Goal: Information Seeking & Learning: Learn about a topic

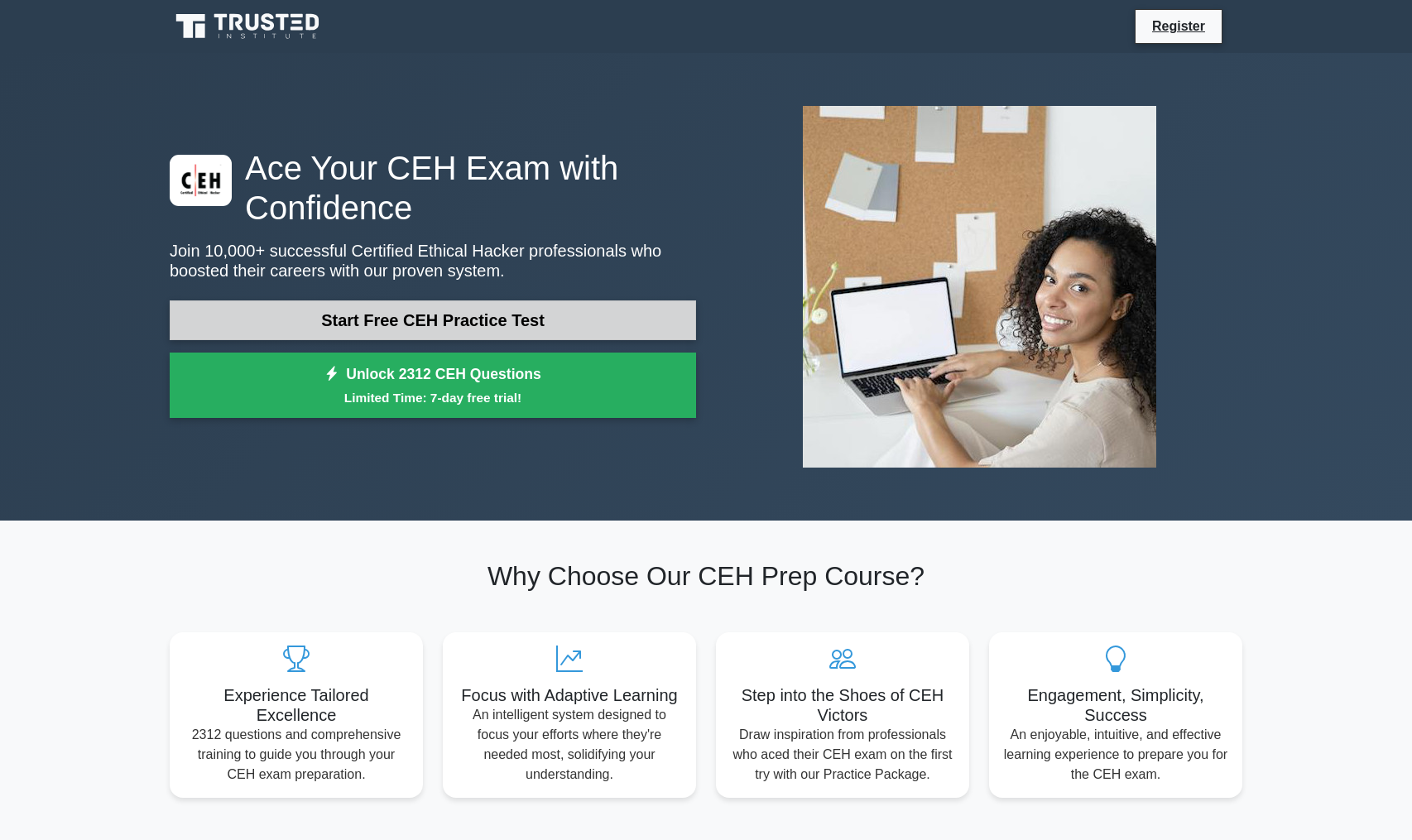
click at [503, 310] on link "Start Free CEH Practice Test" at bounding box center [432, 320] width 526 height 40
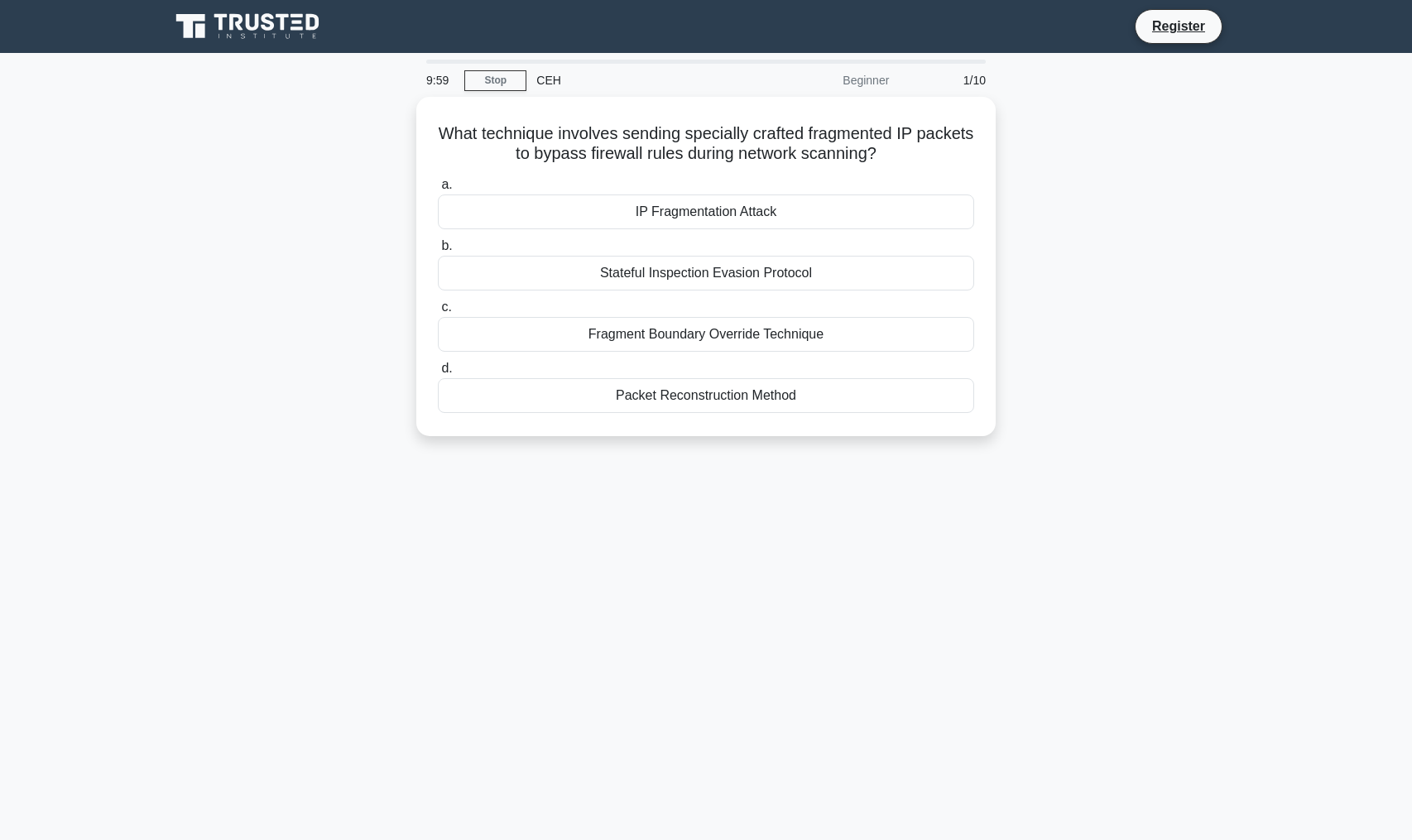
click at [325, 146] on div "What technique involves sending specially crafted fragmented IP packets to bypa…" at bounding box center [706, 277] width 1093 height 359
drag, startPoint x: 325, startPoint y: 146, endPoint x: 372, endPoint y: 501, distance: 358.1
click at [368, 501] on div "9:59 Stop CEH Beginner 1/10 What technique involves sending specially crafted f…" at bounding box center [706, 473] width 1093 height 828
click at [1171, 519] on div "9:58 Stop CEH Beginner 1/10 What technique involves sending specially crafted f…" at bounding box center [706, 473] width 1093 height 828
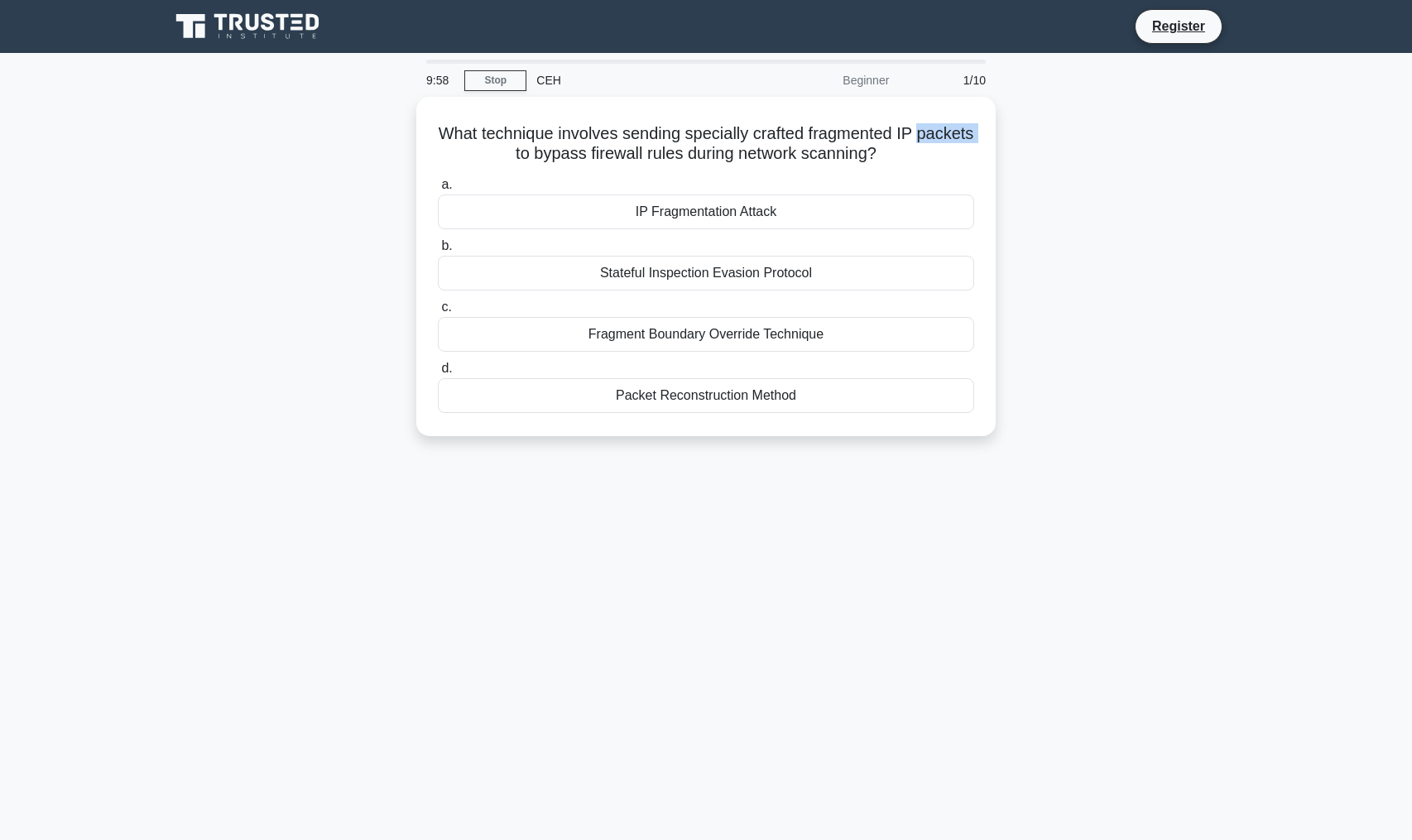
click at [1171, 519] on div "9:58 Stop CEH Beginner 1/10 What technique involves sending specially crafted f…" at bounding box center [706, 473] width 1093 height 828
click at [1175, 492] on div "9:57 Stop CEH Beginner 1/10 What technique involves sending specially crafted f…" at bounding box center [706, 473] width 1093 height 828
drag, startPoint x: 1175, startPoint y: 492, endPoint x: 1121, endPoint y: 201, distance: 296.0
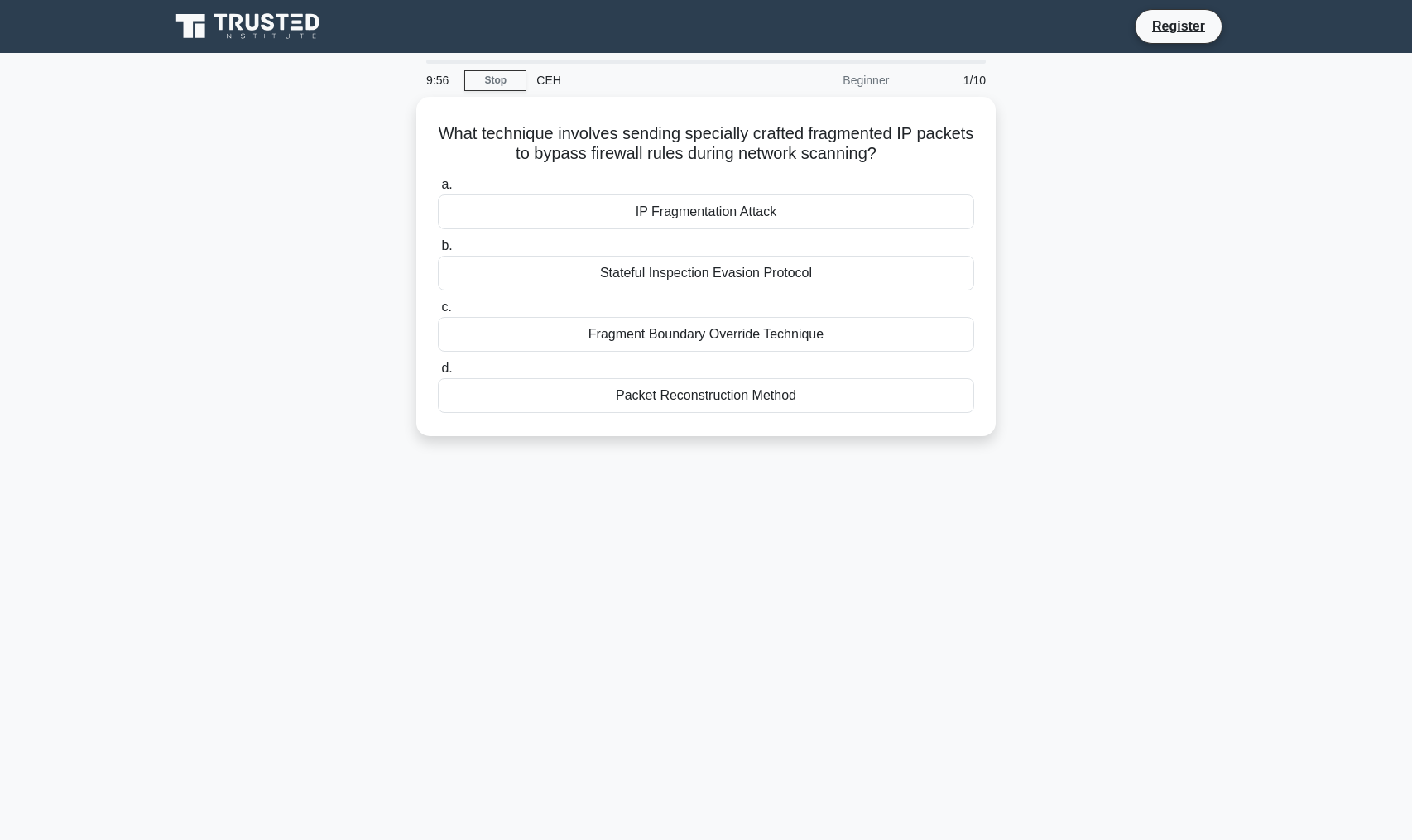
click at [1121, 201] on div "9:56 Stop CEH Beginner 1/10 What technique involves sending specially crafted f…" at bounding box center [706, 473] width 1093 height 828
click at [1121, 177] on div "What technique involves sending specially crafted fragmented IP packets to bypa…" at bounding box center [706, 277] width 1093 height 359
click at [1164, 260] on div "What technique involves sending specially crafted fragmented IP packets to bypa…" at bounding box center [706, 277] width 1093 height 359
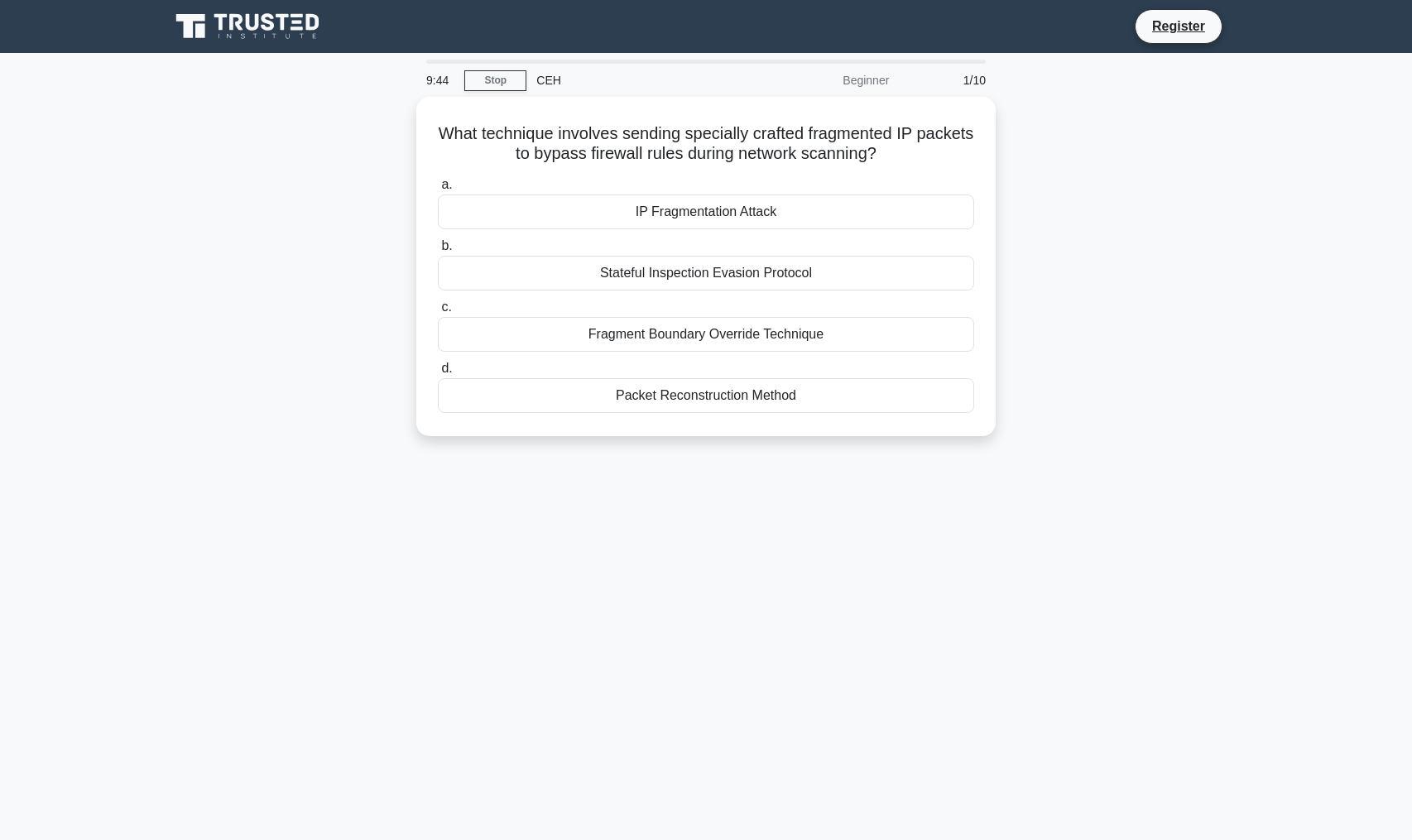
click at [1138, 235] on div "What technique involves sending specially crafted fragmented IP packets to bypa…" at bounding box center [706, 277] width 1093 height 359
click at [888, 263] on div "Stateful Inspection Evasion Protocol" at bounding box center [706, 269] width 537 height 34
click at [438, 248] on input "b. Stateful Inspection Evasion Protocol" at bounding box center [438, 242] width 0 height 11
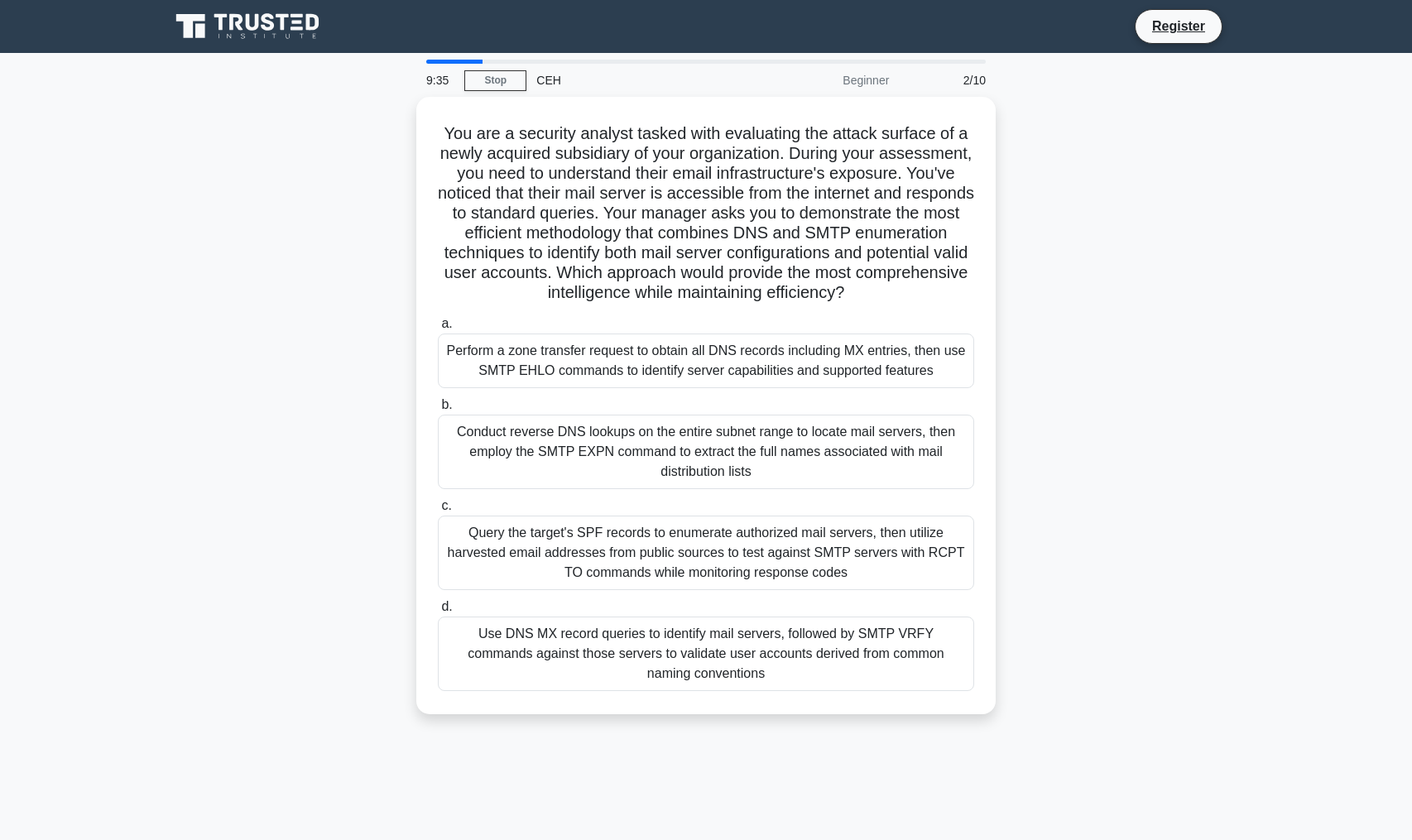
click at [1150, 415] on div "You are a security analyst tasked with evaluating the attack surface of a newly…" at bounding box center [706, 416] width 1093 height 638
drag, startPoint x: 1150, startPoint y: 415, endPoint x: 1096, endPoint y: 299, distance: 128.0
click at [1138, 385] on div "You are a security analyst tasked with evaluating the attack surface of a newly…" at bounding box center [706, 416] width 1093 height 638
click at [1082, 266] on div "You are a security analyst tasked with evaluating the attack surface of a newly…" at bounding box center [706, 416] width 1093 height 638
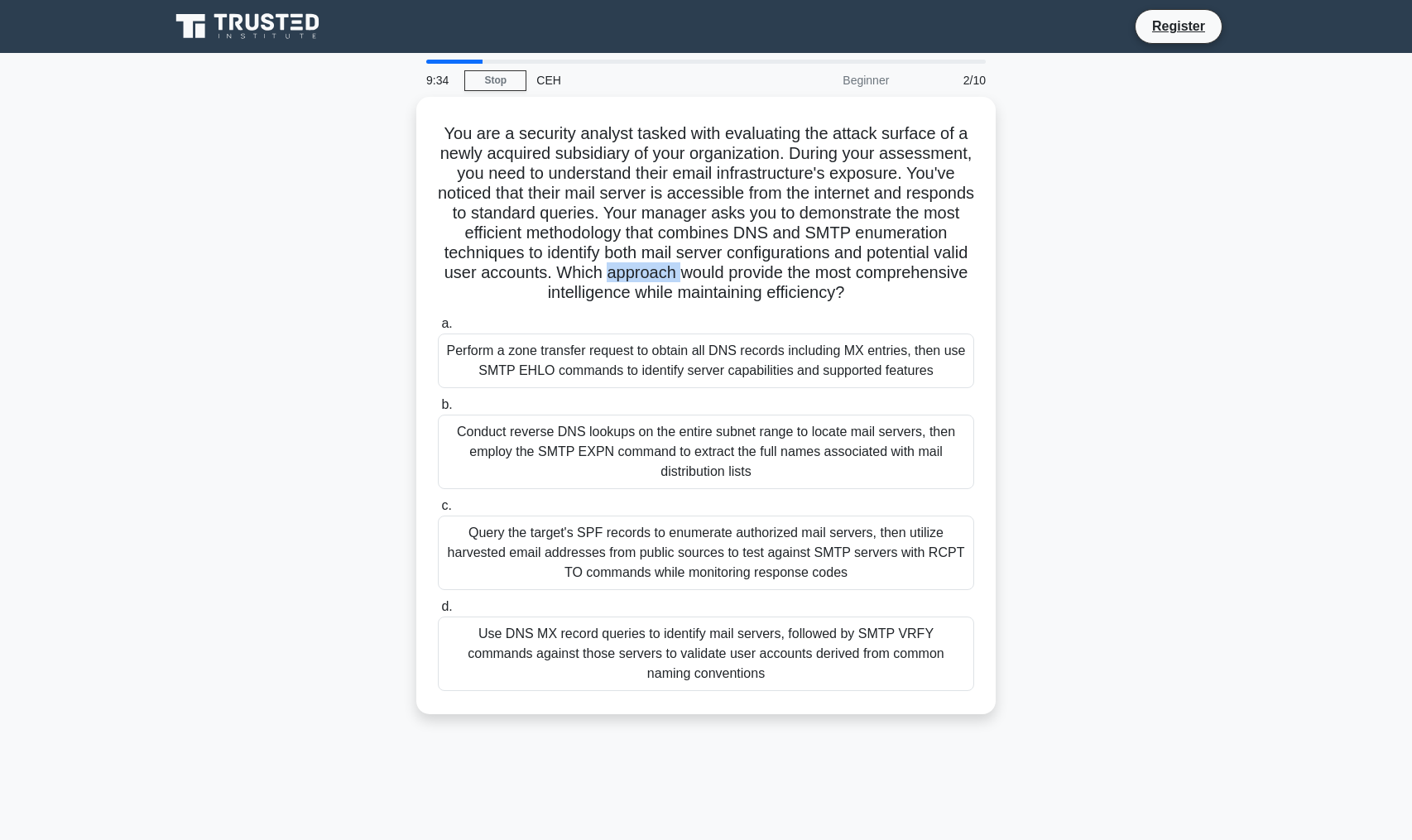
click at [1082, 266] on div "You are a security analyst tasked with evaluating the attack surface of a newly…" at bounding box center [706, 416] width 1093 height 638
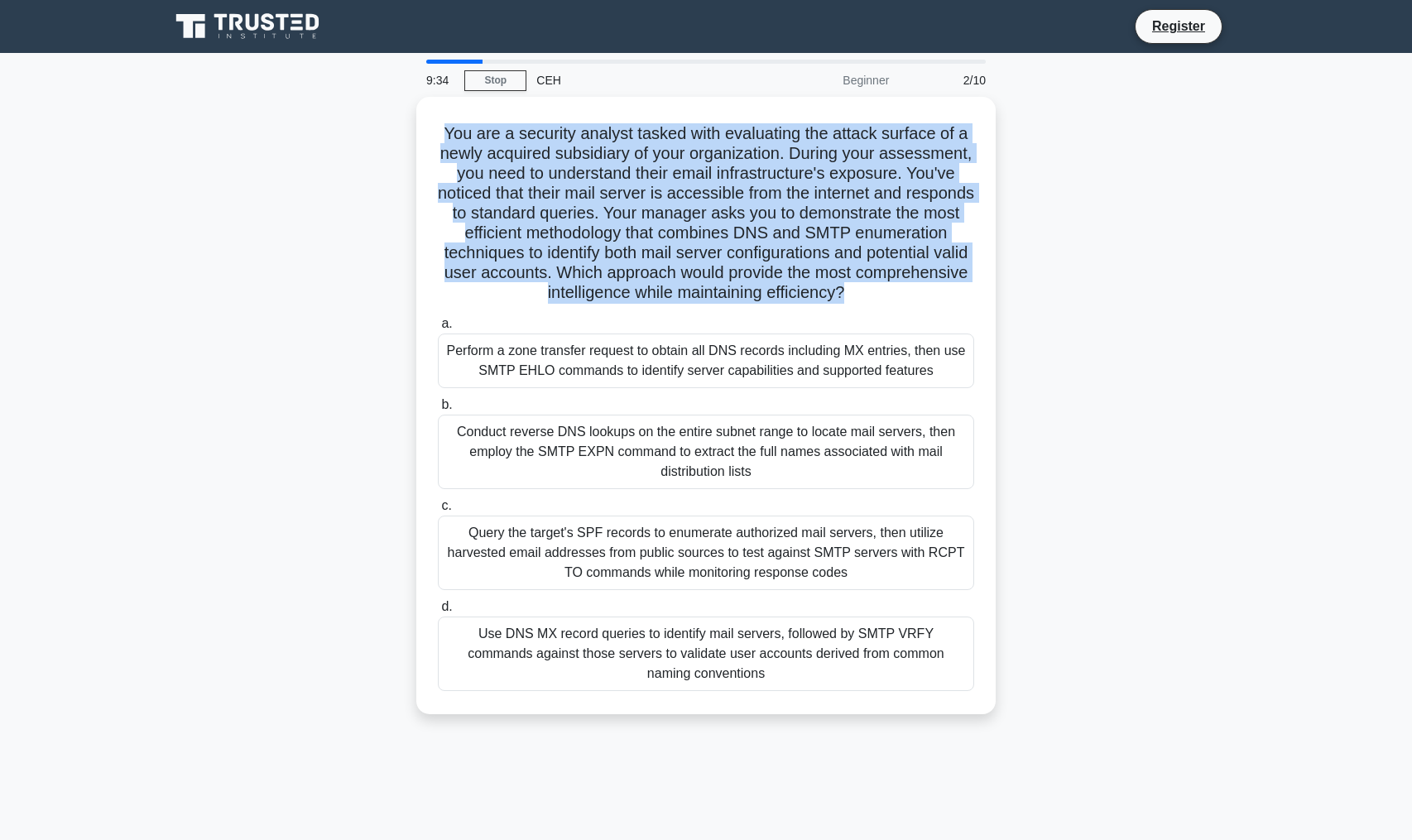
click at [1082, 266] on div "You are a security analyst tasked with evaluating the attack surface of a newly…" at bounding box center [706, 416] width 1093 height 638
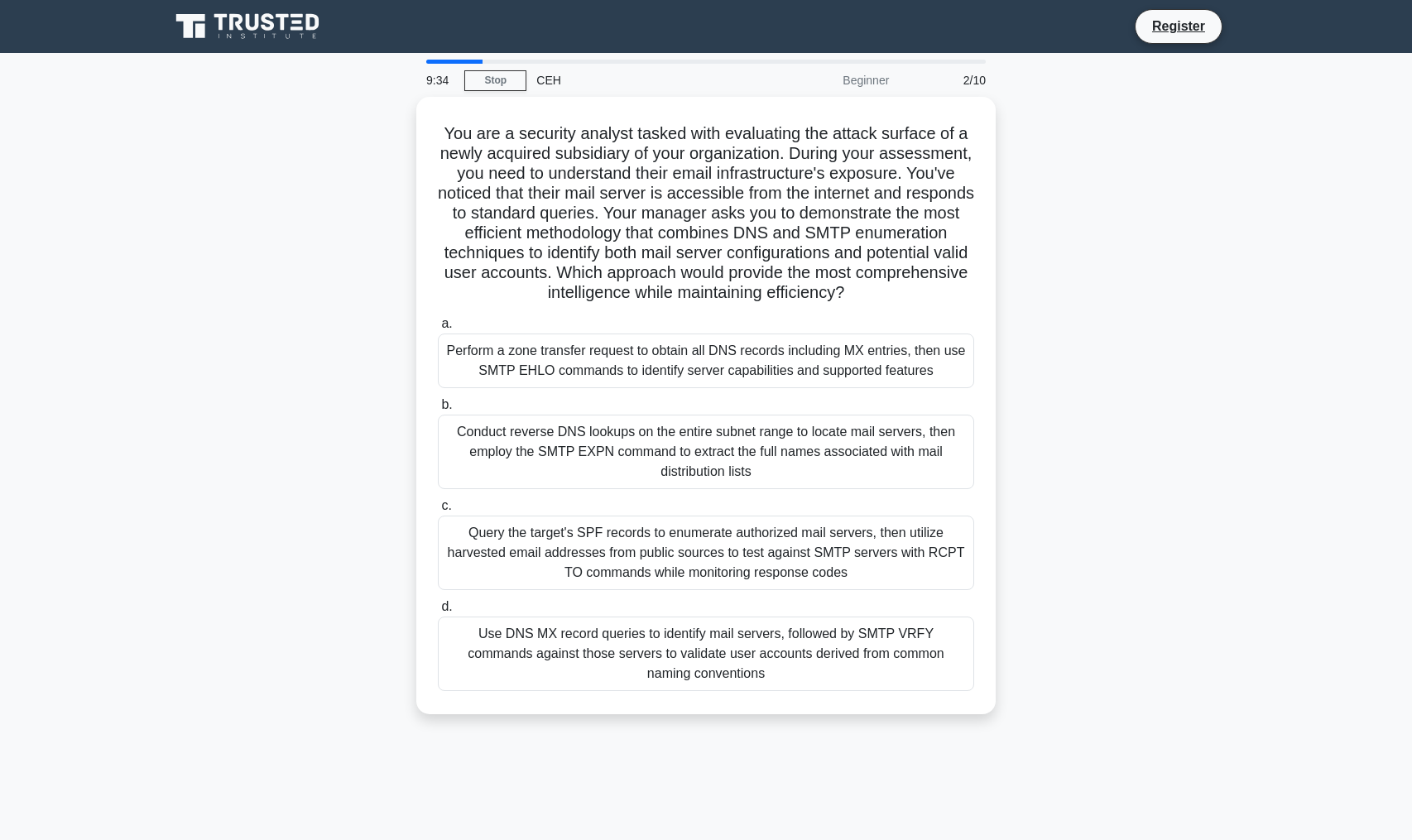
click at [1153, 364] on div "You are a security analyst tasked with evaluating the attack surface of a newly…" at bounding box center [706, 416] width 1093 height 638
click at [1145, 325] on div "You are a security analyst tasked with evaluating the attack surface of a newly…" at bounding box center [706, 416] width 1093 height 638
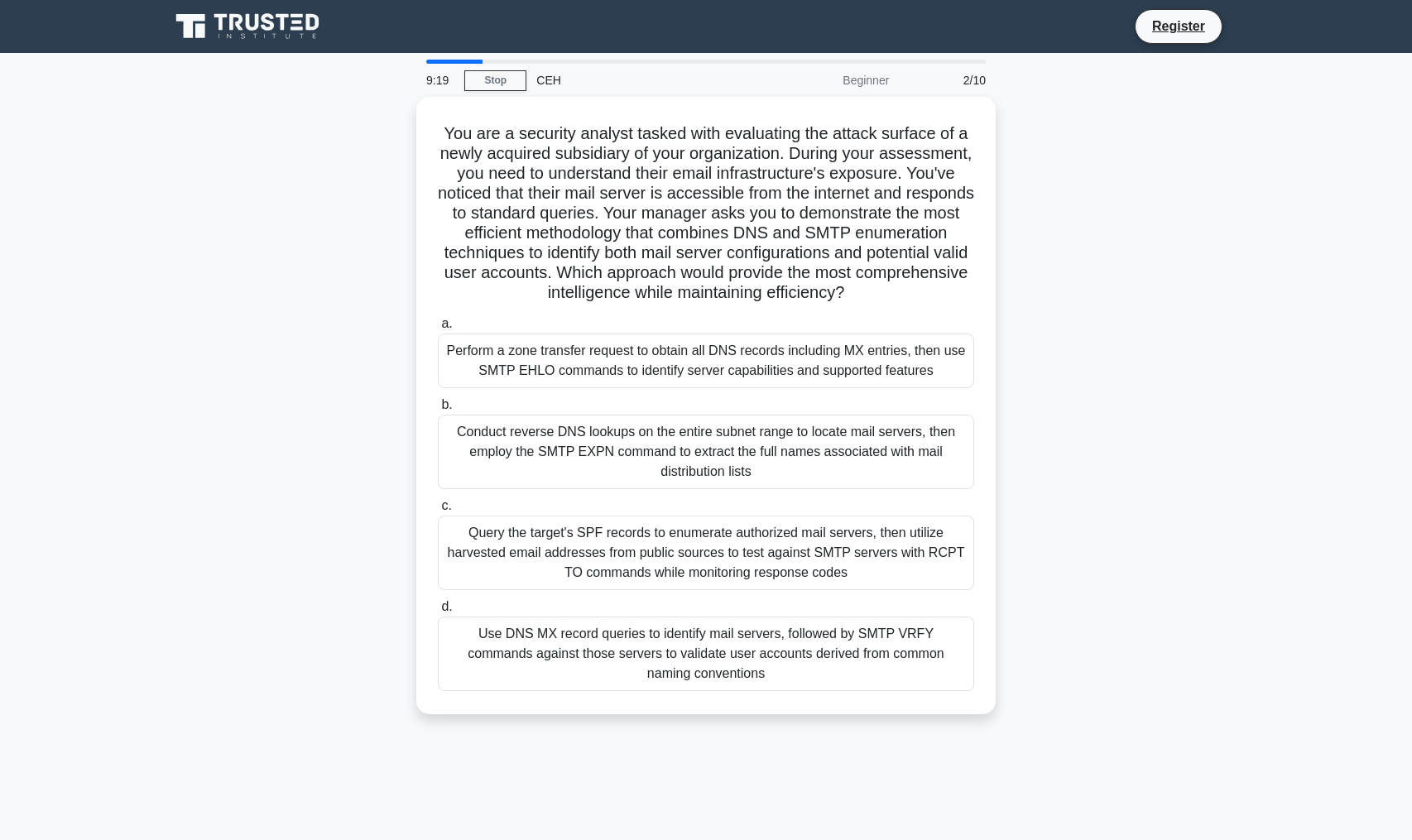
click at [1145, 325] on div "You are a security analyst tasked with evaluating the attack surface of a newly…" at bounding box center [706, 416] width 1093 height 638
drag, startPoint x: 1145, startPoint y: 325, endPoint x: 1150, endPoint y: 759, distance: 434.0
click at [1151, 759] on div "9:19 Stop CEH Beginner 2/10 You are a security analyst tasked with evaluating t…" at bounding box center [706, 473] width 1093 height 828
click at [1139, 265] on div "You are a security analyst tasked with evaluating the attack surface of a newly…" at bounding box center [706, 416] width 1093 height 638
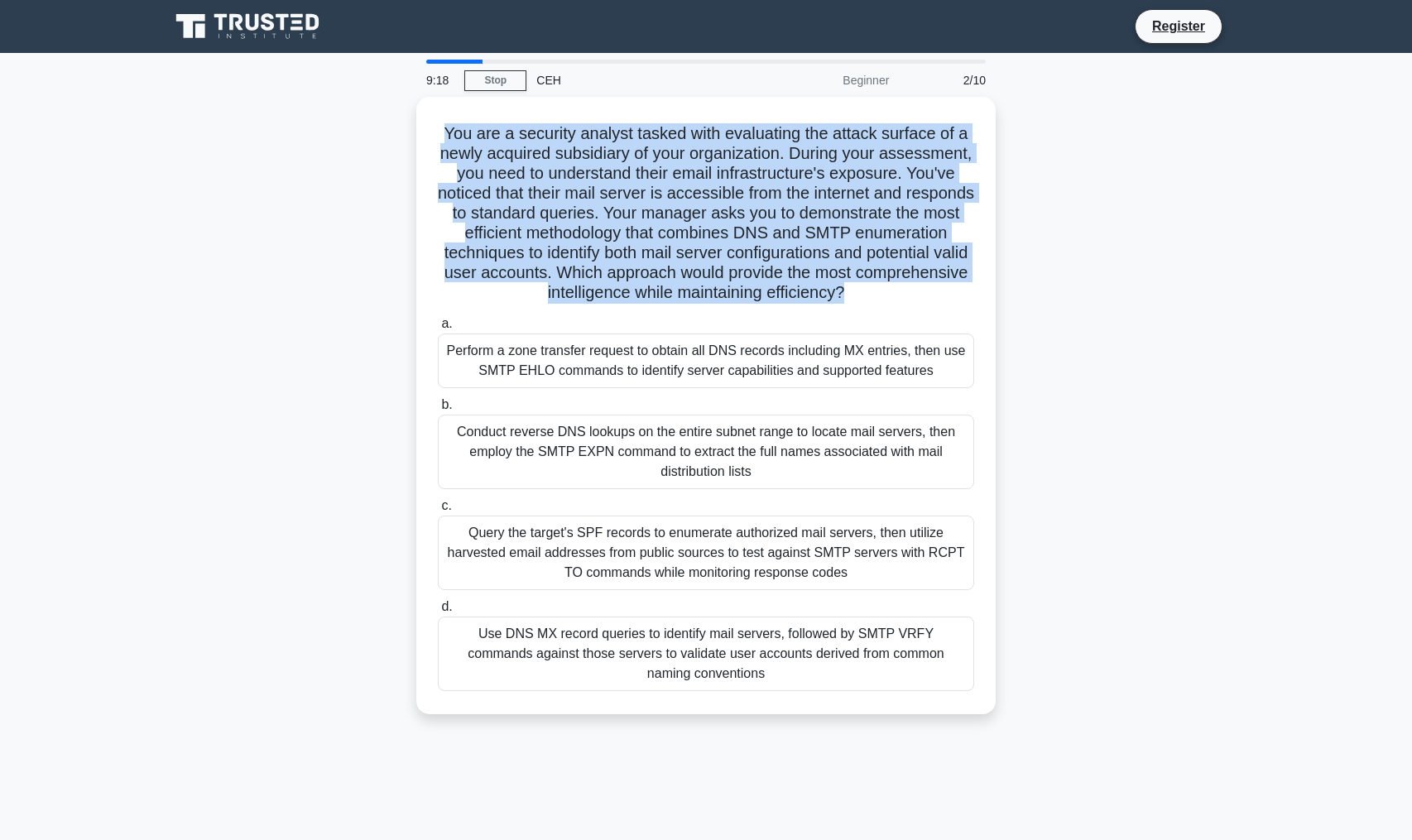
click at [1139, 265] on div "You are a security analyst tasked with evaluating the attack surface of a newly…" at bounding box center [706, 416] width 1093 height 638
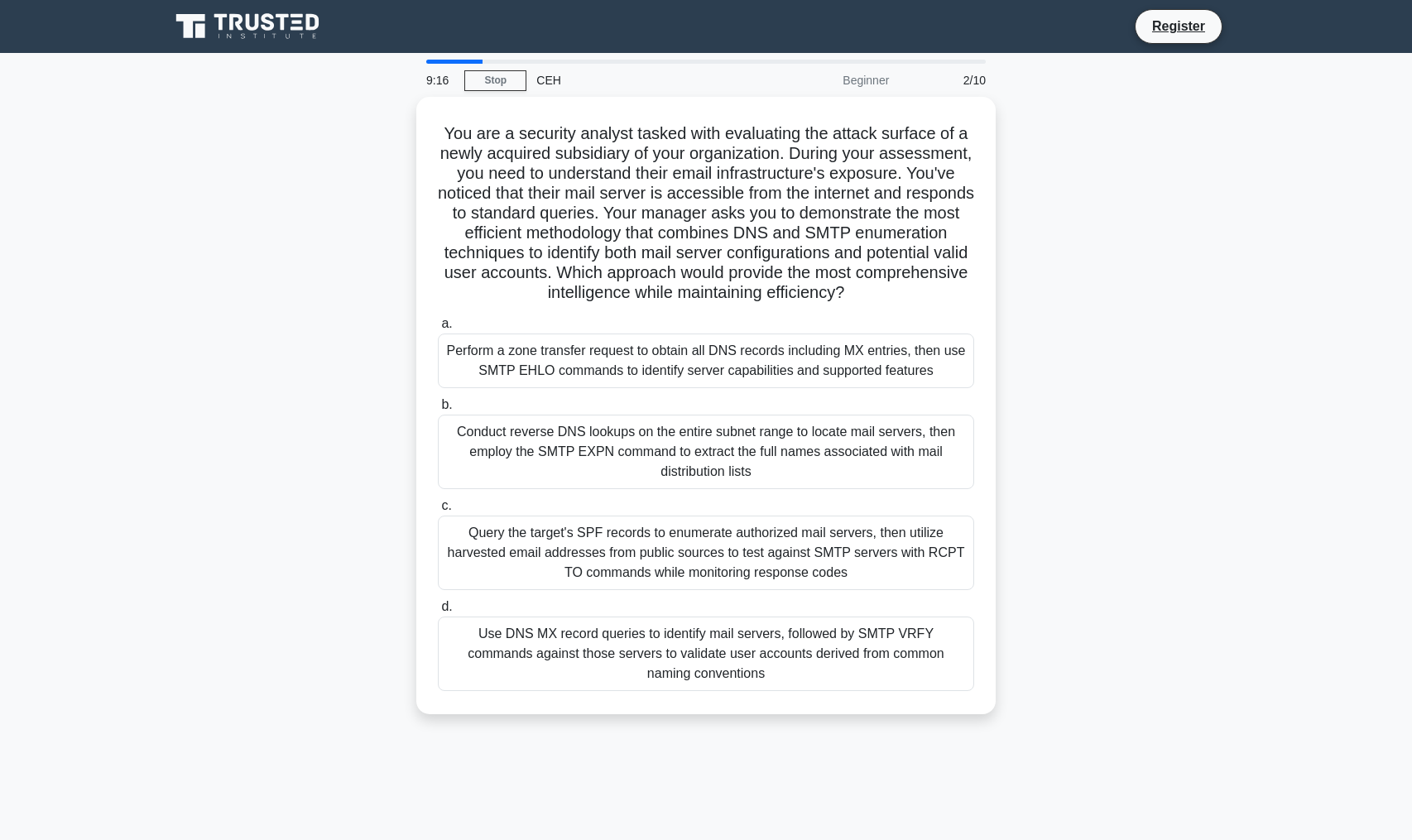
click at [1135, 265] on div "You are a security analyst tasked with evaluating the attack surface of a newly…" at bounding box center [706, 416] width 1093 height 638
drag, startPoint x: 1144, startPoint y: 256, endPoint x: 1115, endPoint y: 253, distance: 29.2
click at [1115, 253] on div "You are a security analyst tasked with evaluating the attack surface of a newly…" at bounding box center [706, 416] width 1093 height 638
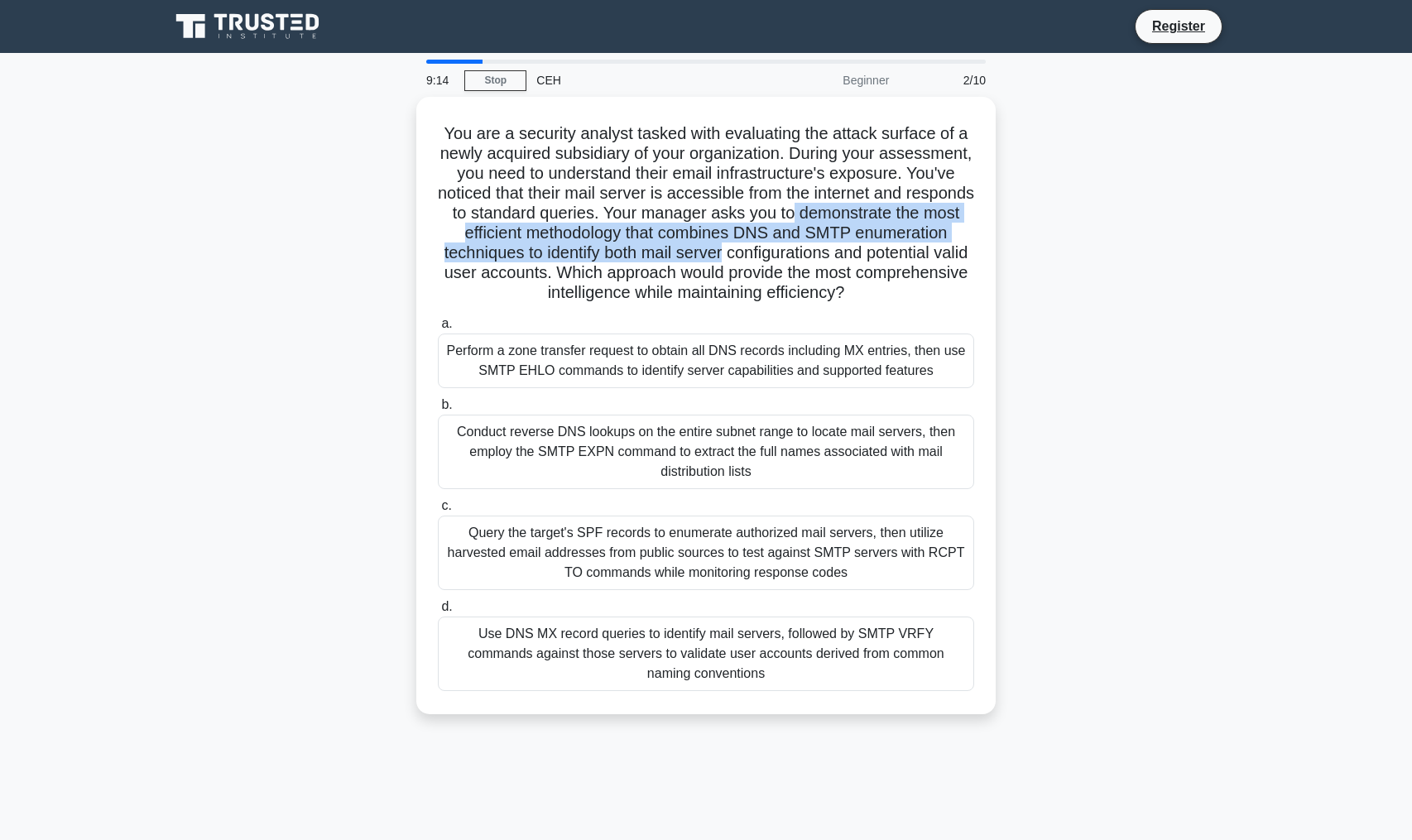
drag, startPoint x: 1115, startPoint y: 253, endPoint x: 1164, endPoint y: 214, distance: 62.6
click at [1164, 214] on div "You are a security analyst tasked with evaluating the attack surface of a newly…" at bounding box center [706, 416] width 1093 height 638
click at [1160, 208] on div "You are a security analyst tasked with evaluating the attack surface of a newly…" at bounding box center [706, 416] width 1093 height 638
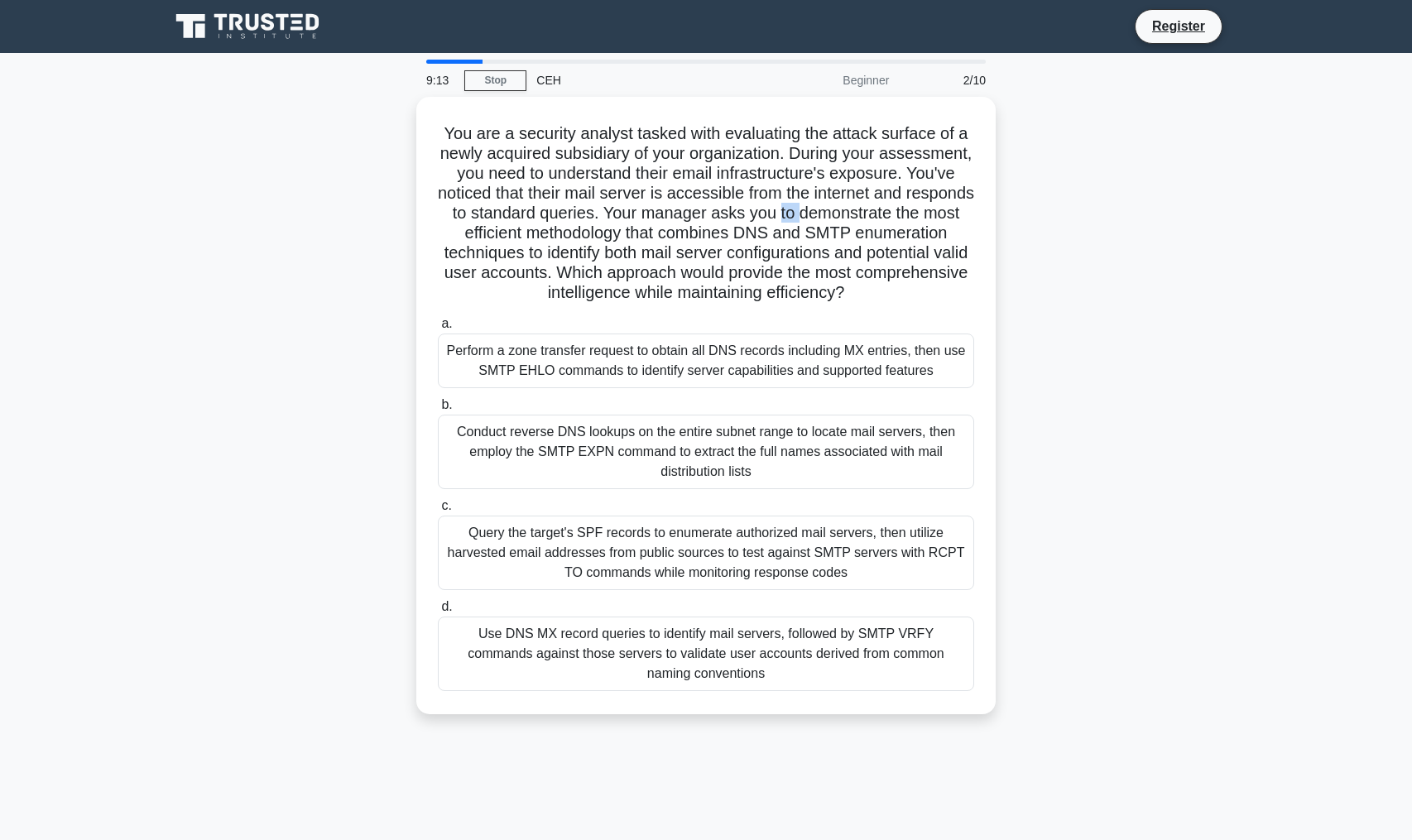
click at [1160, 208] on div "You are a security analyst tasked with evaluating the attack surface of a newly…" at bounding box center [706, 416] width 1093 height 638
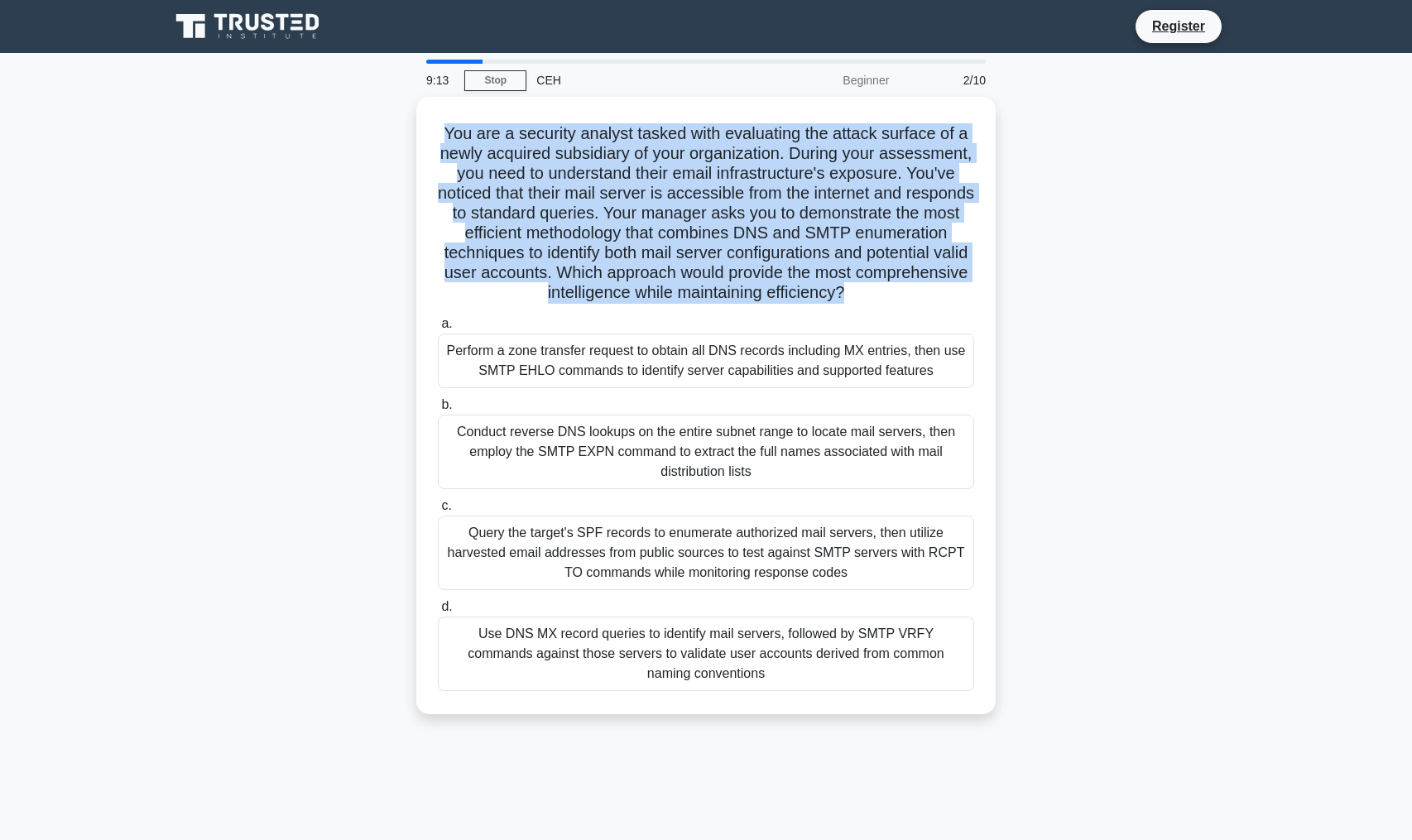
click at [1160, 208] on div "You are a security analyst tasked with evaluating the attack surface of a newly…" at bounding box center [706, 416] width 1093 height 638
click at [1160, 205] on div "You are a security analyst tasked with evaluating the attack surface of a newly…" at bounding box center [706, 416] width 1093 height 638
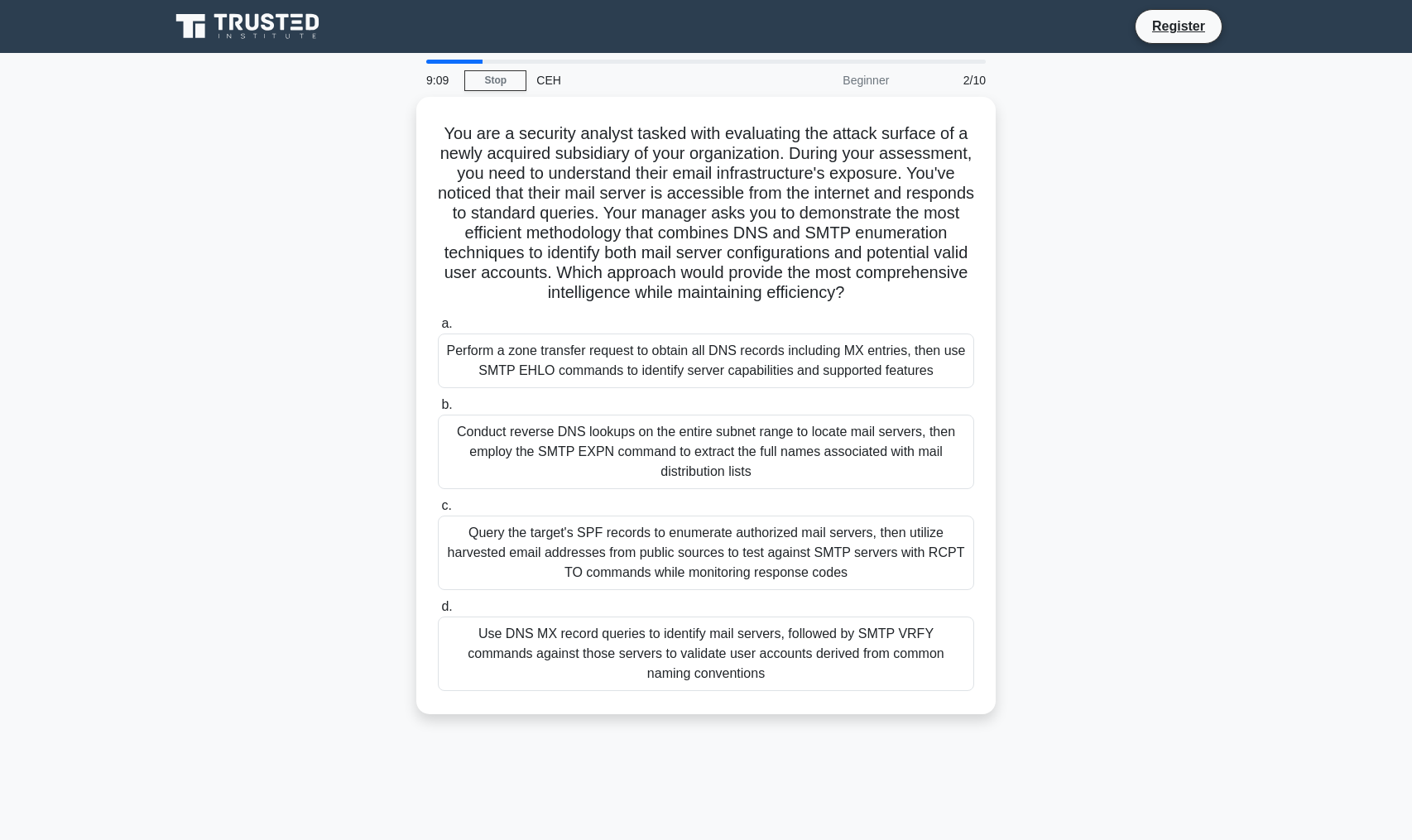
click at [1149, 239] on div "You are a security analyst tasked with evaluating the attack surface of a newly…" at bounding box center [706, 416] width 1093 height 638
drag, startPoint x: 1149, startPoint y: 239, endPoint x: 1172, endPoint y: 688, distance: 449.6
click at [1173, 683] on div "You are a security analyst tasked with evaluating the attack surface of a newly…" at bounding box center [706, 416] width 1093 height 638
click at [1171, 688] on div "You are a security analyst tasked with evaluating the attack surface of a newly…" at bounding box center [706, 416] width 1093 height 638
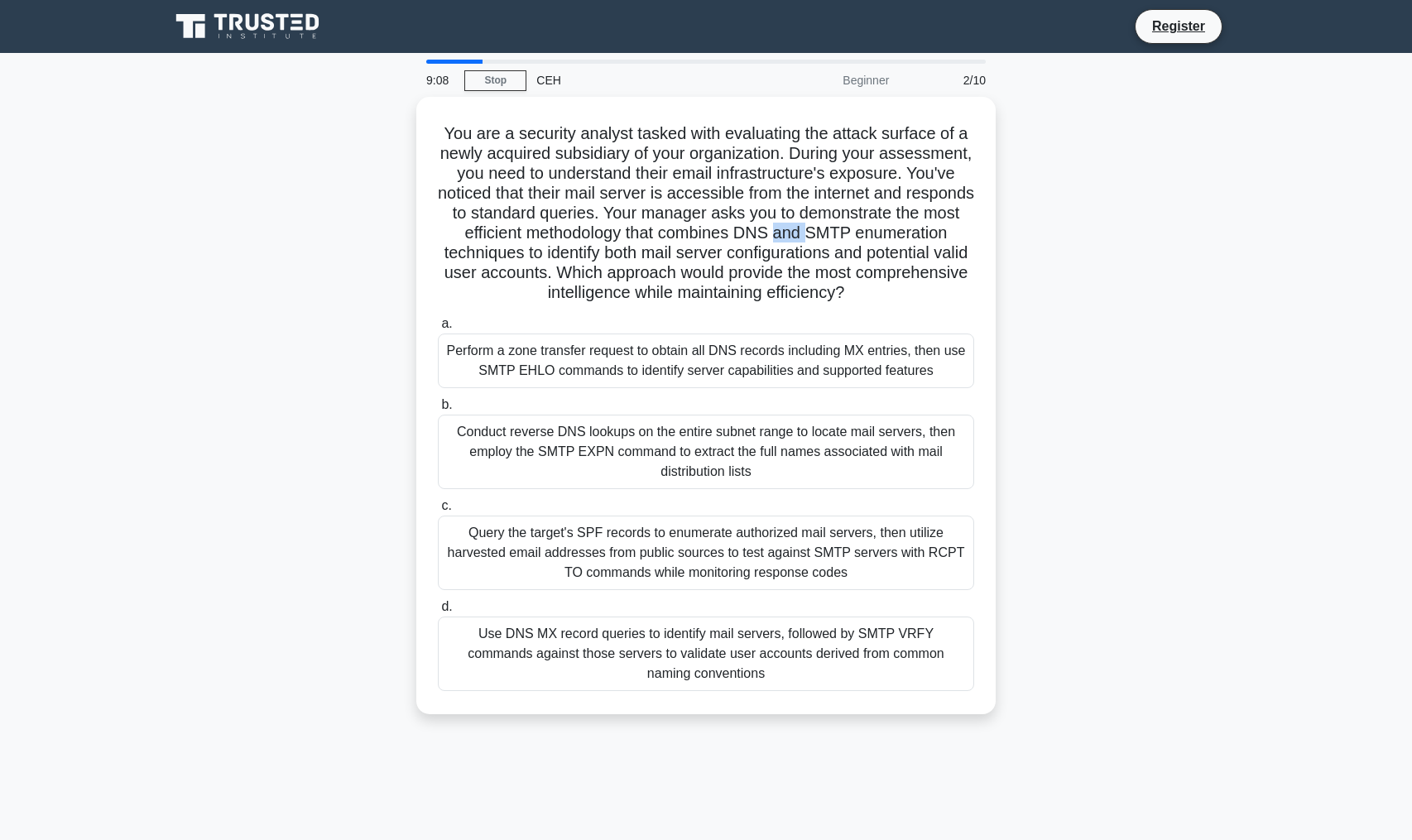
click at [1171, 688] on div "You are a security analyst tasked with evaluating the attack surface of a newly…" at bounding box center [706, 416] width 1093 height 638
drag, startPoint x: 1171, startPoint y: 688, endPoint x: 1161, endPoint y: 210, distance: 478.1
click at [1161, 210] on div "You are a security analyst tasked with evaluating the attack surface of a newly…" at bounding box center [706, 416] width 1093 height 638
click at [1161, 210] on div "You are a security analyst tasked with evaluating the attack surface of a newly…" at bounding box center [706, 416] width 1093 height 638
click at [1108, 412] on div "You are a security analyst tasked with evaluating the attack surface of a newly…" at bounding box center [706, 416] width 1093 height 638
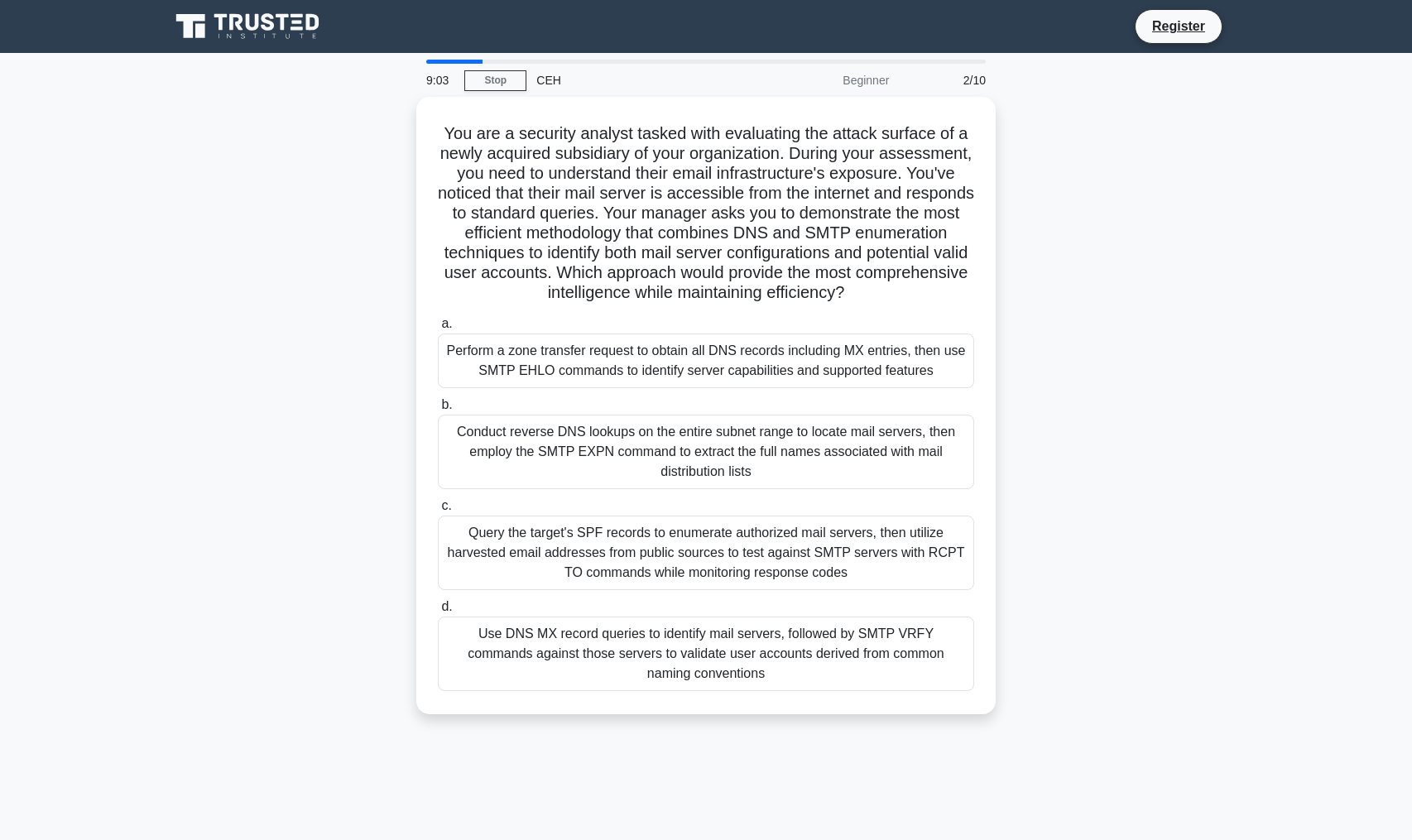
click at [1163, 244] on div "You are a security analyst tasked with evaluating the attack surface of a newly…" at bounding box center [706, 416] width 1093 height 638
drag, startPoint x: 1163, startPoint y: 244, endPoint x: 1141, endPoint y: 692, distance: 448.5
click at [1141, 690] on div "You are a security analyst tasked with evaluating the attack surface of a newly…" at bounding box center [706, 416] width 1093 height 638
click at [1141, 692] on div "You are a security analyst tasked with evaluating the attack surface of a newly…" at bounding box center [706, 416] width 1093 height 638
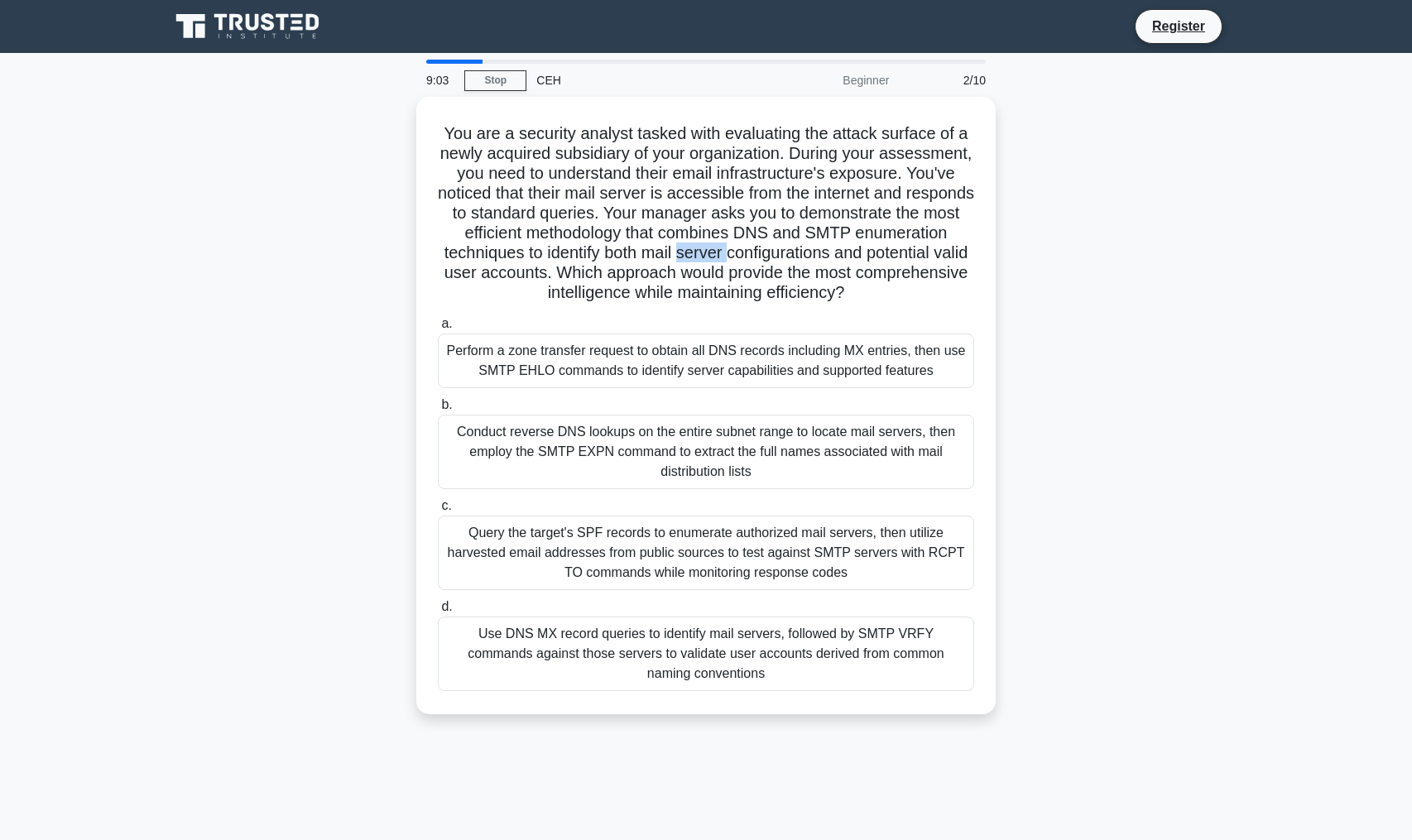
click at [1141, 692] on div "You are a security analyst tasked with evaluating the attack surface of a newly…" at bounding box center [706, 416] width 1093 height 638
drag, startPoint x: 1141, startPoint y: 692, endPoint x: 1109, endPoint y: 133, distance: 559.9
click at [1109, 133] on div "You are a security analyst tasked with evaluating the attack surface of a newly…" at bounding box center [706, 416] width 1093 height 638
click at [1131, 226] on div "You are a security analyst tasked with evaluating the attack surface of a newly…" at bounding box center [706, 416] width 1093 height 638
click at [1105, 390] on div "You are a security analyst tasked with evaluating the attack surface of a newly…" at bounding box center [706, 416] width 1093 height 638
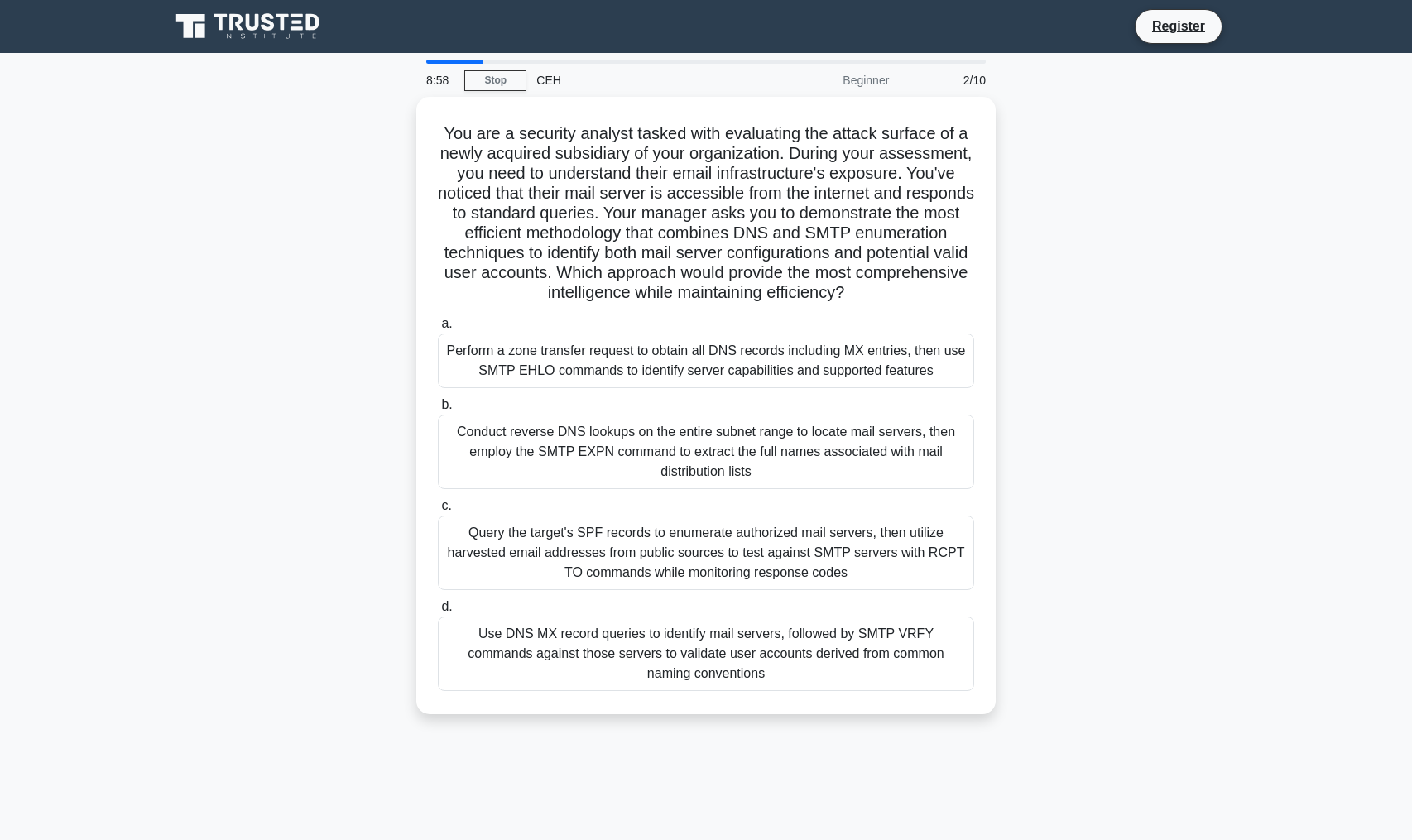
click at [1105, 390] on div "You are a security analyst tasked with evaluating the attack surface of a newly…" at bounding box center [706, 416] width 1093 height 638
drag, startPoint x: 1105, startPoint y: 390, endPoint x: 1103, endPoint y: 659, distance: 269.0
click at [1103, 659] on div "You are a security analyst tasked with evaluating the attack surface of a newly…" at bounding box center [706, 416] width 1093 height 638
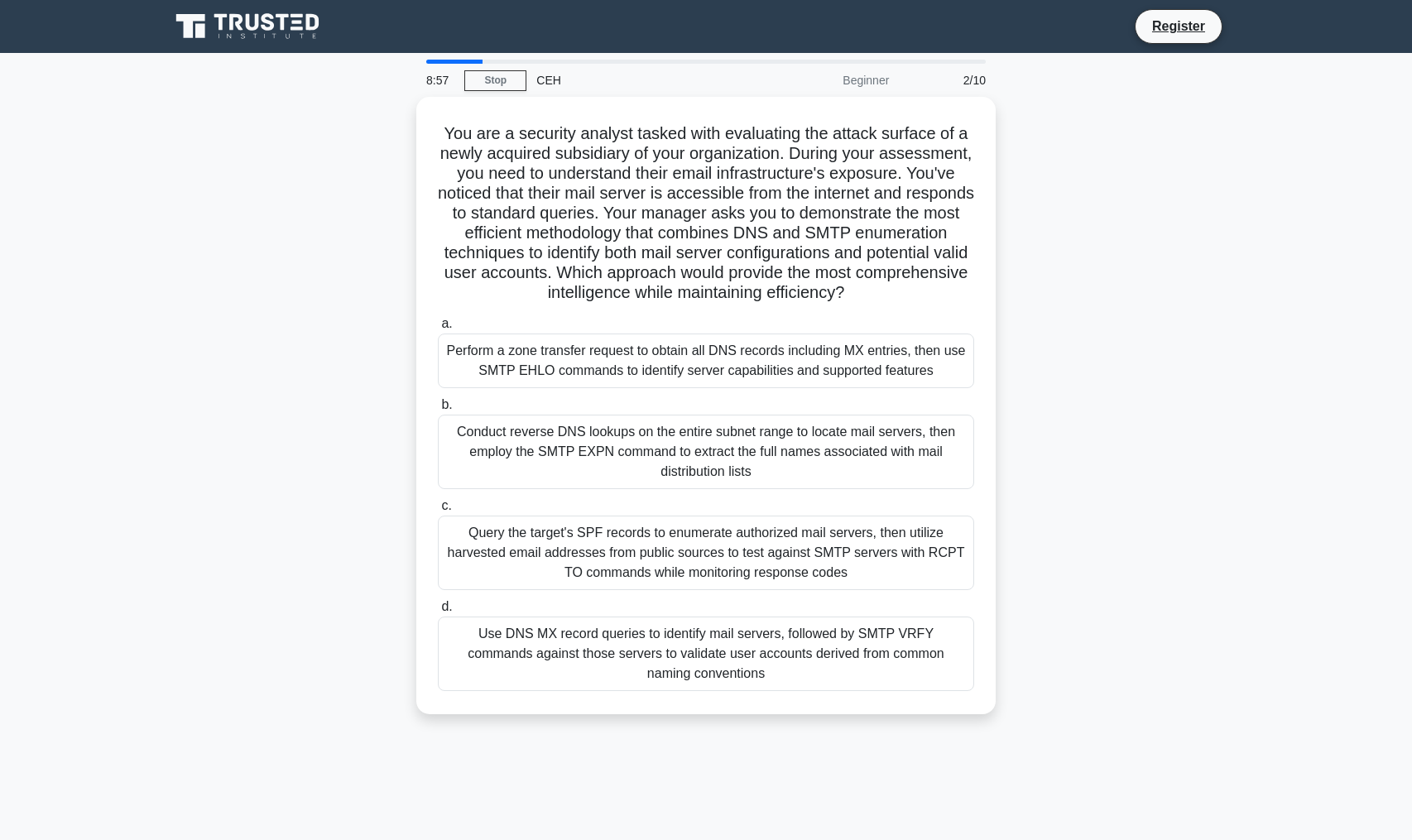
drag, startPoint x: 1103, startPoint y: 659, endPoint x: 1103, endPoint y: 150, distance: 509.0
click at [1103, 150] on div "You are a security analyst tasked with evaluating the attack surface of a newly…" at bounding box center [706, 416] width 1093 height 638
drag, startPoint x: 1103, startPoint y: 150, endPoint x: 1071, endPoint y: 679, distance: 530.0
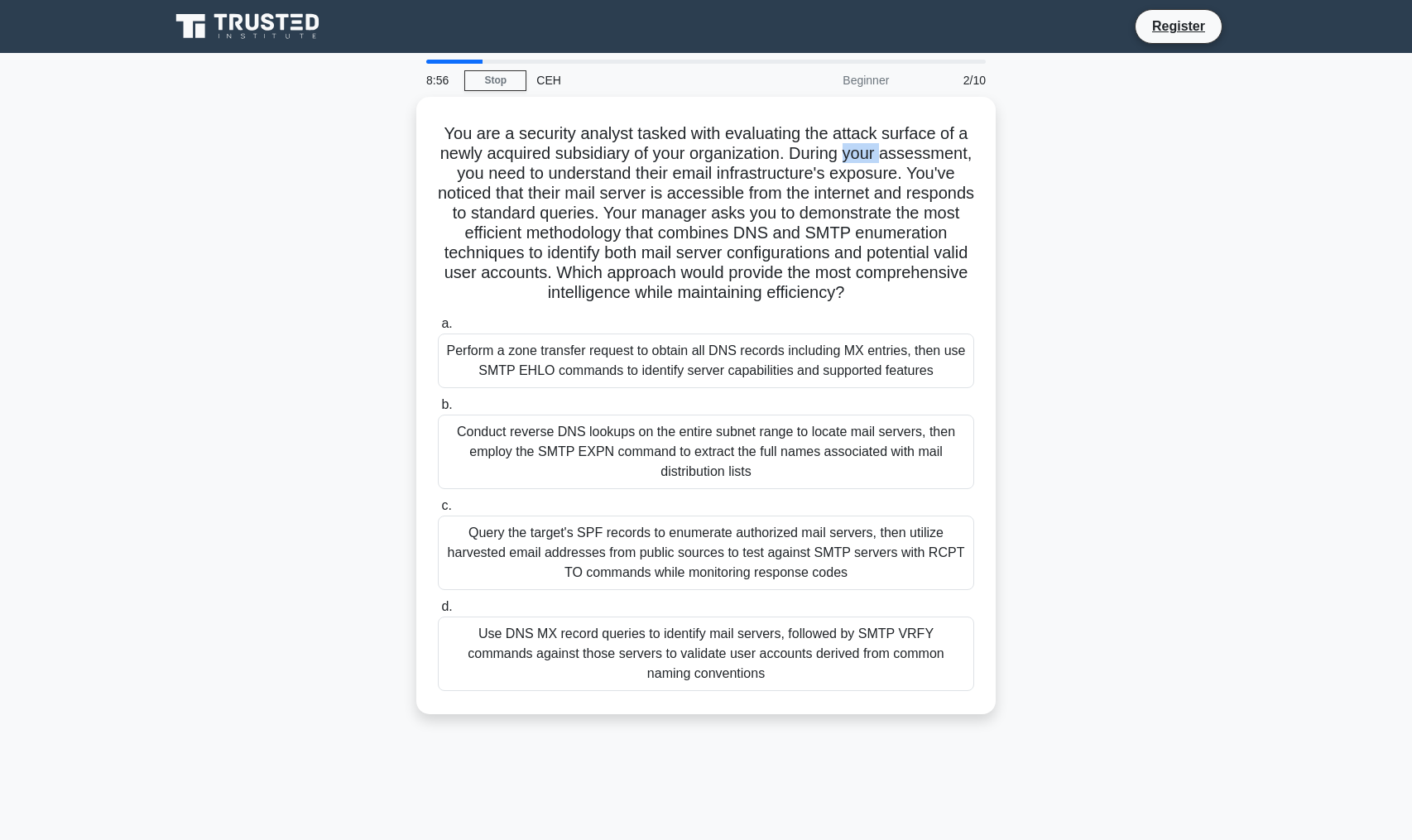
click at [1071, 679] on div "You are a security analyst tasked with evaluating the attack surface of a newly…" at bounding box center [706, 416] width 1093 height 638
click at [1071, 676] on div "You are a security analyst tasked with evaluating the attack surface of a newly…" at bounding box center [706, 416] width 1093 height 638
click at [1070, 676] on div "You are a security analyst tasked with evaluating the attack surface of a newly…" at bounding box center [706, 416] width 1093 height 638
drag, startPoint x: 1070, startPoint y: 676, endPoint x: 1069, endPoint y: 202, distance: 474.0
click at [1069, 214] on div "You are a security analyst tasked with evaluating the attack surface of a newly…" at bounding box center [706, 416] width 1093 height 638
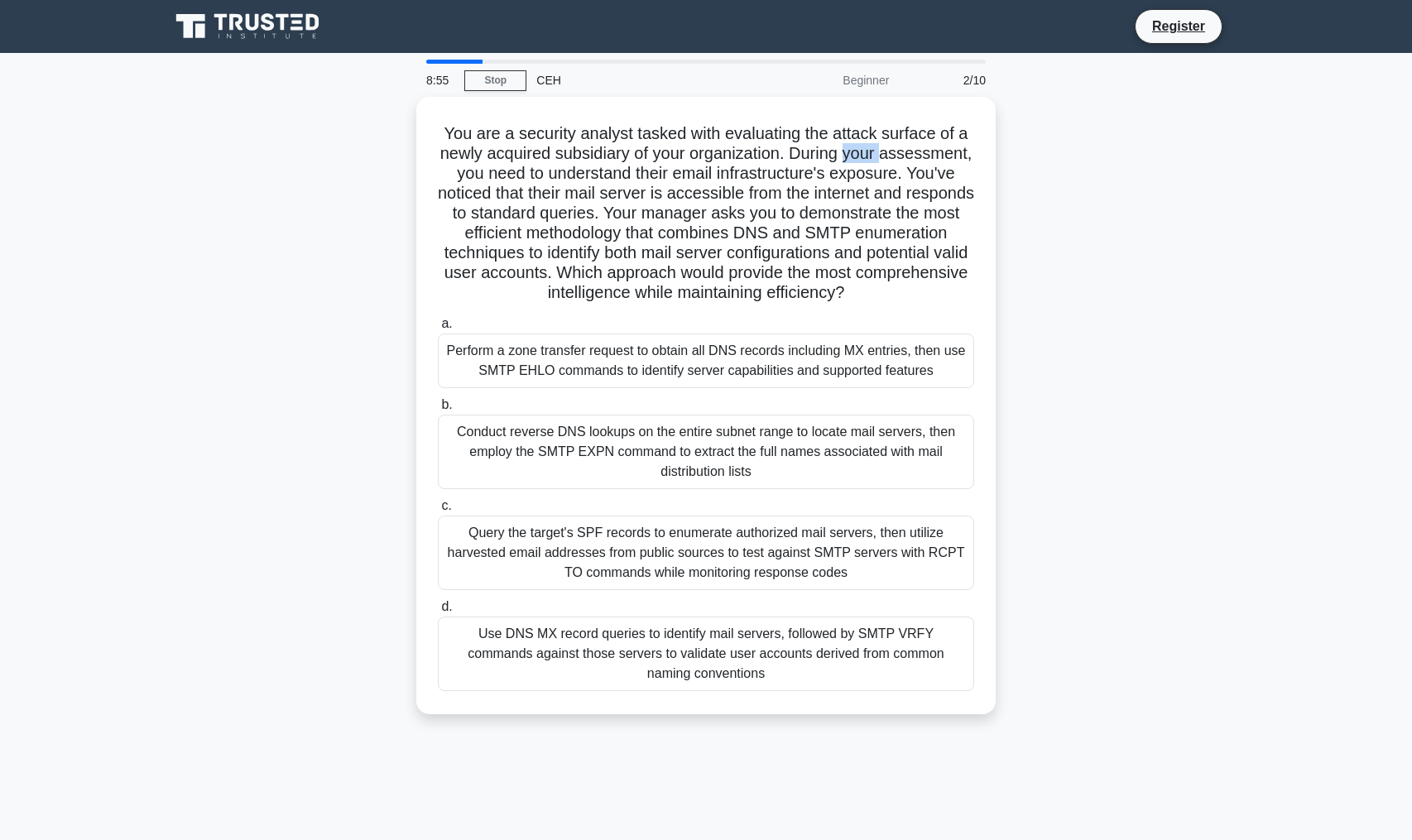
click at [1069, 202] on div "You are a security analyst tasked with evaluating the attack surface of a newly…" at bounding box center [706, 416] width 1093 height 638
drag, startPoint x: 1069, startPoint y: 202, endPoint x: 1144, endPoint y: 746, distance: 549.1
click at [1142, 734] on div "You are a security analyst tasked with evaluating the attack surface of a newly…" at bounding box center [706, 416] width 1093 height 638
click at [1148, 734] on div "You are a security analyst tasked with evaluating the attack surface of a newly…" at bounding box center [706, 416] width 1093 height 638
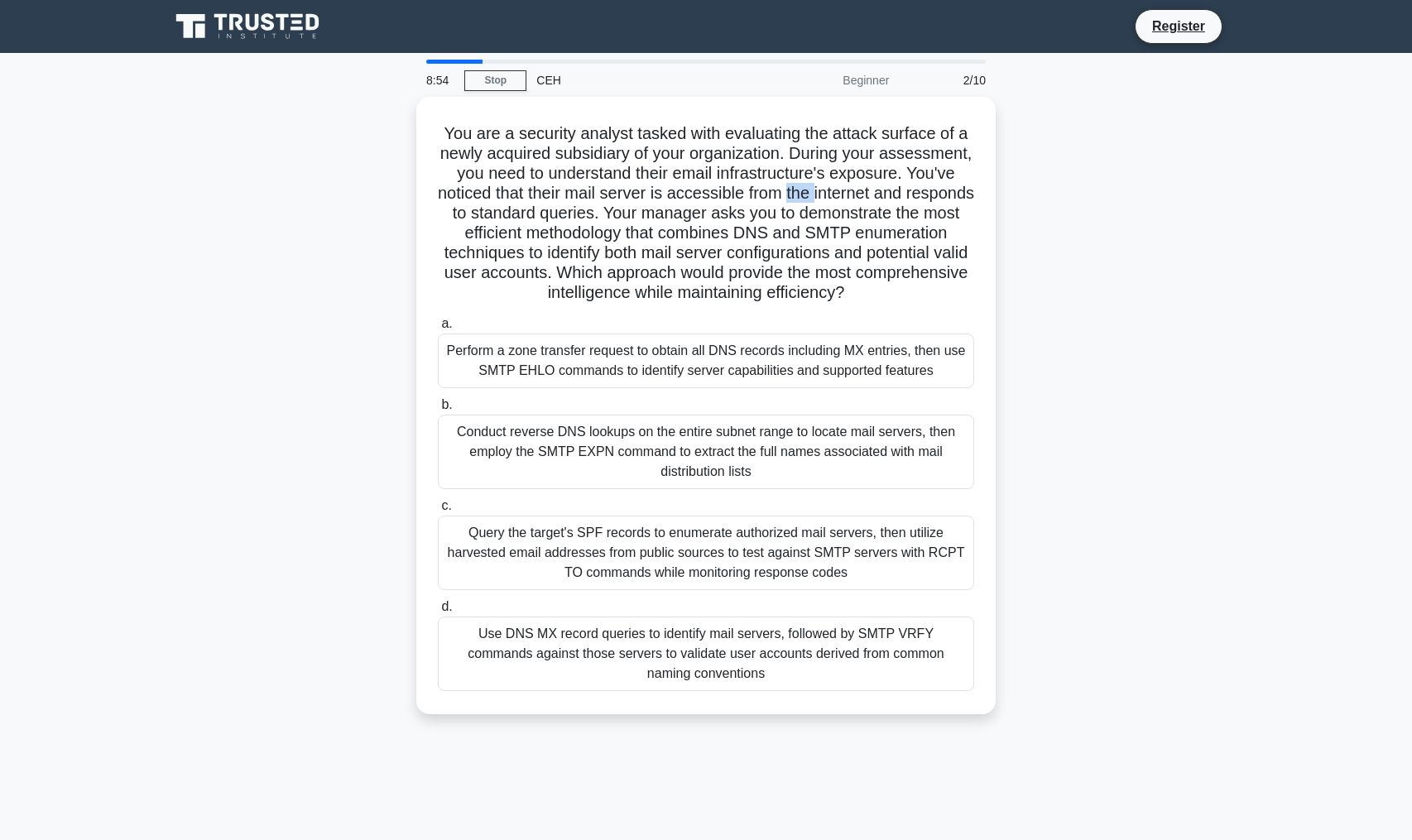
click at [1148, 734] on div "You are a security analyst tasked with evaluating the attack surface of a newly…" at bounding box center [706, 416] width 1093 height 638
drag, startPoint x: 1148, startPoint y: 745, endPoint x: 1158, endPoint y: 181, distance: 564.1
click at [1158, 183] on div "You are a security analyst tasked with evaluating the attack surface of a newly…" at bounding box center [706, 416] width 1093 height 638
click at [1158, 181] on div "You are a security analyst tasked with evaluating the attack surface of a newly…" at bounding box center [706, 416] width 1093 height 638
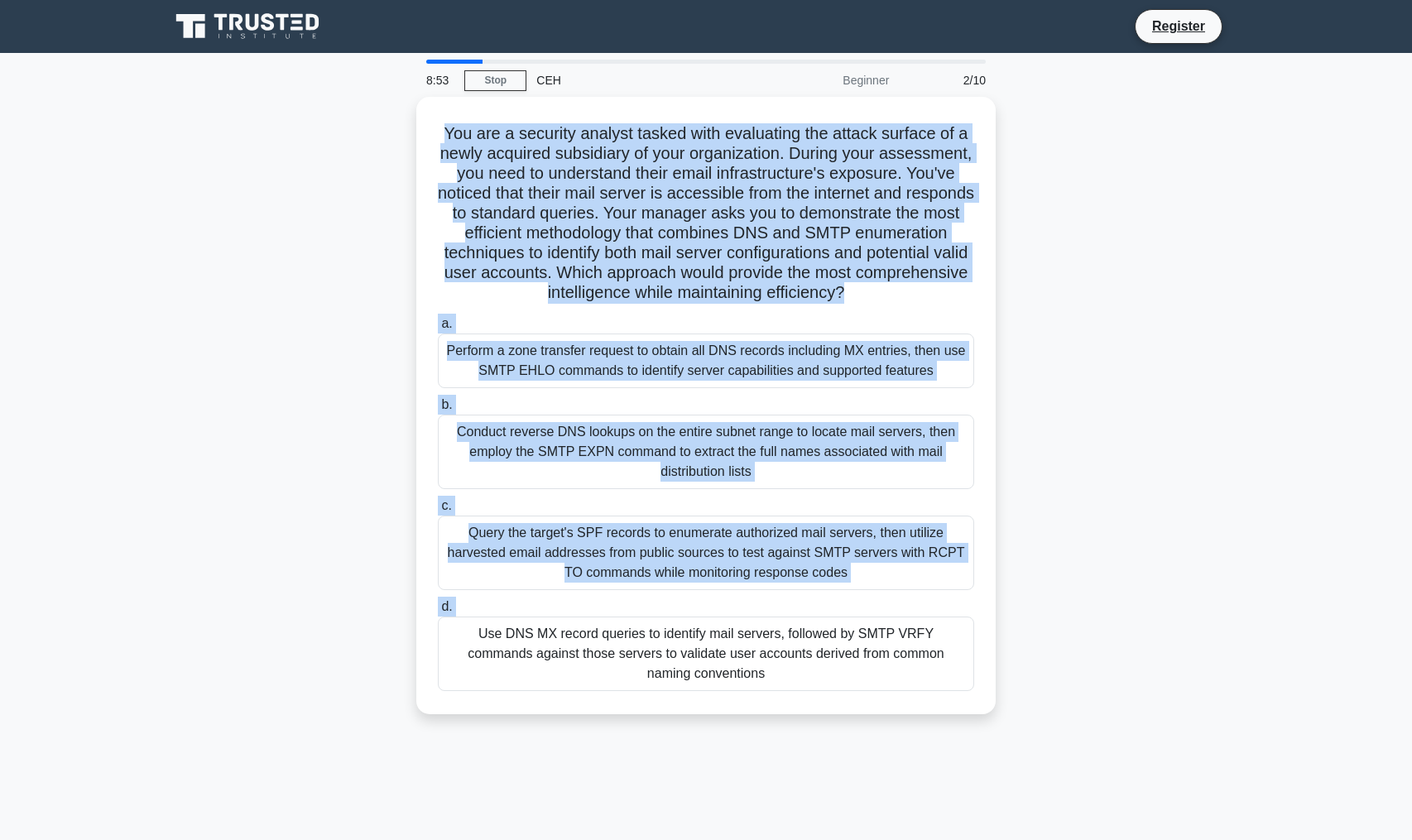
drag, startPoint x: 1158, startPoint y: 181, endPoint x: 1135, endPoint y: 703, distance: 522.5
click at [1135, 703] on div "You are a security analyst tasked with evaluating the attack surface of a newly…" at bounding box center [706, 416] width 1093 height 638
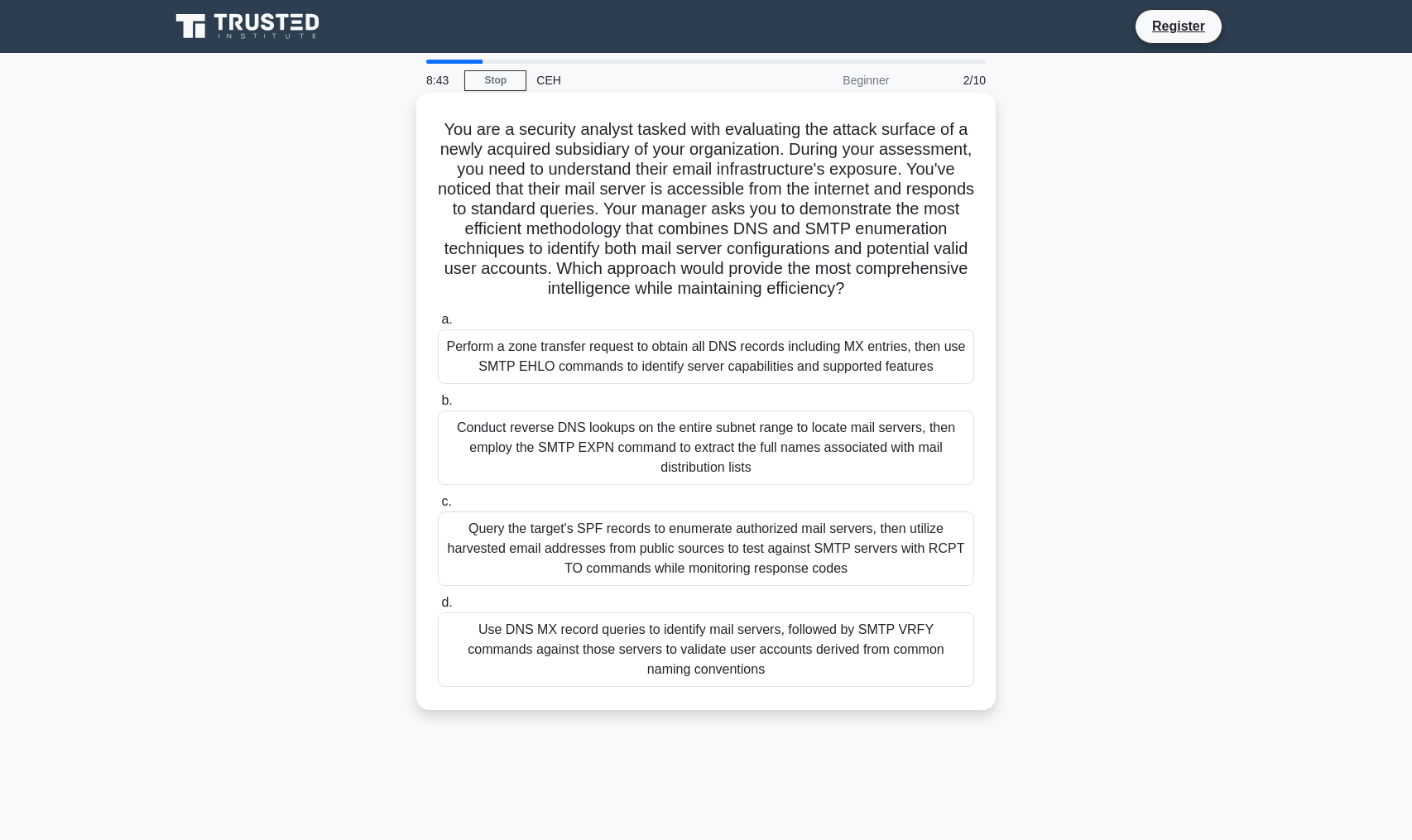
click at [875, 674] on div "Use DNS MX record queries to identify mail servers, followed by SMTP VRFY comma…" at bounding box center [706, 650] width 537 height 74
click at [438, 608] on input "d. Use DNS MX record queries to identify mail servers, followed by SMTP VRFY co…" at bounding box center [438, 603] width 0 height 11
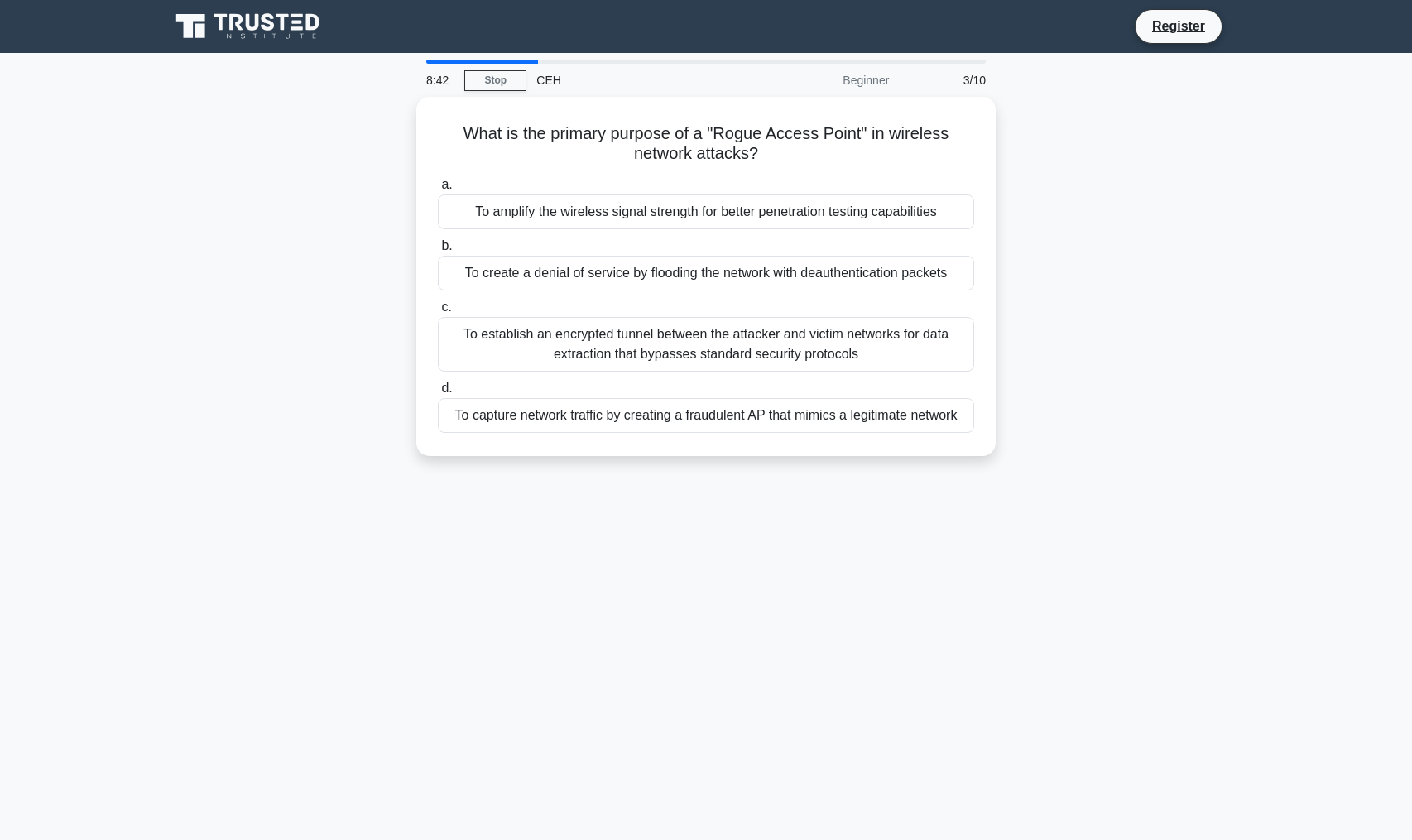
click at [356, 132] on div "What is the primary purpose of a "Rogue Access Point" in wireless network attac…" at bounding box center [706, 286] width 1093 height 379
drag, startPoint x: 356, startPoint y: 132, endPoint x: 347, endPoint y: 574, distance: 442.1
click at [344, 572] on div "8:41 Stop CEH Beginner 3/10 What is the primary purpose of a "Rogue Access Poin…" at bounding box center [706, 473] width 1093 height 828
click at [347, 574] on div "8:41 Stop CEH Beginner 3/10 What is the primary purpose of a "Rogue Access Poin…" at bounding box center [706, 473] width 1093 height 828
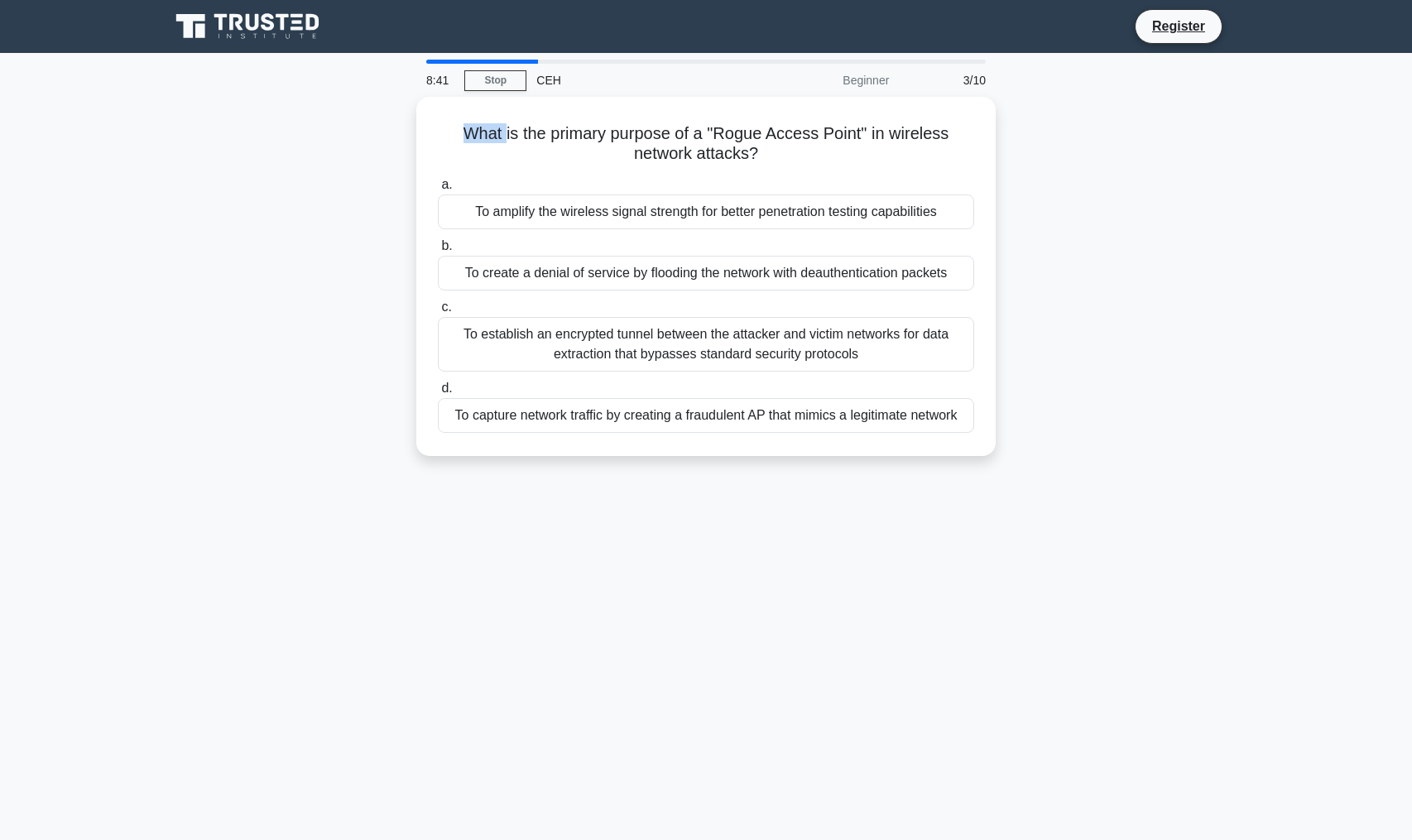
click at [347, 574] on div "8:41 Stop CEH Beginner 3/10 What is the primary purpose of a "Rogue Access Poin…" at bounding box center [706, 473] width 1093 height 828
drag, startPoint x: 347, startPoint y: 574, endPoint x: 294, endPoint y: 96, distance: 480.9
click at [295, 96] on div "8:41 Stop CEH Beginner 3/10 What is the primary purpose of a "Rogue Access Poin…" at bounding box center [706, 473] width 1093 height 828
click at [285, 275] on div "What is the primary purpose of a "Rogue Access Point" in wireless network attac…" at bounding box center [706, 286] width 1093 height 379
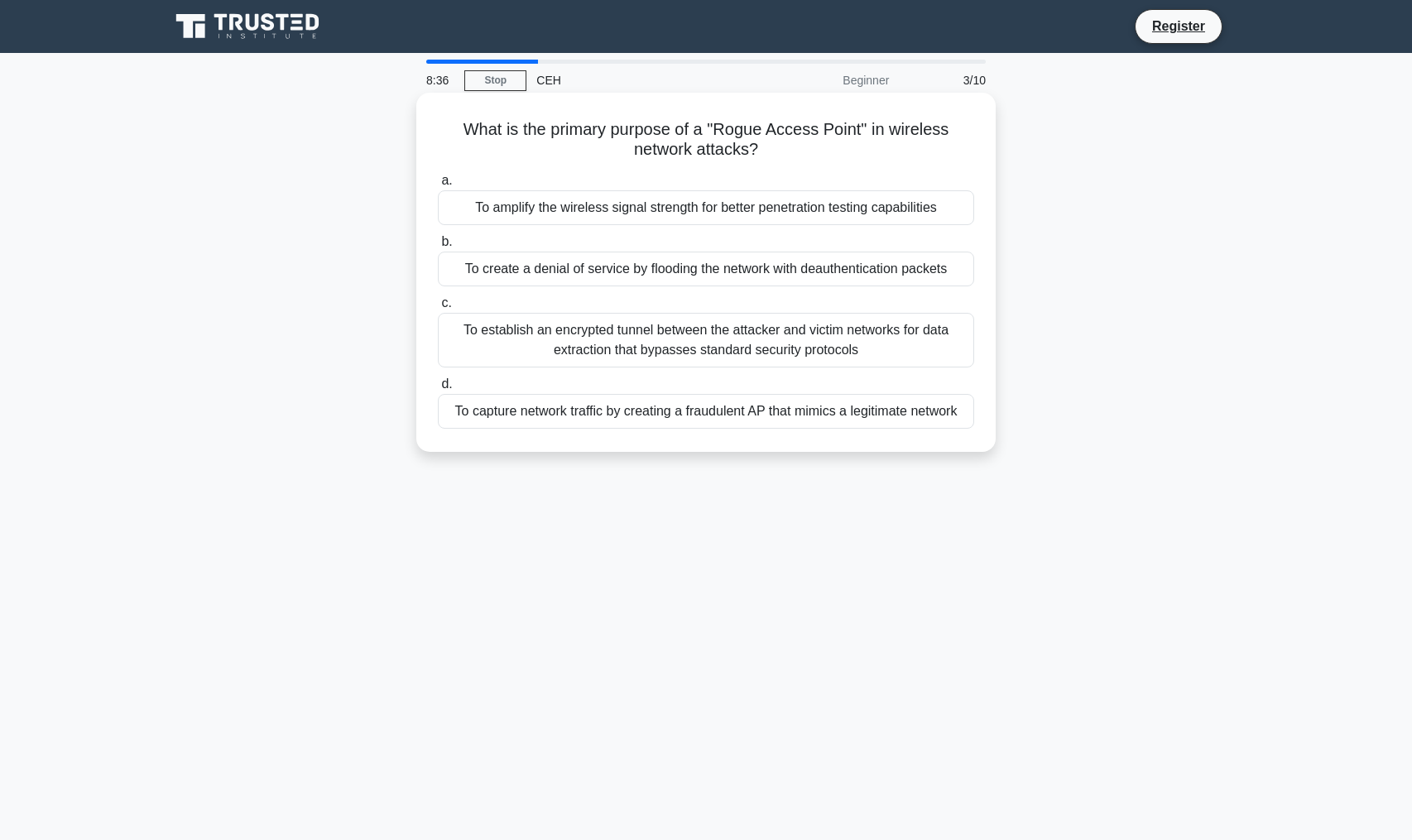
click at [713, 416] on div "To capture network traffic by creating a fraudulent AP that mimics a legitimate…" at bounding box center [706, 411] width 537 height 34
click at [438, 390] on input "d. To capture network traffic by creating a fraudulent AP that mimics a legitim…" at bounding box center [438, 385] width 0 height 11
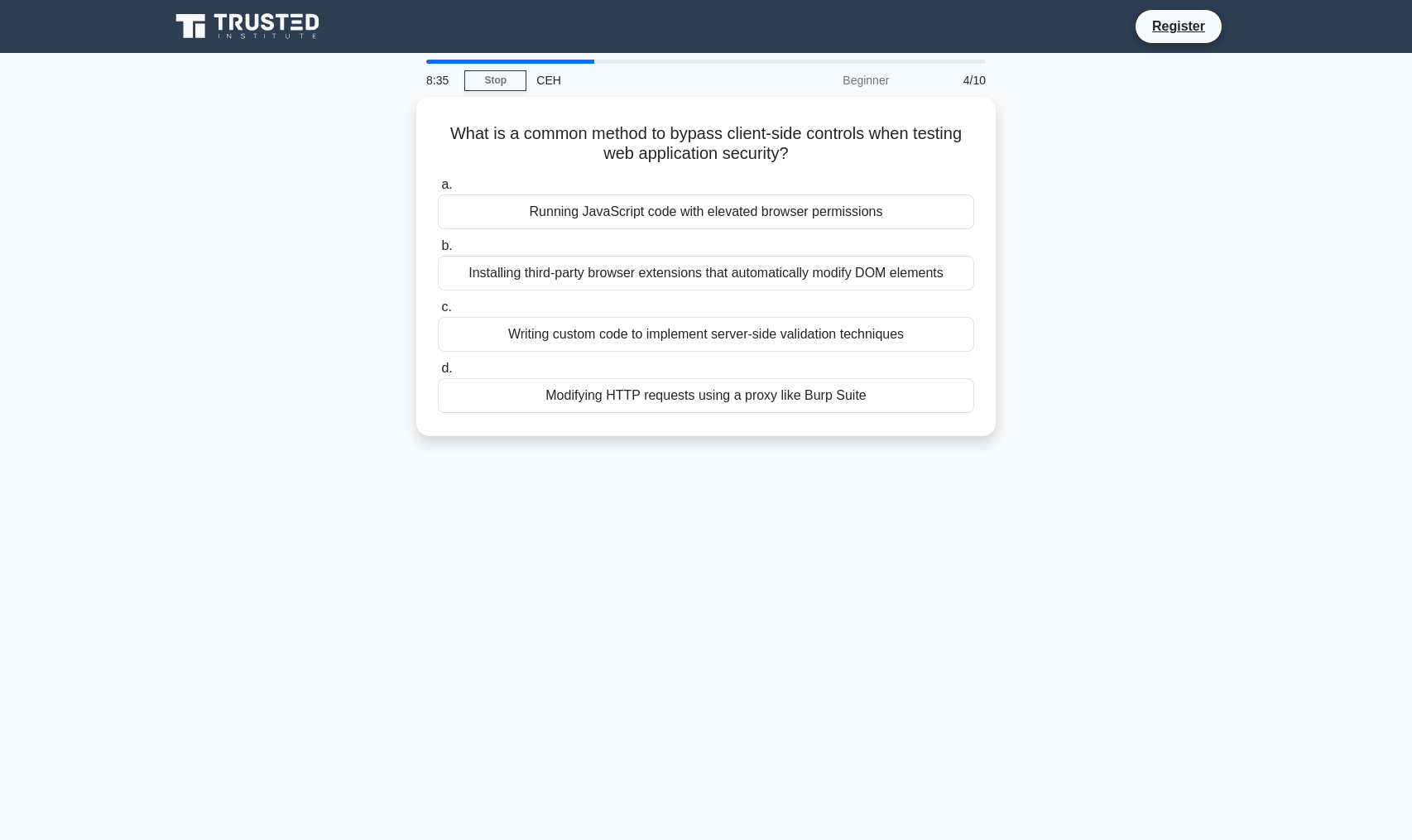
click at [1122, 594] on div "8:35 Stop CEH Beginner 4/10 What is a common method to bypass client-side contr…" at bounding box center [706, 473] width 1093 height 828
click at [1122, 592] on div "8:35 Stop CEH Beginner 4/10 What is a common method to bypass client-side contr…" at bounding box center [706, 473] width 1093 height 828
drag, startPoint x: 1122, startPoint y: 592, endPoint x: 1118, endPoint y: 76, distance: 516.0
click at [1119, 77] on div "8:35 Stop CEH Beginner 4/10 What is a common method to bypass client-side contr…" at bounding box center [706, 473] width 1093 height 828
click at [1121, 149] on div "What is a common method to bypass client-side controls when testing web applica…" at bounding box center [706, 277] width 1093 height 359
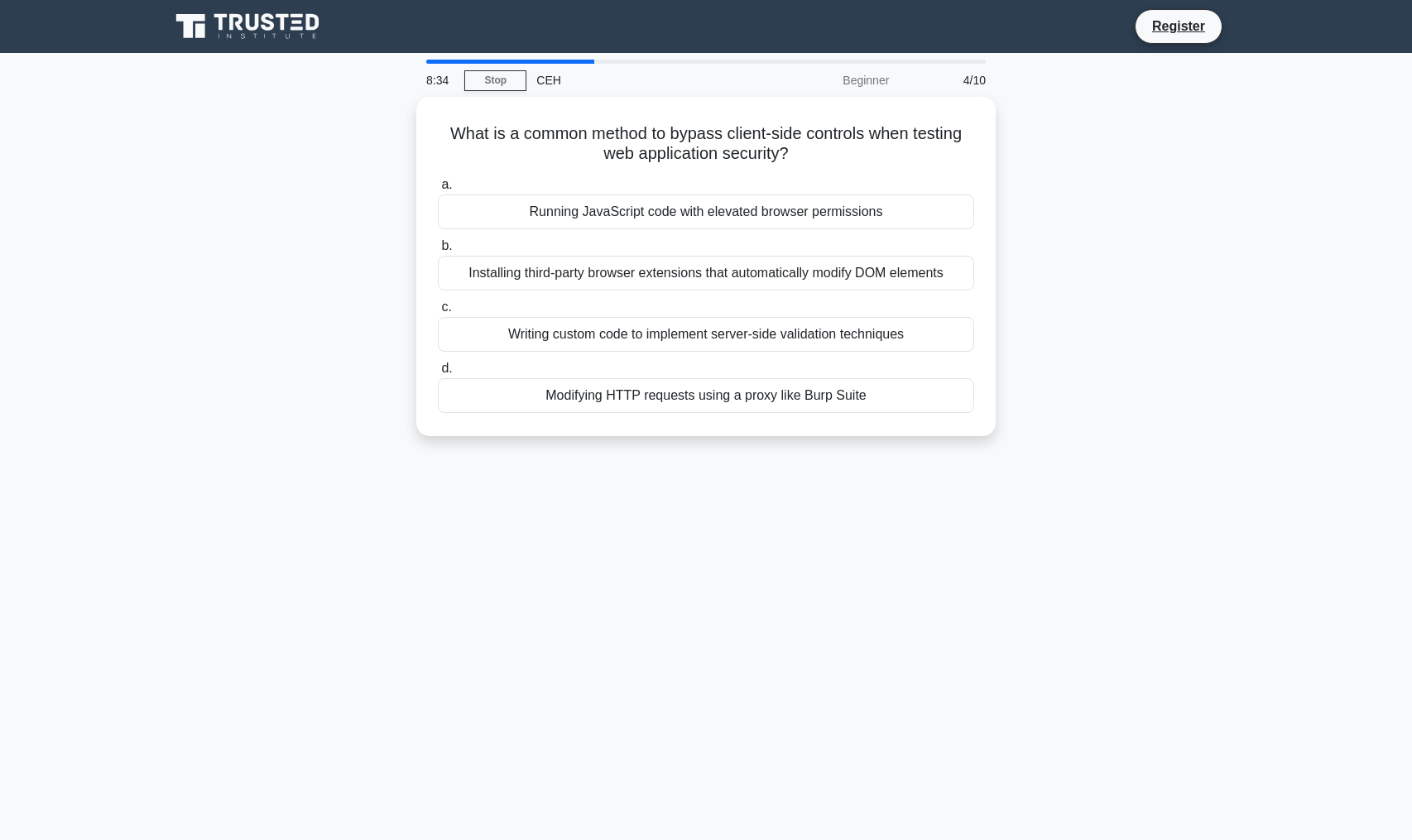
click at [1121, 149] on div "What is a common method to bypass client-side controls when testing web applica…" at bounding box center [706, 277] width 1093 height 359
drag, startPoint x: 1121, startPoint y: 149, endPoint x: 1065, endPoint y: 510, distance: 365.3
click at [1065, 510] on div "8:34 Stop CEH Beginner 4/10 What is a common method to bypass client-side contr…" at bounding box center [706, 473] width 1093 height 828
click at [1043, 488] on div "8:32 Stop CEH Beginner 4/10 What is a common method to bypass client-side contr…" at bounding box center [706, 473] width 1093 height 828
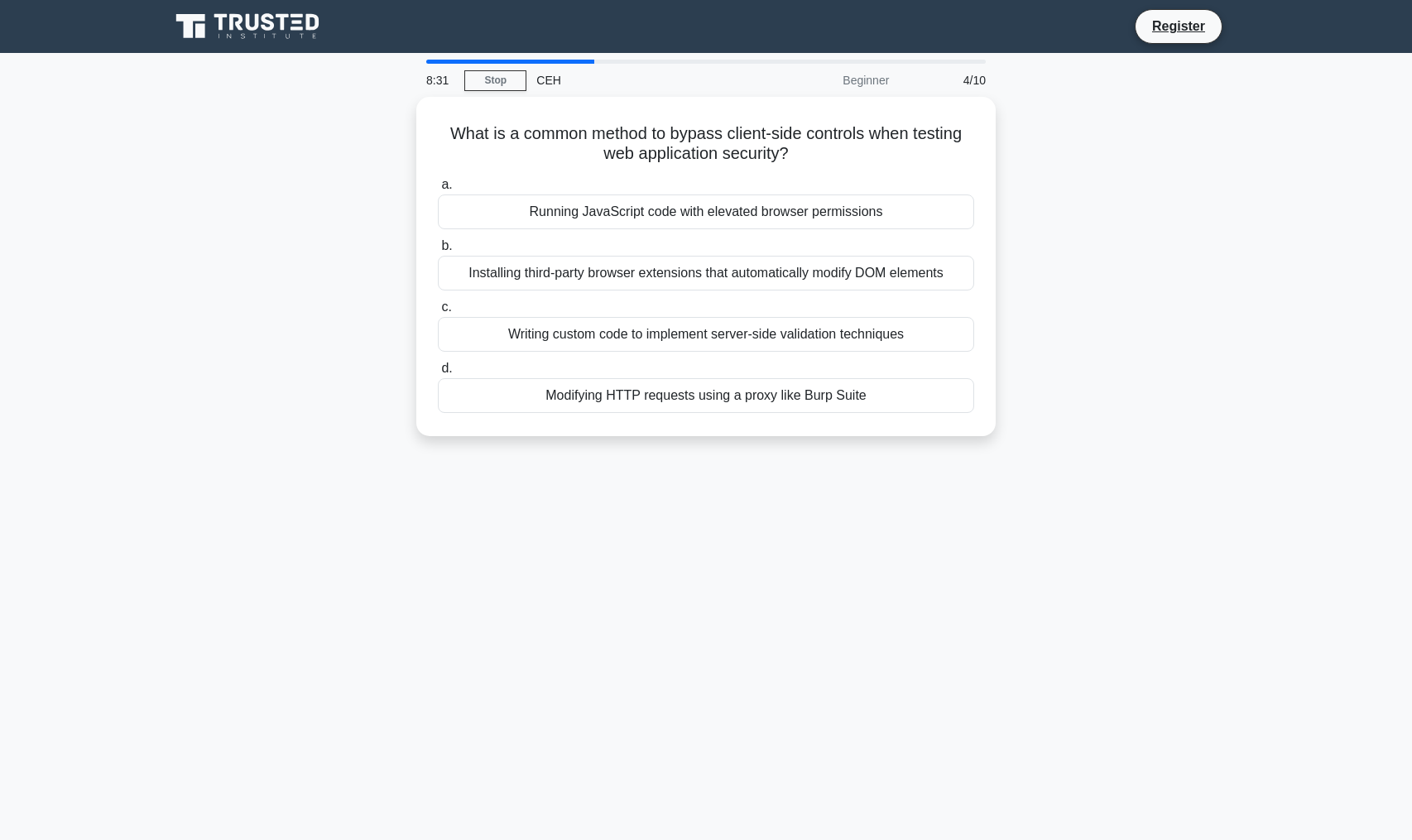
click at [1043, 488] on div "8:31 Stop CEH Beginner 4/10 What is a common method to bypass client-side contr…" at bounding box center [706, 473] width 1093 height 828
drag, startPoint x: 1043, startPoint y: 488, endPoint x: 1027, endPoint y: 136, distance: 352.4
click at [1027, 136] on div "8:31 Stop CEH Beginner 4/10 What is a common method to bypass client-side contr…" at bounding box center [706, 473] width 1093 height 828
click at [1028, 141] on div "What is a common method to bypass client-side controls when testing web applica…" at bounding box center [706, 277] width 1093 height 359
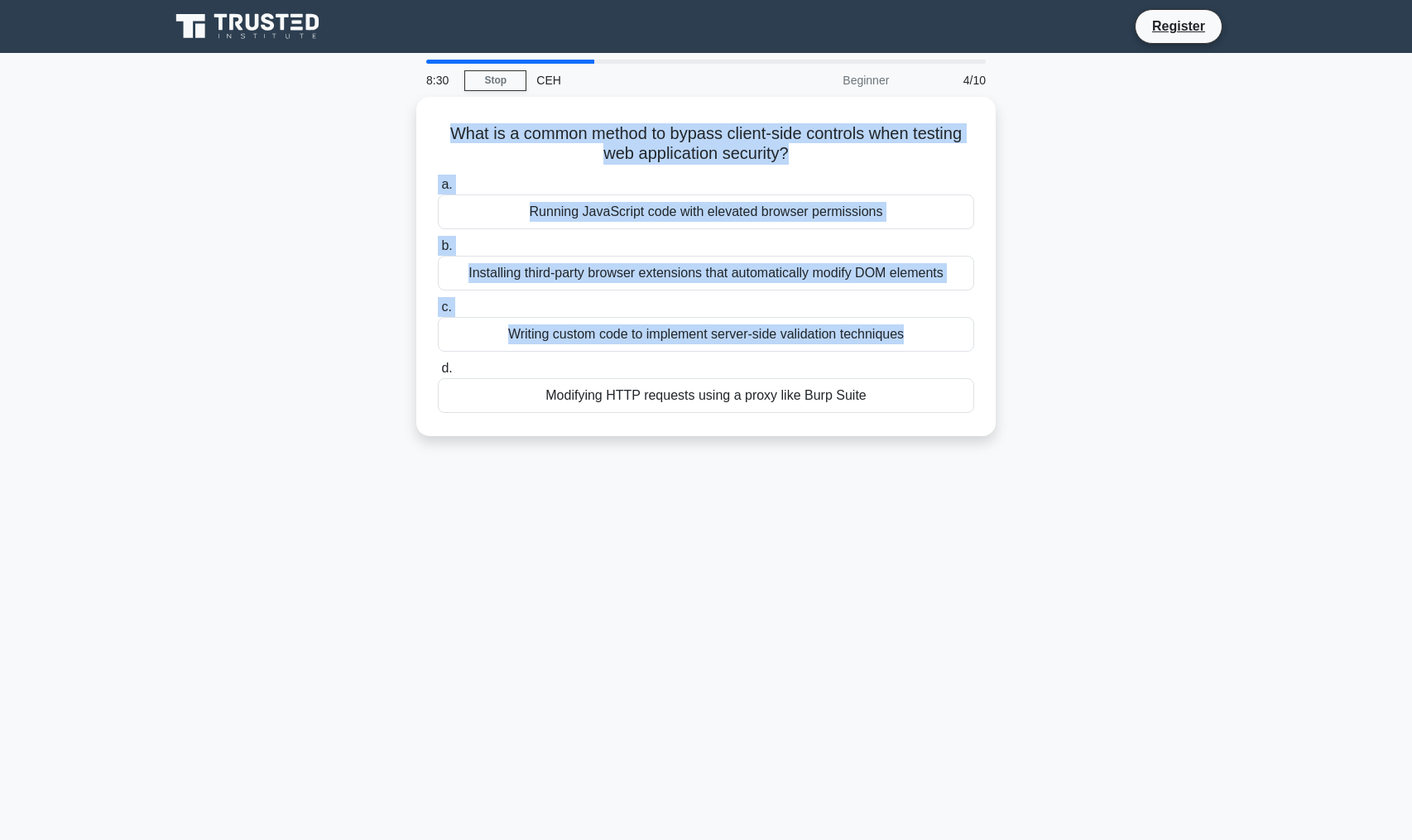
drag, startPoint x: 1028, startPoint y: 141, endPoint x: 1060, endPoint y: 485, distance: 345.5
click at [1061, 465] on div "8:30 Stop CEH Beginner 4/10 What is a common method to bypass client-side contr…" at bounding box center [706, 473] width 1093 height 828
click at [1060, 485] on div "8:30 Stop CEH Beginner 4/10 What is a common method to bypass client-side contr…" at bounding box center [706, 473] width 1093 height 828
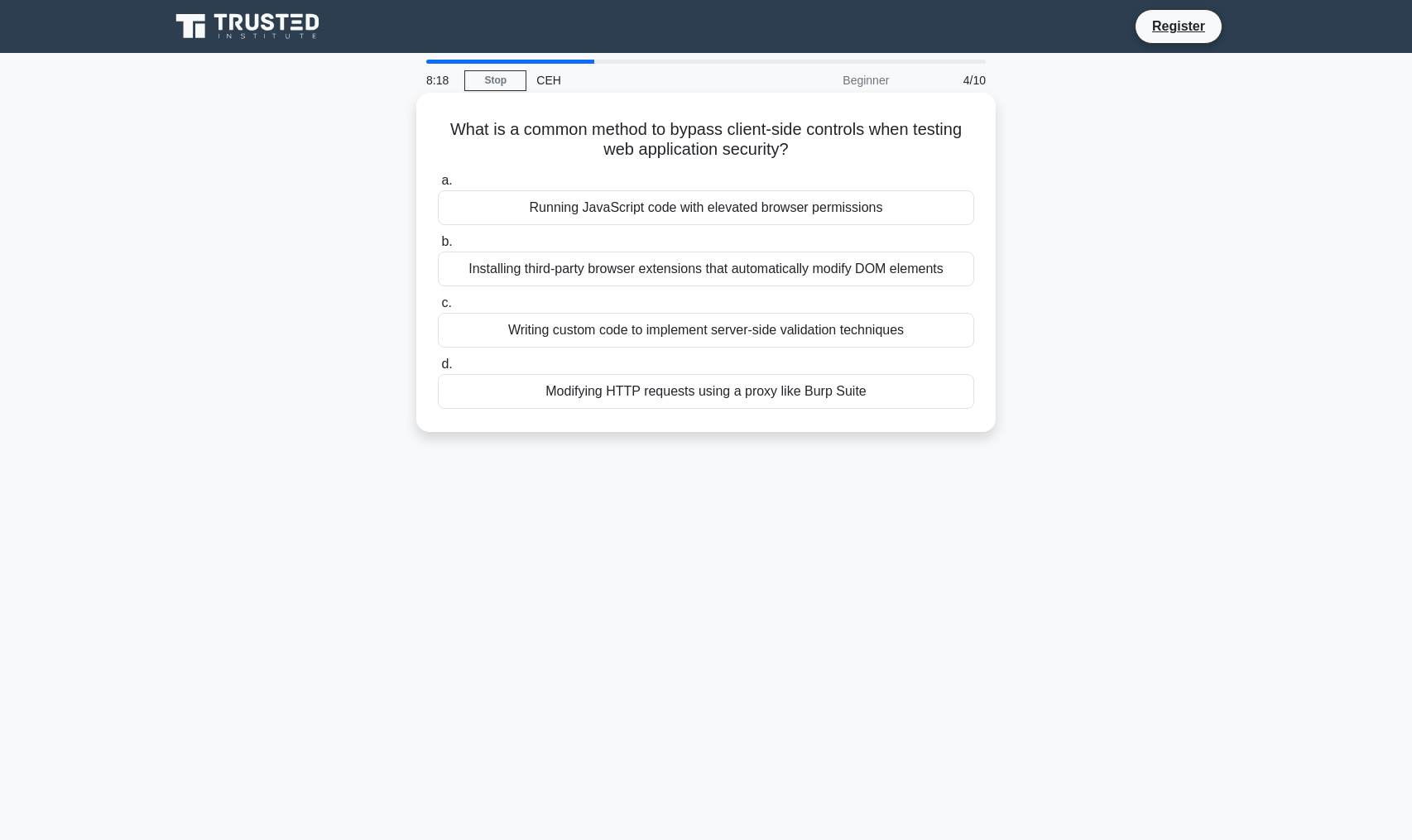
click at [933, 398] on div "Modifying HTTP requests using a proxy like Burp Suite" at bounding box center [706, 391] width 537 height 34
click at [438, 370] on input "d. Modifying HTTP requests using a proxy like Burp Suite" at bounding box center [438, 364] width 0 height 11
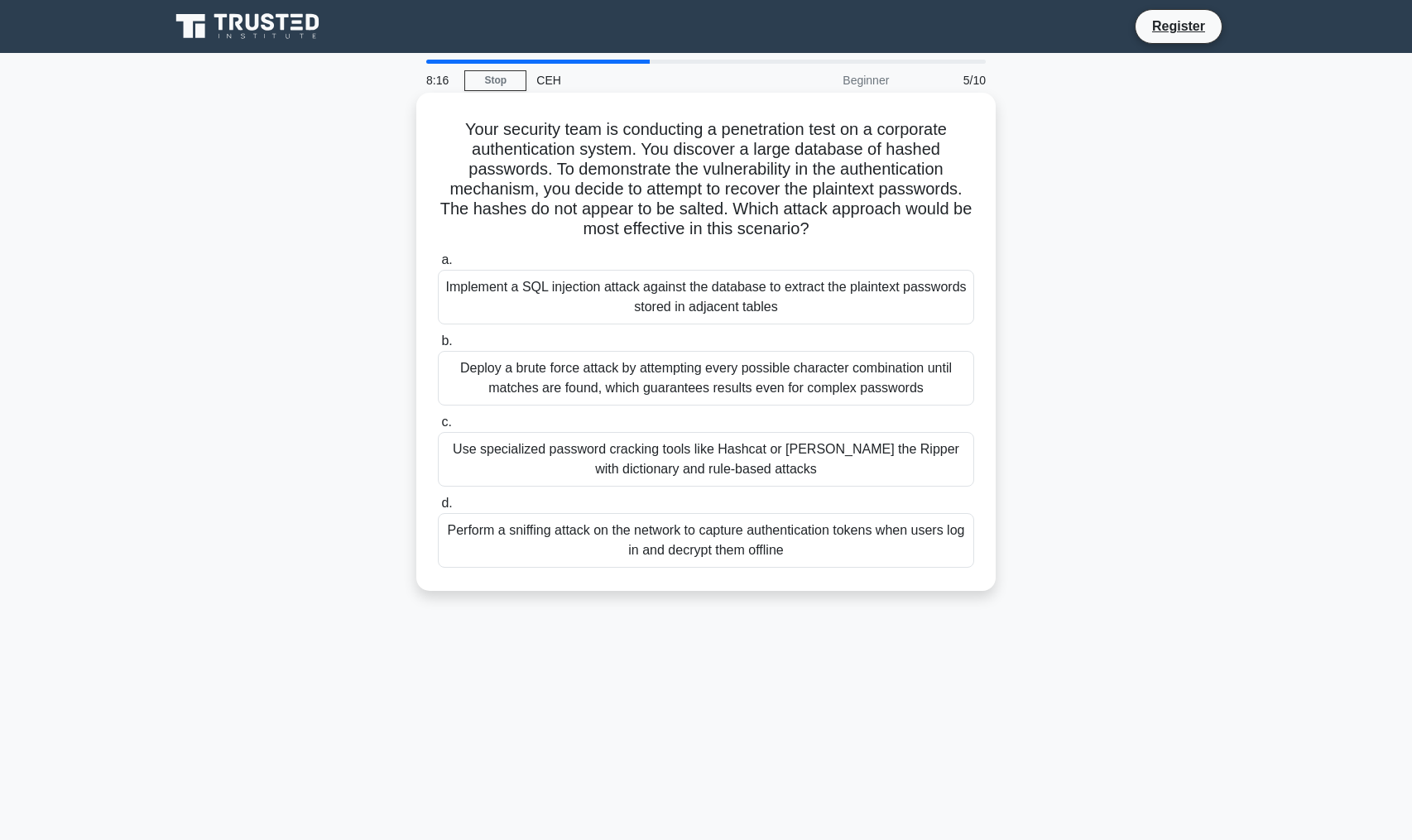
click at [841, 212] on h5 "Your security team is conducting a penetration test on a corporate authenticati…" at bounding box center [706, 179] width 539 height 121
click at [841, 211] on h5 "Your security team is conducting a penetration test on a corporate authenticati…" at bounding box center [706, 179] width 539 height 121
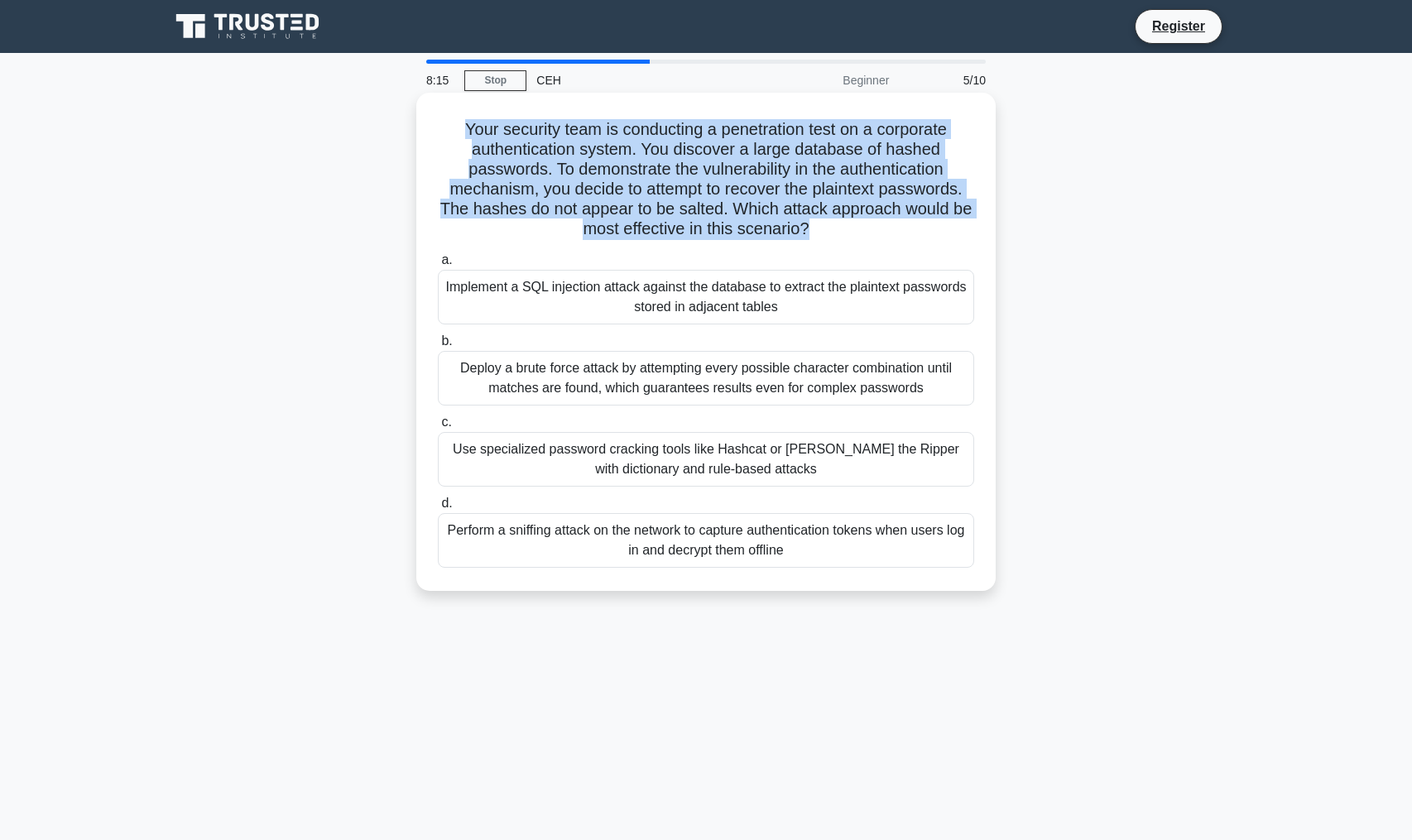
click at [841, 211] on h5 "Your security team is conducting a penetration test on a corporate authenticati…" at bounding box center [706, 179] width 539 height 121
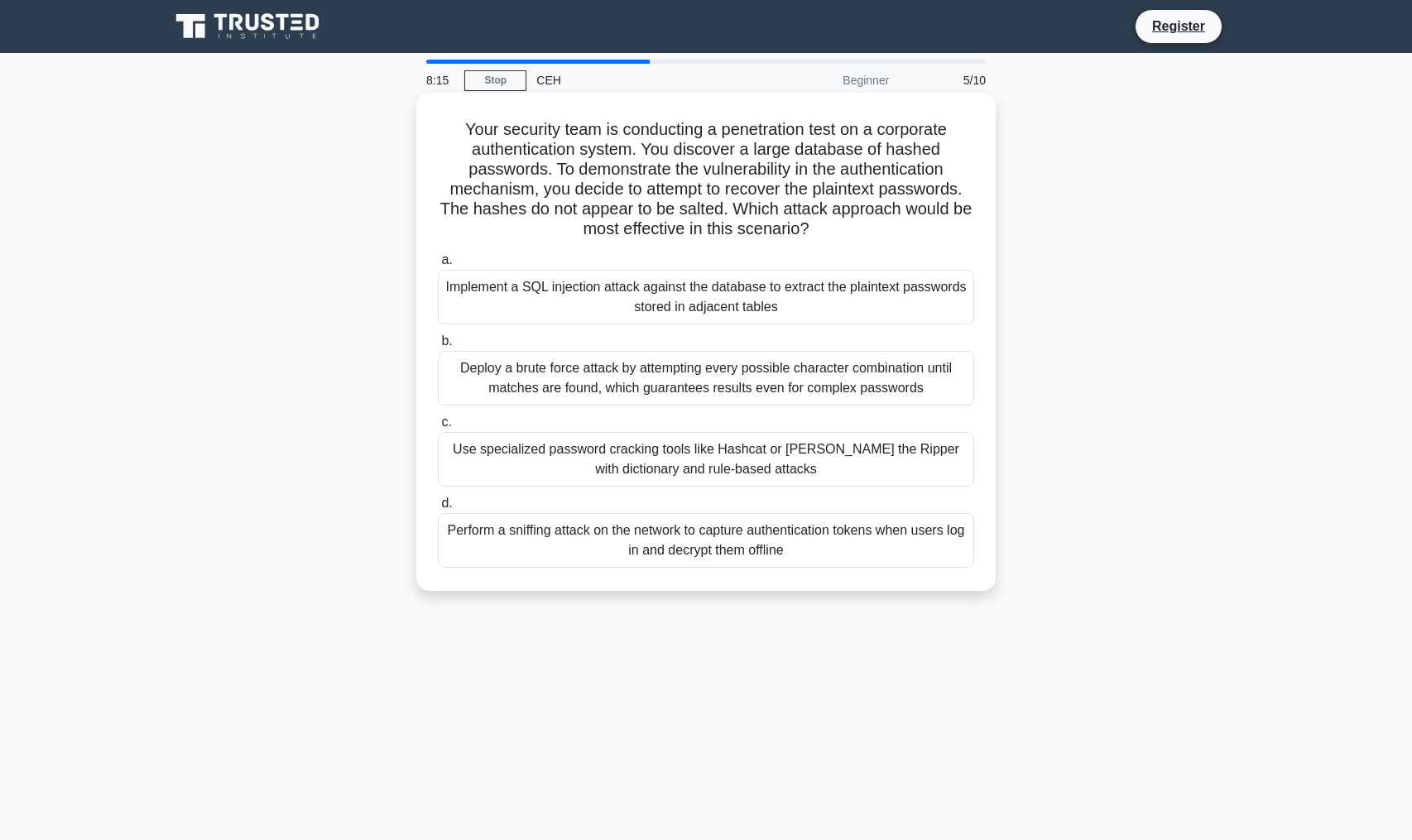
click at [943, 253] on label "a. Implement a SQL injection attack against the database to extract the plainte…" at bounding box center [706, 287] width 537 height 74
click at [438, 255] on input "a. Implement a SQL injection attack against the database to extract the plainte…" at bounding box center [438, 260] width 0 height 11
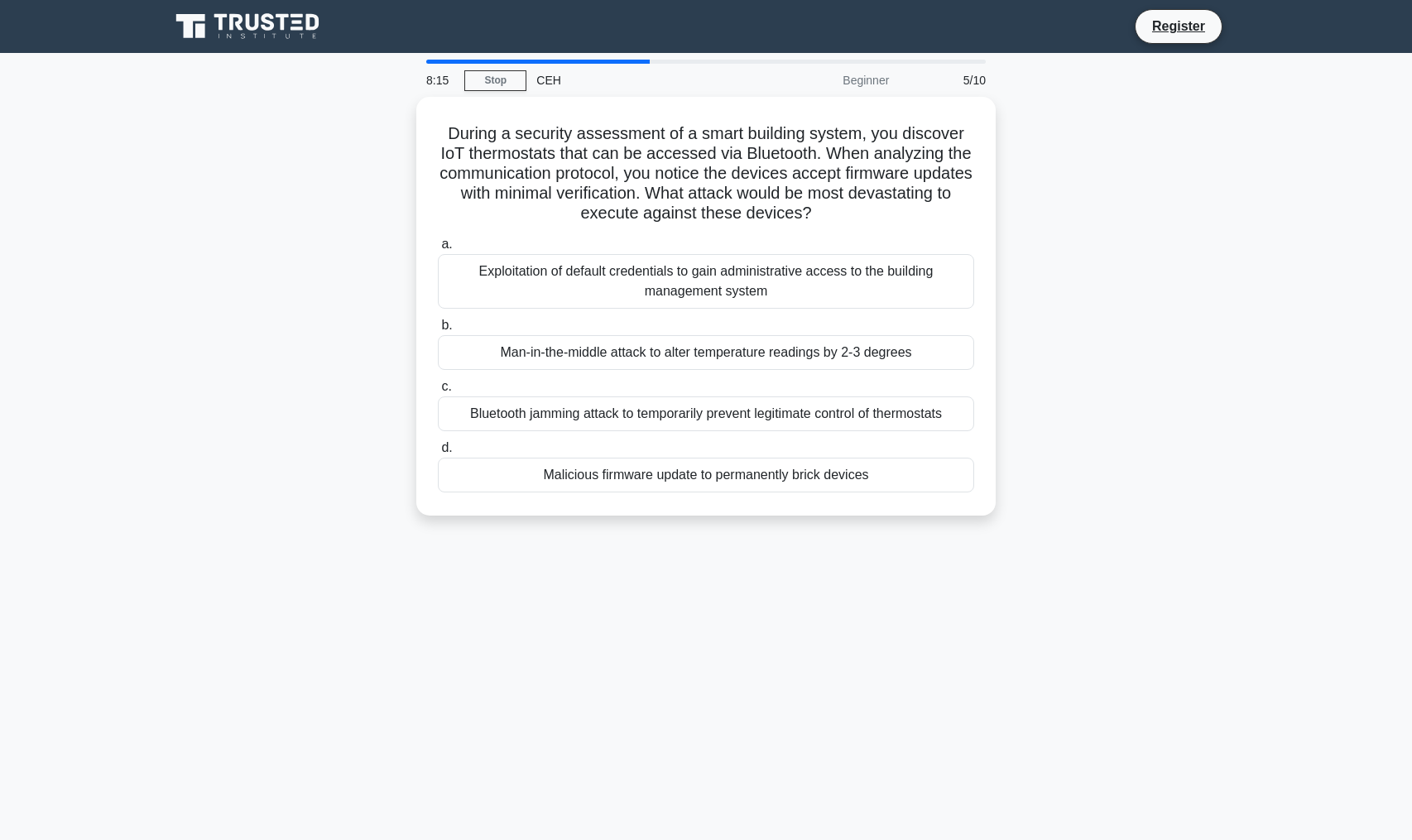
click at [943, 253] on label "a. Exploitation of default credentials to gain administrative access to the bui…" at bounding box center [706, 271] width 537 height 74
click at [438, 250] on input "a. Exploitation of default credentials to gain administrative access to the bui…" at bounding box center [438, 245] width 0 height 11
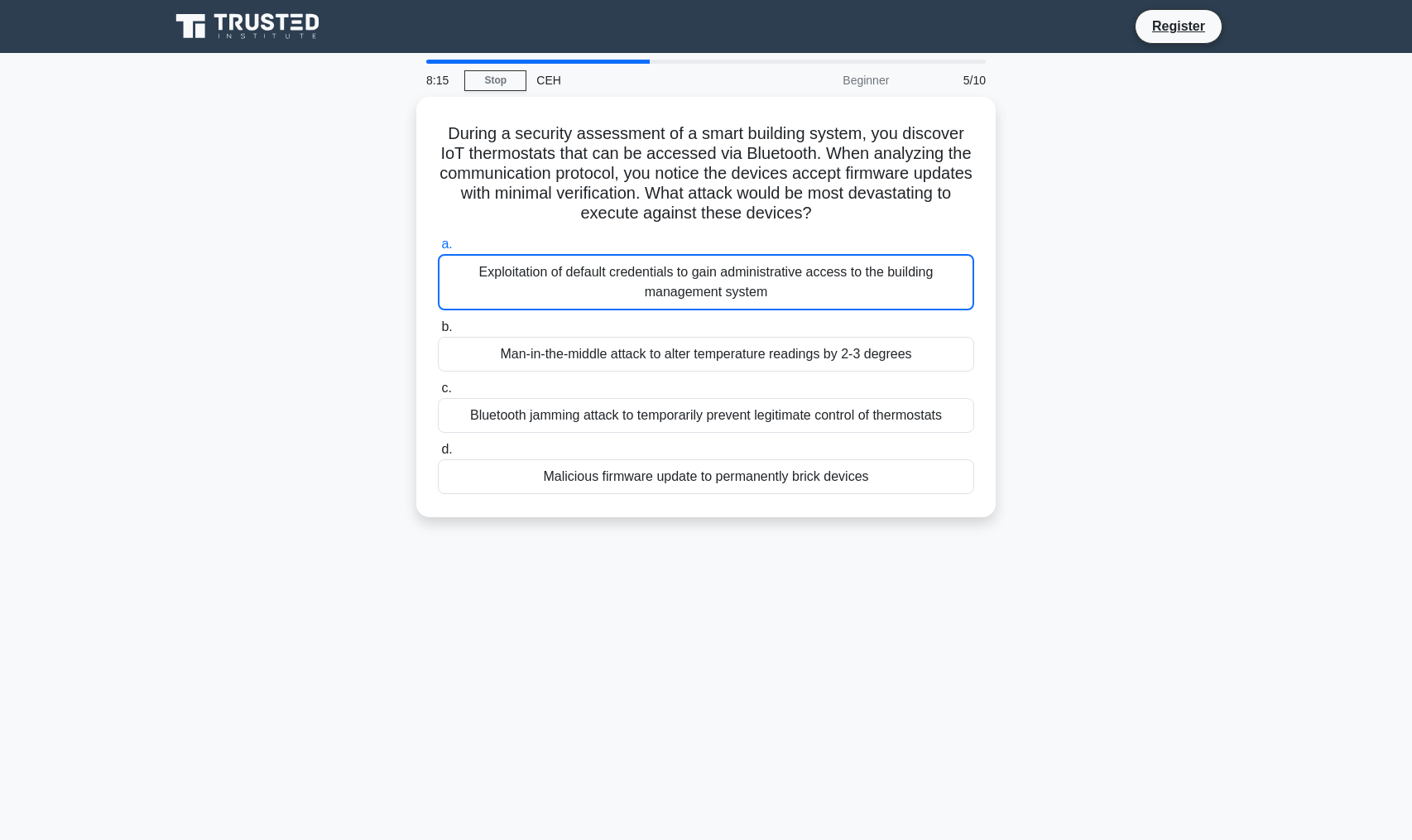
click at [943, 254] on div "Exploitation of default credentials to gain administrative access to the buildi…" at bounding box center [706, 282] width 537 height 57
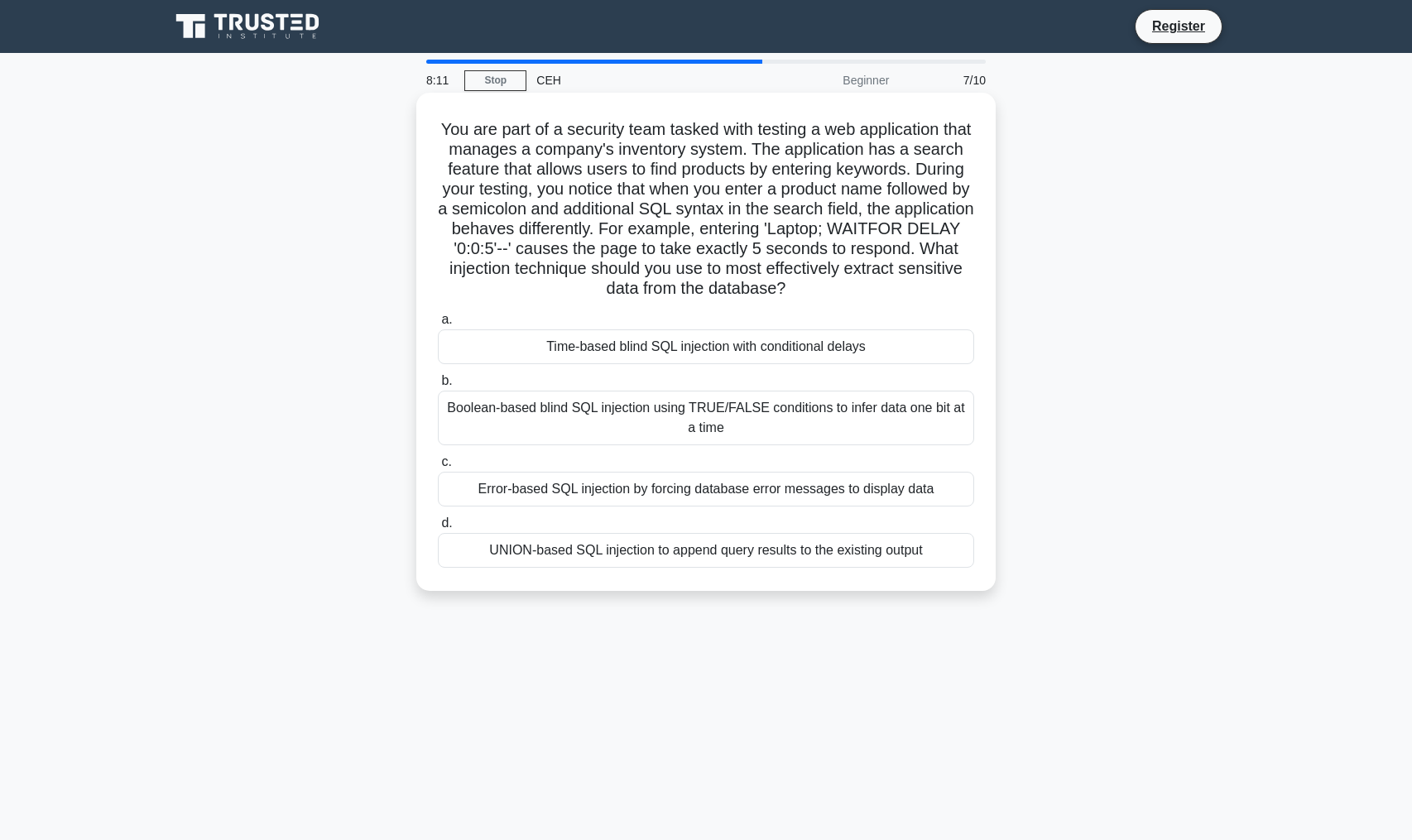
click at [800, 174] on h5 "You are part of a security team tasked with testing a web application that mana…" at bounding box center [706, 210] width 539 height 180
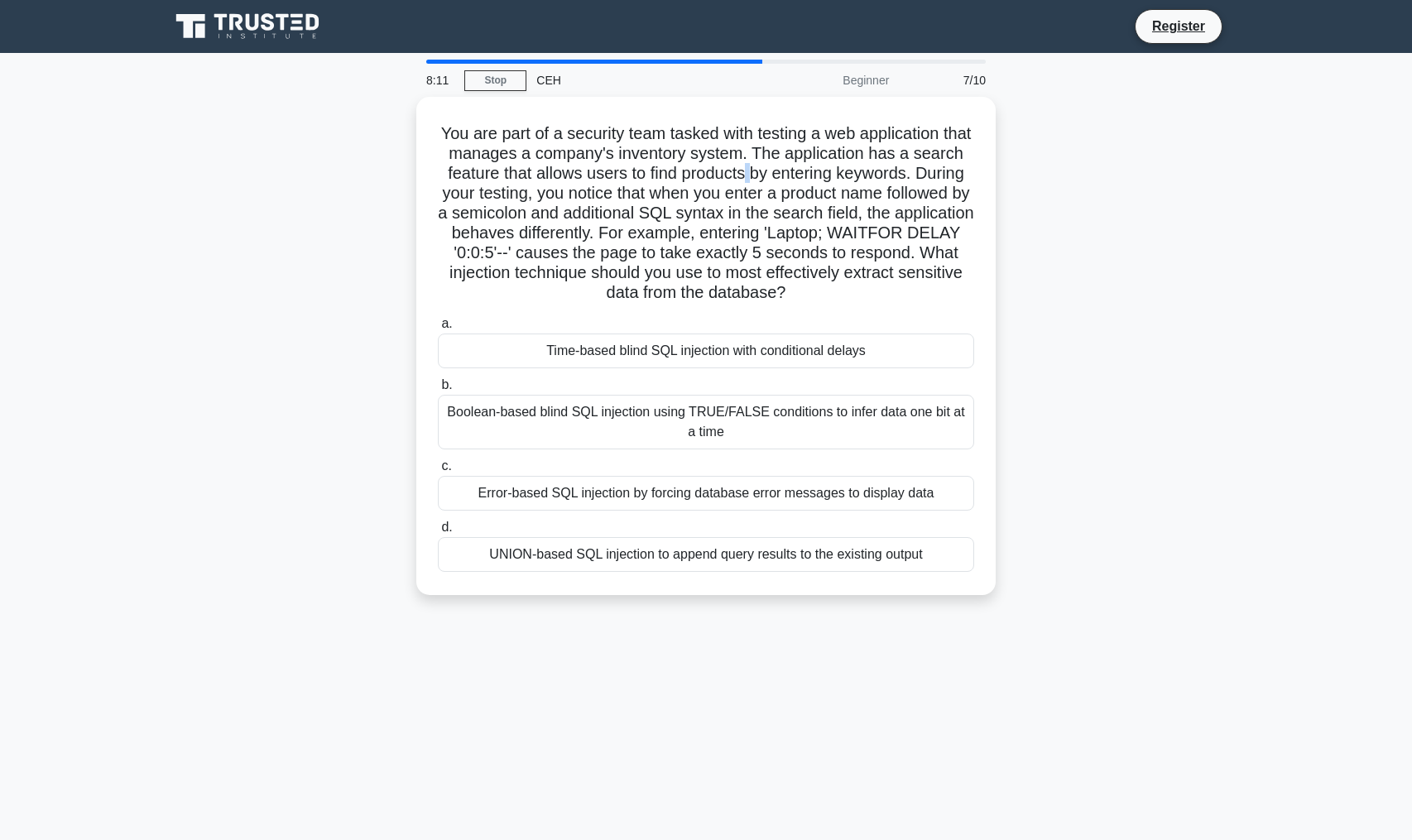
drag, startPoint x: 800, startPoint y: 174, endPoint x: 1101, endPoint y: 628, distance: 544.7
click at [1095, 617] on div "8:11 Stop CEH Beginner 7/10 You are part of a security team tasked with testing…" at bounding box center [706, 473] width 1093 height 828
click at [1102, 608] on div "You are part of a security team tasked with testing a web application that mana…" at bounding box center [706, 356] width 1093 height 518
drag, startPoint x: 1102, startPoint y: 608, endPoint x: 1081, endPoint y: 202, distance: 406.5
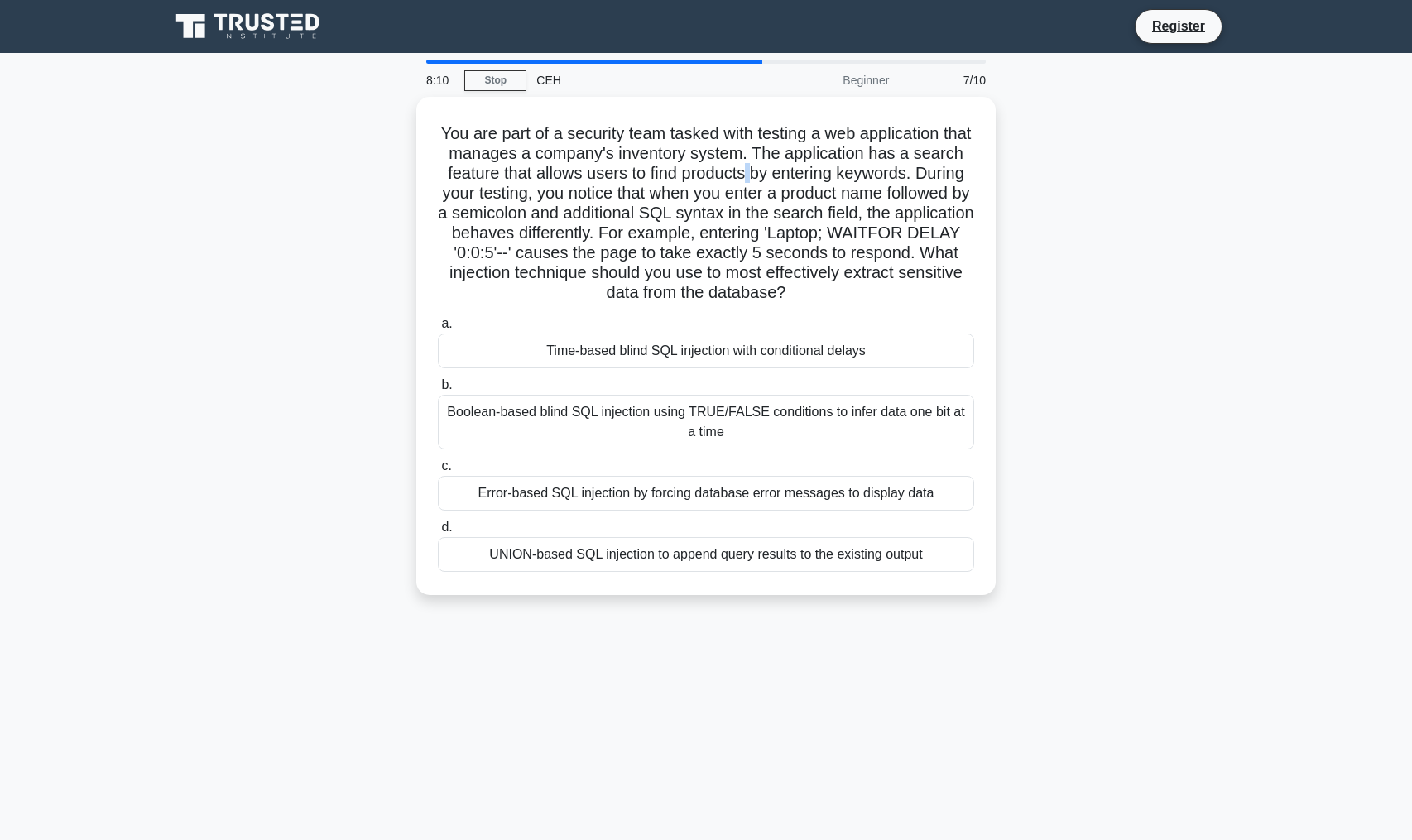
click at [1062, 131] on div "You are part of a security team tasked with testing a web application that mana…" at bounding box center [706, 356] width 1093 height 518
click at [1086, 228] on div "You are part of a security team tasked with testing a web application that mana…" at bounding box center [706, 356] width 1093 height 518
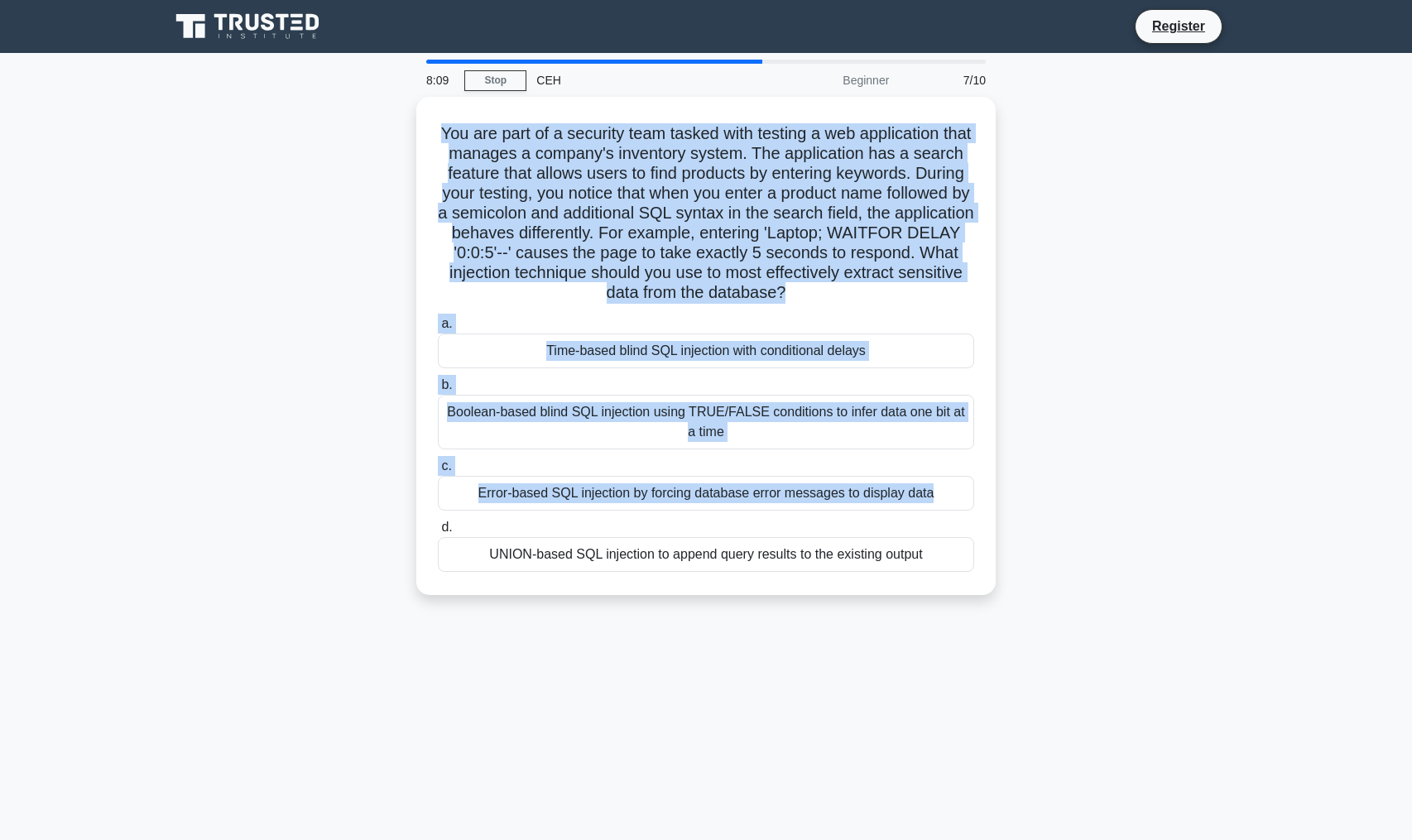
drag, startPoint x: 1086, startPoint y: 228, endPoint x: 1086, endPoint y: 552, distance: 324.0
click at [1086, 552] on div "You are part of a security team tasked with testing a web application that mana…" at bounding box center [706, 356] width 1093 height 518
click at [1091, 554] on div "You are part of a security team tasked with testing a web application that mana…" at bounding box center [706, 356] width 1093 height 518
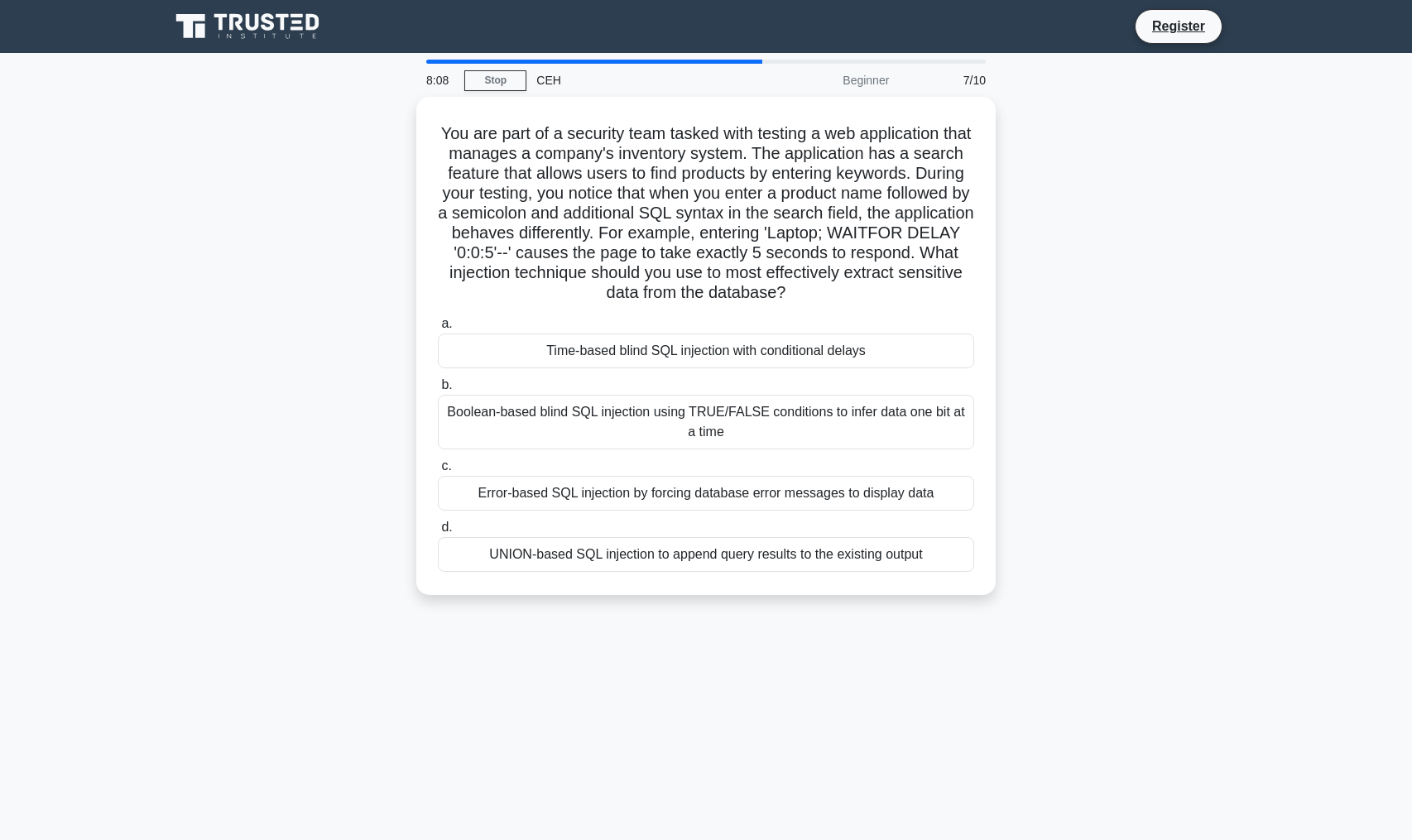
drag, startPoint x: 1159, startPoint y: 440, endPoint x: 1107, endPoint y: 352, distance: 102.2
click at [1107, 352] on div "You are part of a security team tasked with testing a web application that mana…" at bounding box center [706, 356] width 1093 height 518
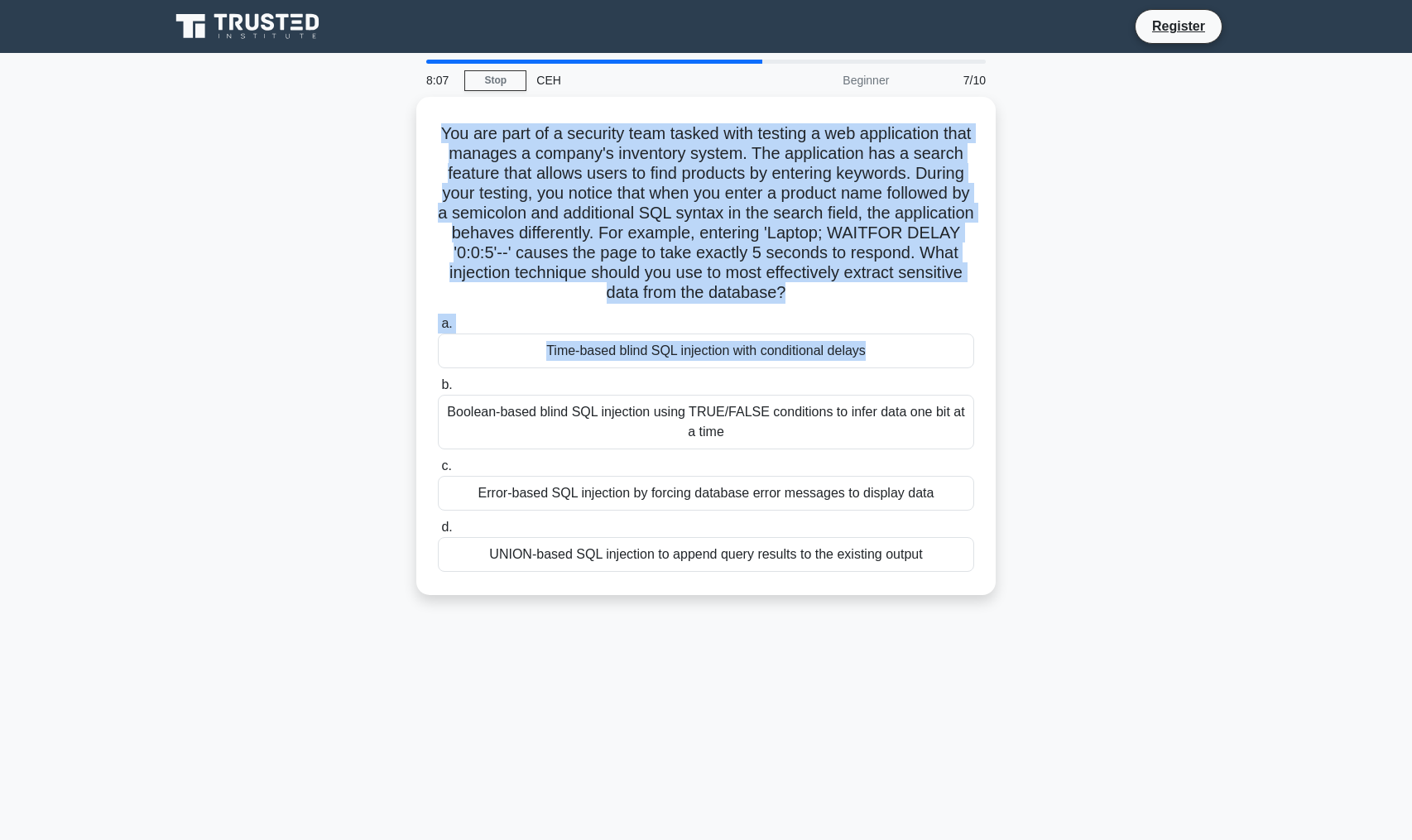
drag, startPoint x: 1107, startPoint y: 352, endPoint x: 1102, endPoint y: 217, distance: 135.1
click at [1102, 217] on div "You are part of a security team tasked with testing a web application that mana…" at bounding box center [706, 356] width 1093 height 518
click at [1102, 214] on div "You are part of a security team tasked with testing a web application that mana…" at bounding box center [706, 356] width 1093 height 518
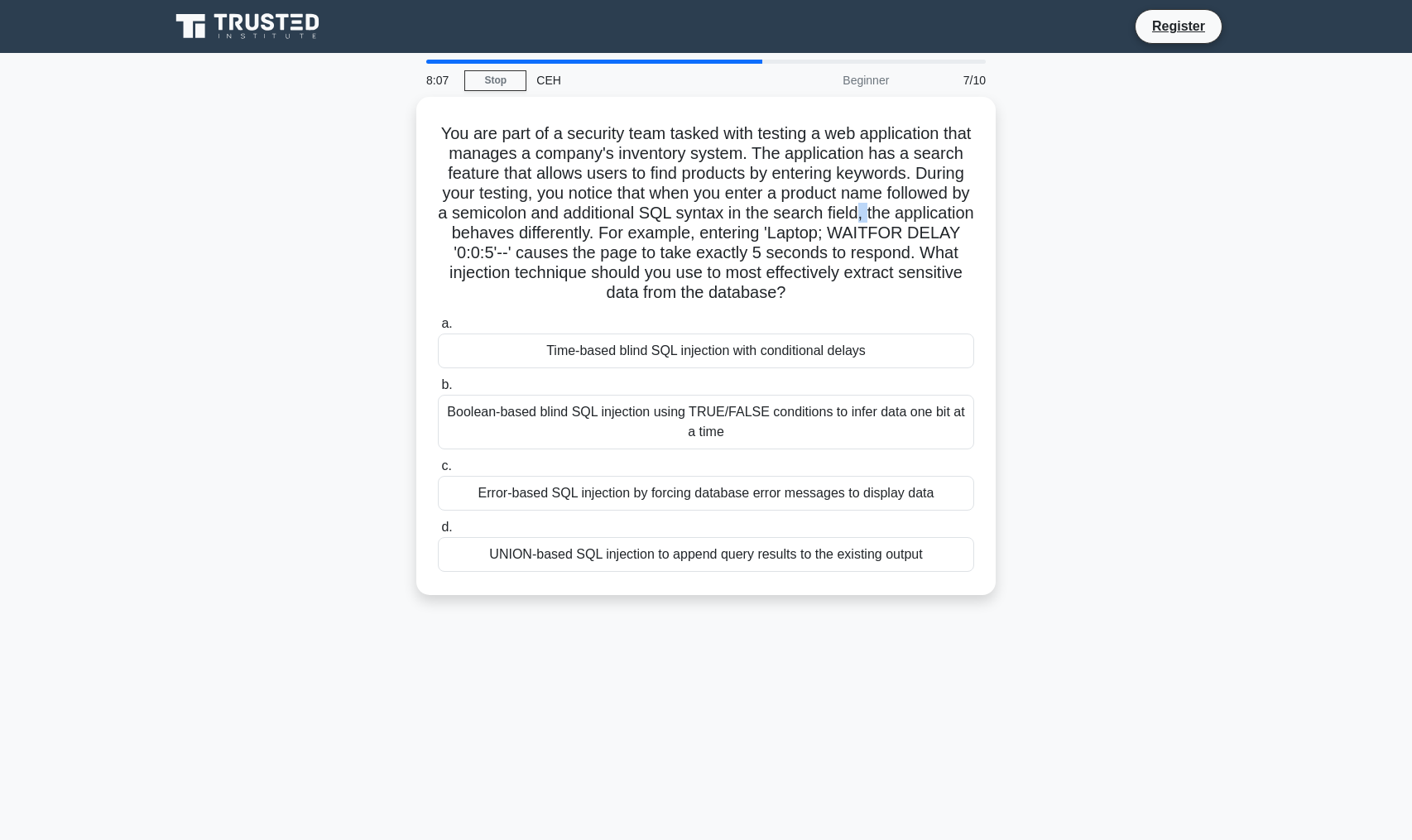
click at [1102, 214] on div "You are part of a security team tasked with testing a web application that mana…" at bounding box center [706, 356] width 1093 height 518
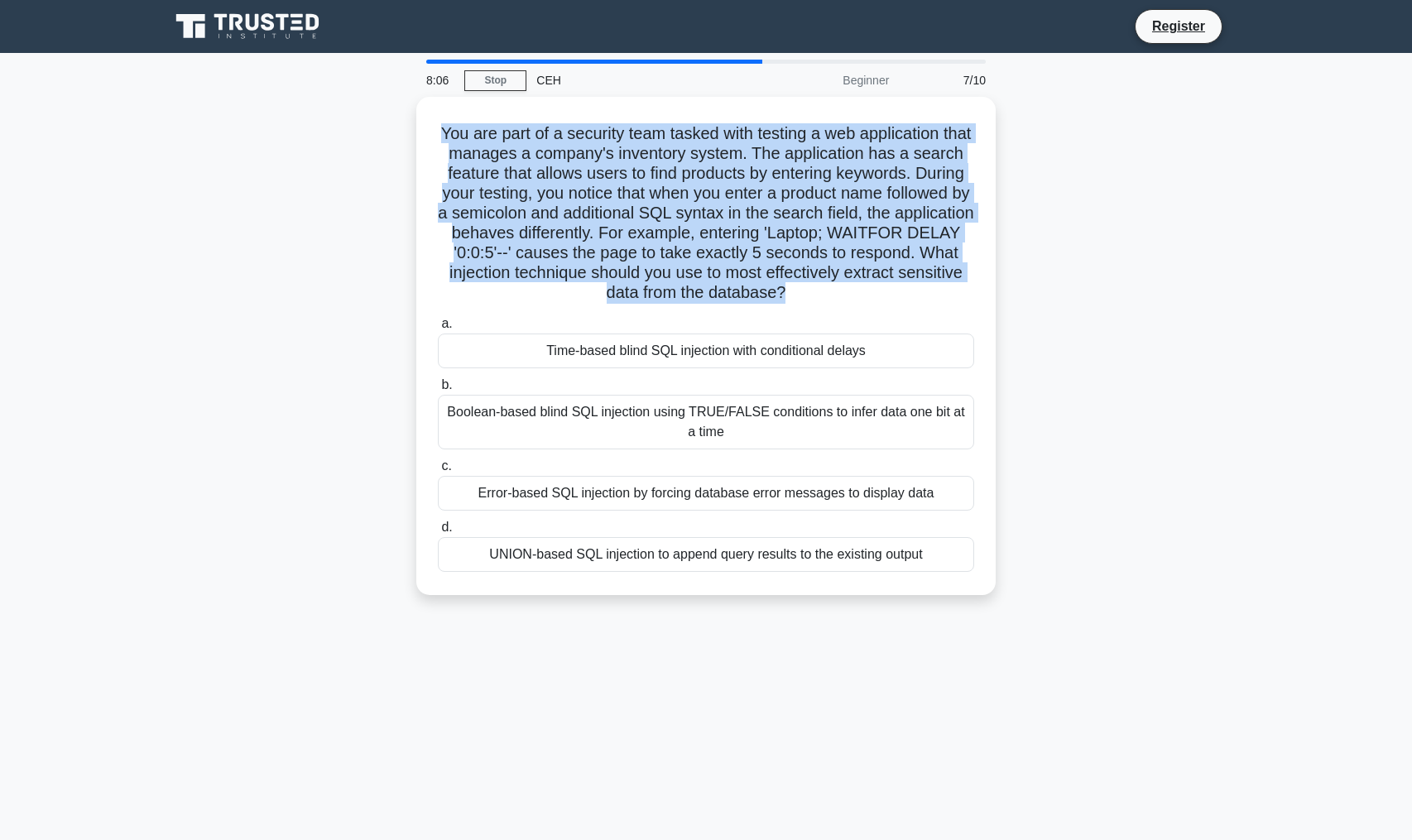
click at [1102, 214] on div "You are part of a security team tasked with testing a web application that mana…" at bounding box center [706, 356] width 1093 height 518
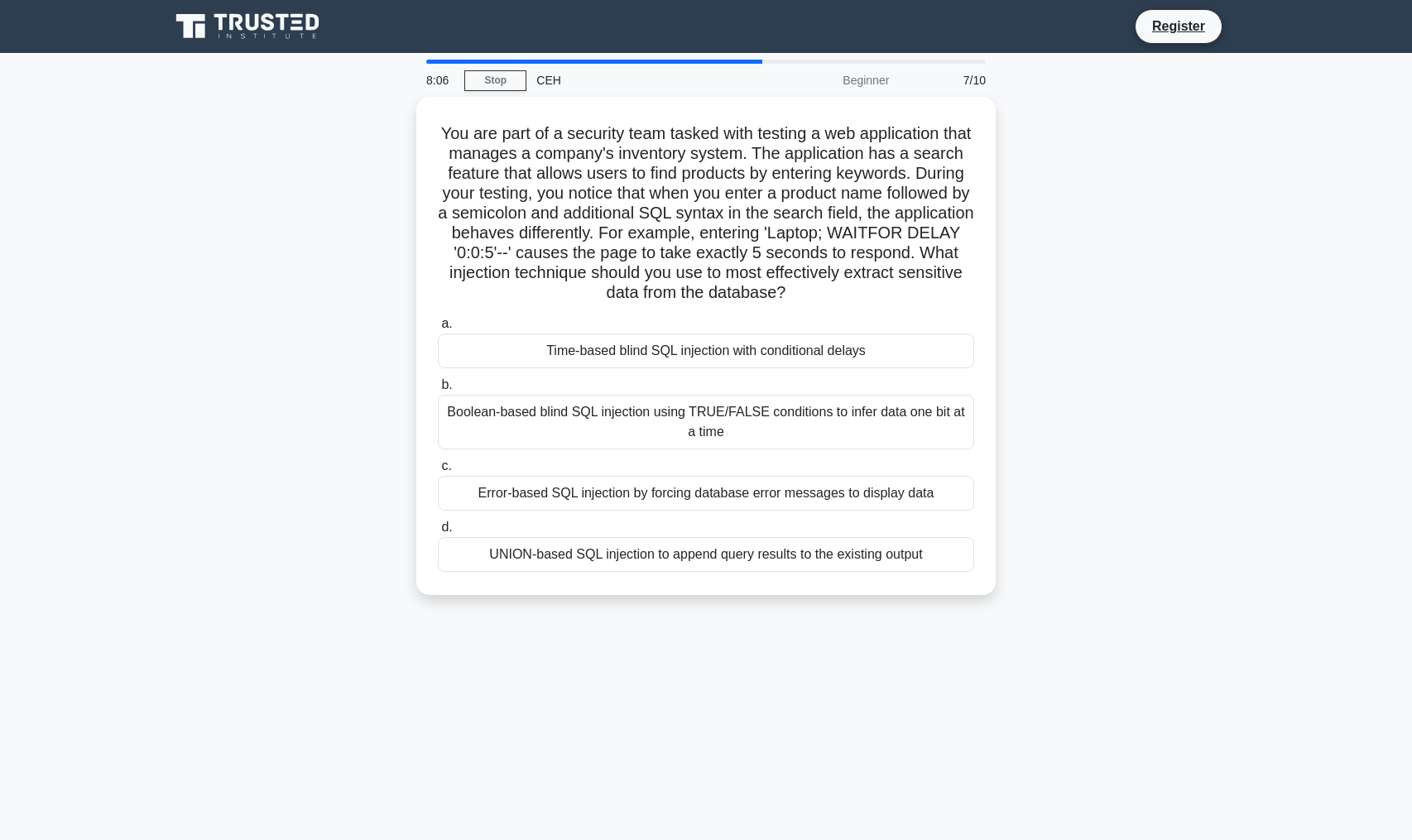
click at [1188, 331] on div "You are part of a security team tasked with testing a web application that mana…" at bounding box center [706, 356] width 1093 height 518
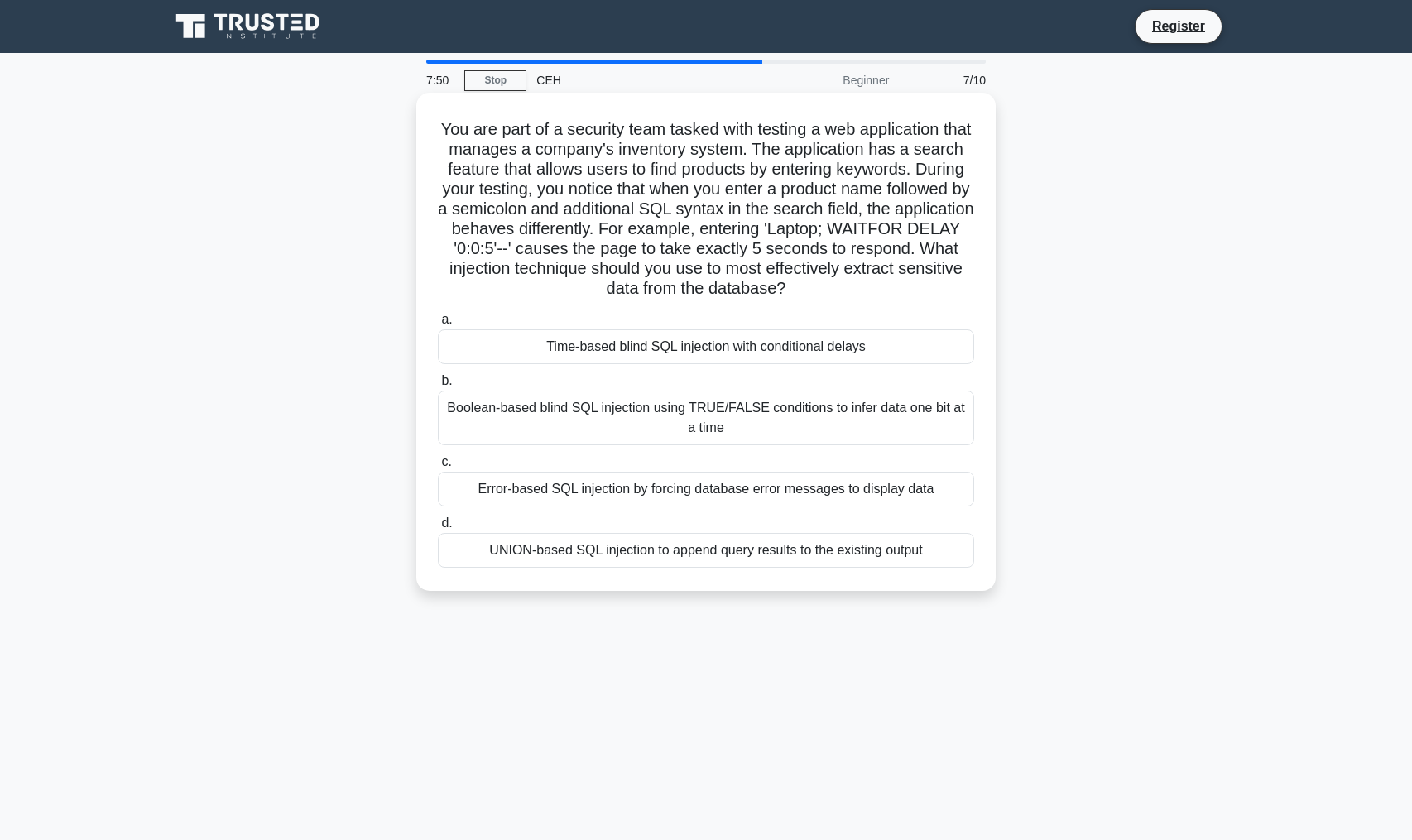
click at [921, 553] on div "UNION-based SQL injection to append query results to the existing output" at bounding box center [706, 550] width 537 height 34
click at [438, 529] on input "d. UNION-based SQL injection to append query results to the existing output" at bounding box center [438, 523] width 0 height 11
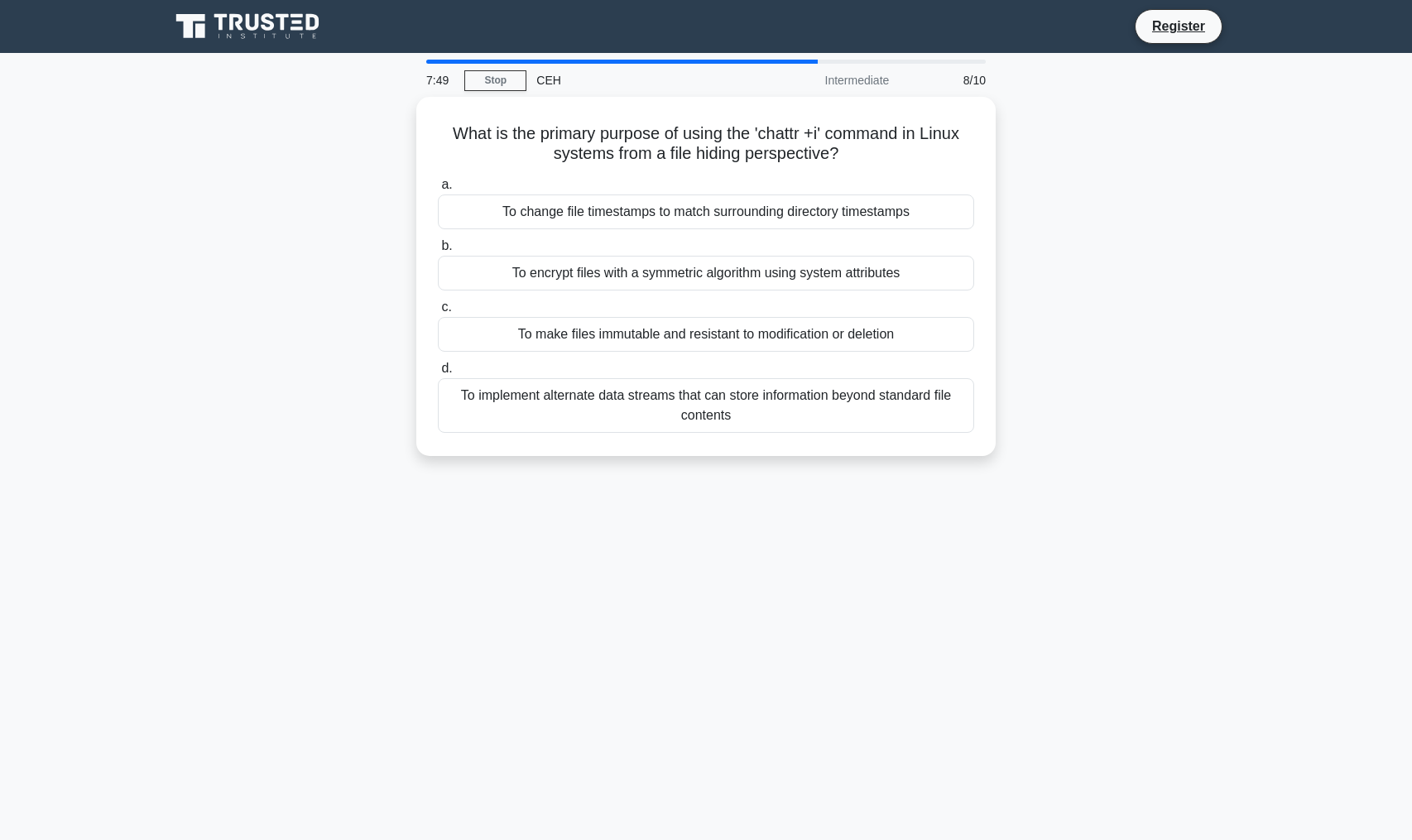
drag, startPoint x: 1141, startPoint y: 293, endPoint x: 1133, endPoint y: 269, distance: 25.3
click at [1137, 281] on div "What is the primary purpose of using the 'chattr +i' command in Linux systems f…" at bounding box center [706, 286] width 1093 height 379
click at [1133, 269] on div "What is the primary purpose of using the 'chattr +i' command in Linux systems f…" at bounding box center [706, 286] width 1093 height 379
click at [1060, 119] on div "What is the primary purpose of using the 'chattr +i' command in Linux systems f…" at bounding box center [706, 286] width 1093 height 379
drag, startPoint x: 1118, startPoint y: 349, endPoint x: 1107, endPoint y: 114, distance: 235.3
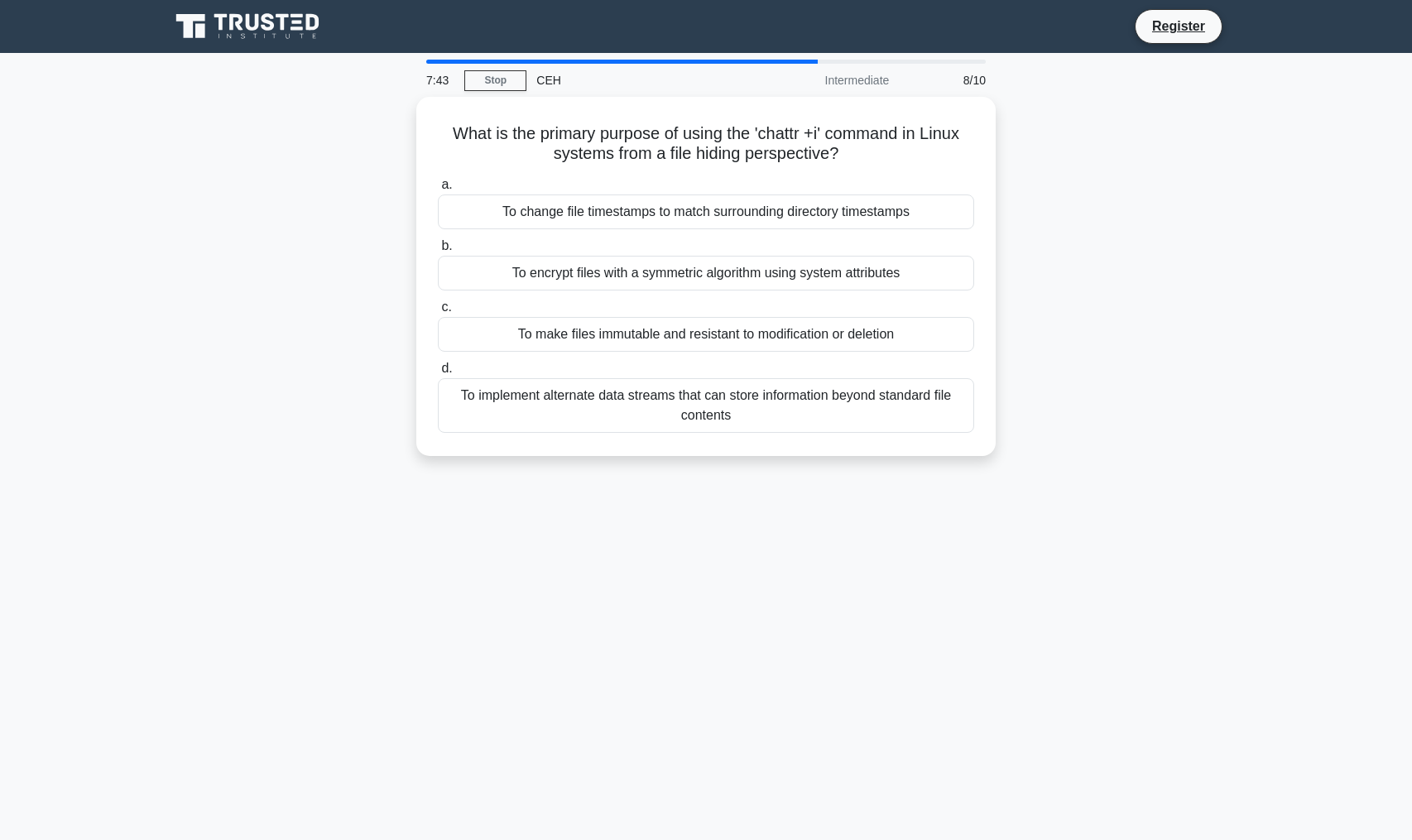
click at [1103, 112] on div "What is the primary purpose of using the 'chattr +i' command in Linux systems f…" at bounding box center [706, 286] width 1093 height 379
click at [1109, 144] on div "What is the primary purpose of using the 'chattr +i' command in Linux systems f…" at bounding box center [706, 286] width 1093 height 379
drag, startPoint x: 1109, startPoint y: 144, endPoint x: 1129, endPoint y: 542, distance: 398.5
click at [1129, 538] on div "7:42 Stop CEH Intermediate 8/10 What is the primary purpose of using the 'chatt…" at bounding box center [706, 473] width 1093 height 828
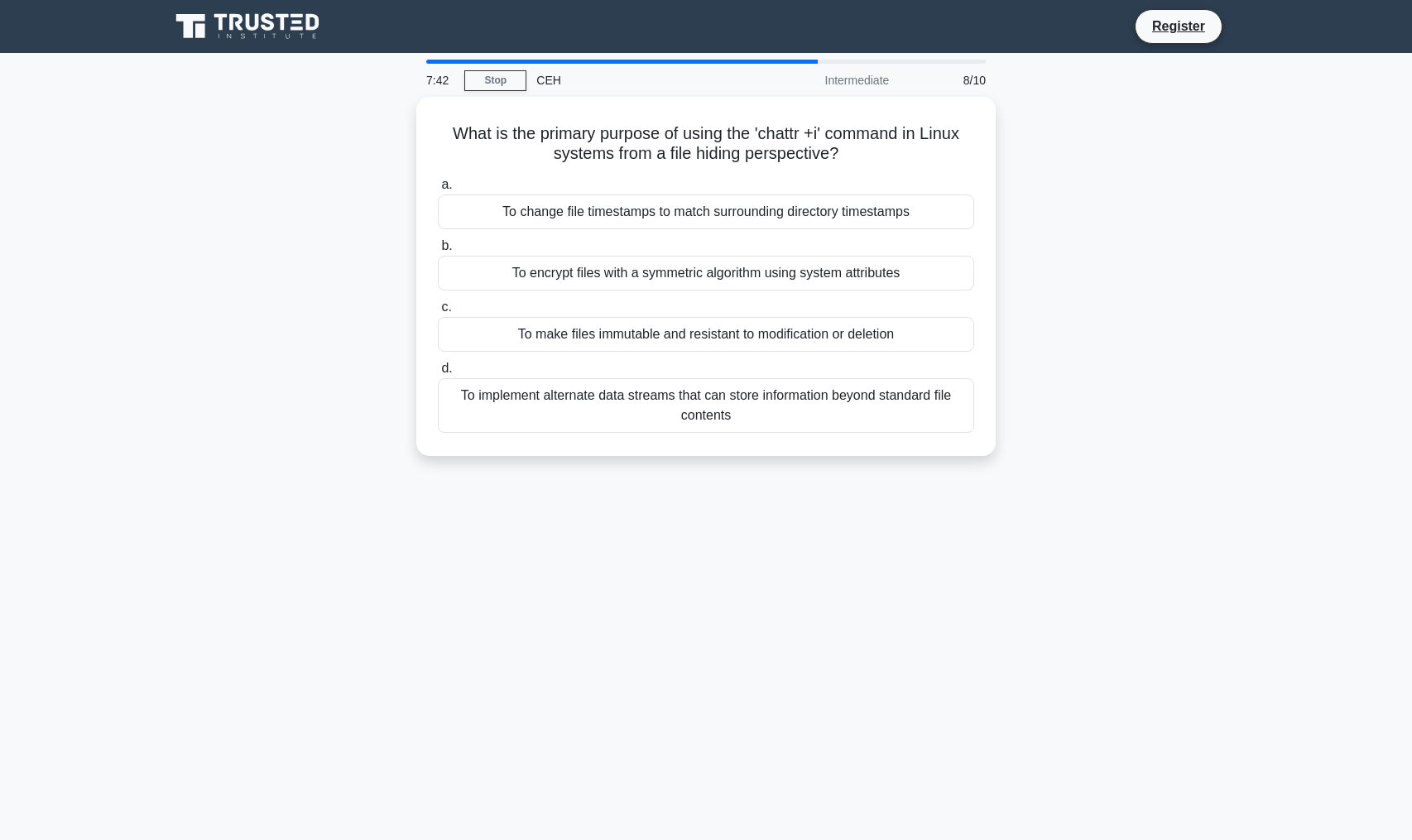
click at [1129, 541] on div "7:42 Stop CEH Intermediate 8/10 What is the primary purpose of using the 'chatt…" at bounding box center [706, 473] width 1093 height 828
drag, startPoint x: 1119, startPoint y: 501, endPoint x: 1057, endPoint y: 99, distance: 406.8
click at [1060, 83] on div "7:41 Stop CEH Intermediate 8/10 What is the primary purpose of using the 'chatt…" at bounding box center [706, 473] width 1093 height 828
click at [1046, 142] on div "What is the primary purpose of using the 'chattr +i' command in Linux systems f…" at bounding box center [706, 286] width 1093 height 379
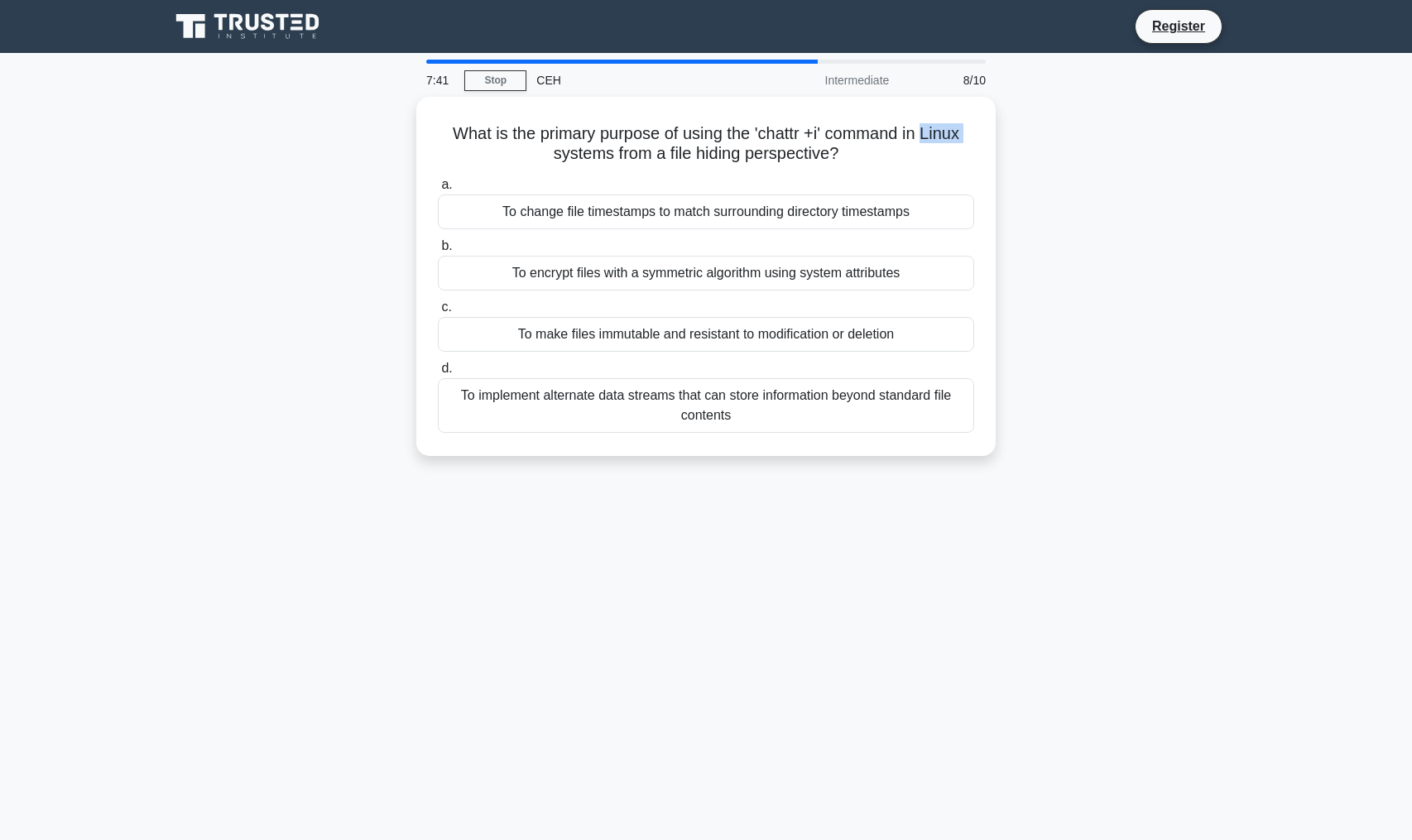
drag, startPoint x: 1046, startPoint y: 142, endPoint x: 1035, endPoint y: 507, distance: 365.2
click at [1036, 502] on div "7:41 Stop CEH Intermediate 8/10 What is the primary purpose of using the 'chatt…" at bounding box center [706, 473] width 1093 height 828
click at [1034, 497] on div "7:40 Stop CEH Intermediate 8/10 What is the primary purpose of using the 'chatt…" at bounding box center [706, 473] width 1093 height 828
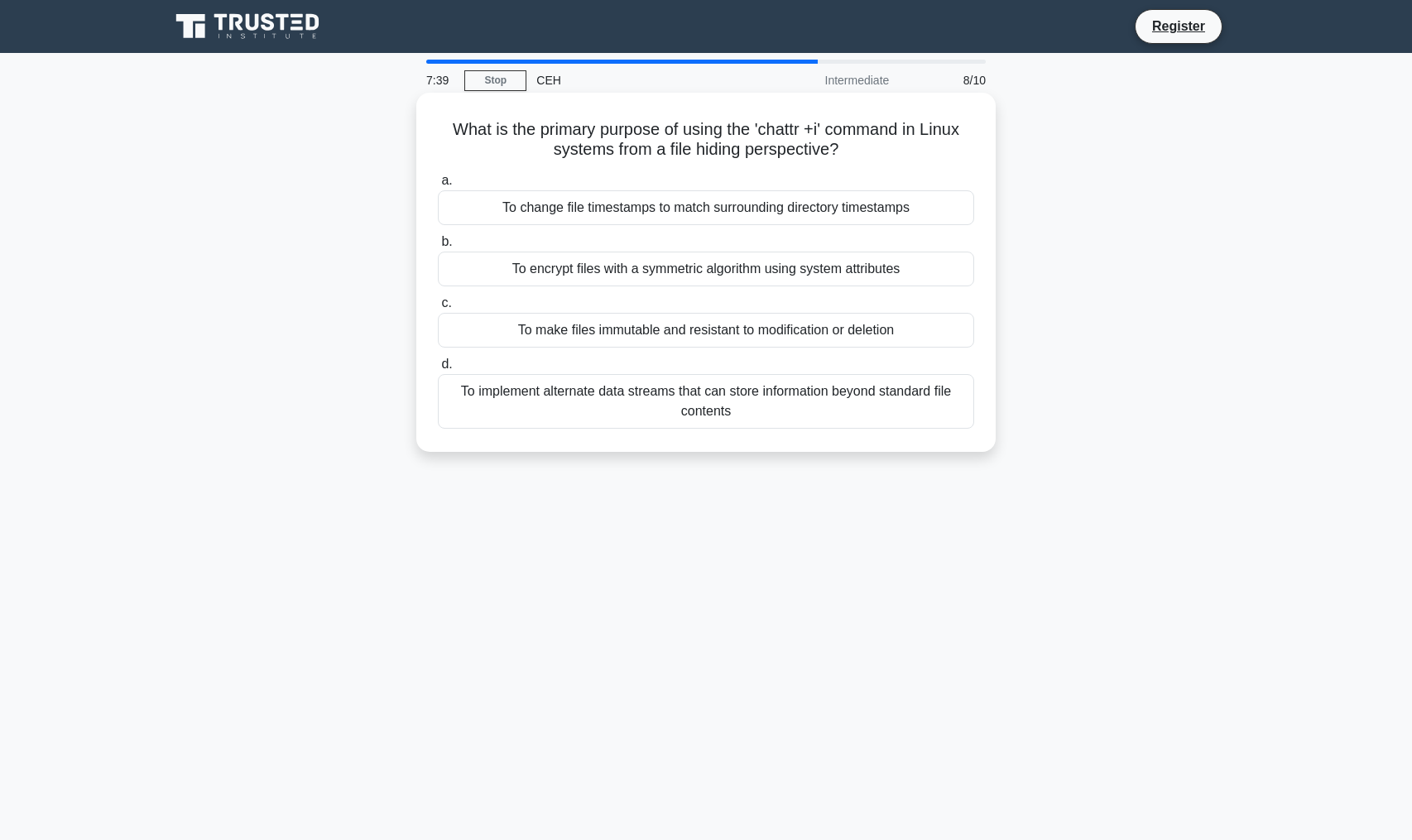
click at [912, 393] on div "To implement alternate data streams that can store information beyond standard …" at bounding box center [706, 401] width 537 height 55
click at [438, 370] on input "d. To implement alternate data streams that can store information beyond standa…" at bounding box center [438, 364] width 0 height 11
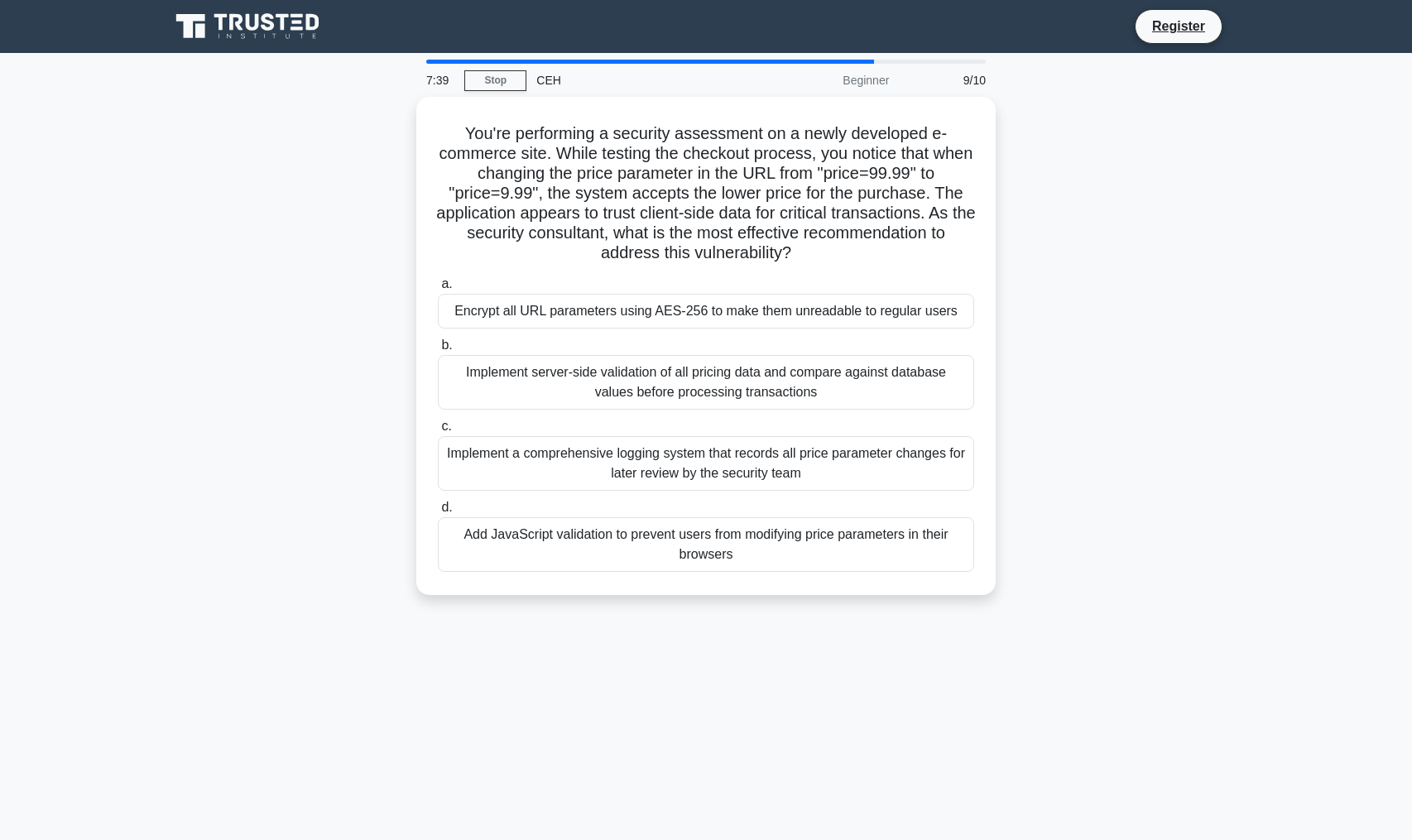
click at [998, 201] on div "You're performing a security assessment on a newly developed e-commerce site. W…" at bounding box center [706, 356] width 1093 height 518
drag, startPoint x: 998, startPoint y: 201, endPoint x: 1071, endPoint y: 611, distance: 416.4
click at [1071, 609] on div "You're performing a security assessment on a newly developed e-commerce site. W…" at bounding box center [706, 356] width 1093 height 518
click at [1088, 596] on div "You're performing a security assessment on a newly developed e-commerce site. W…" at bounding box center [706, 356] width 1093 height 518
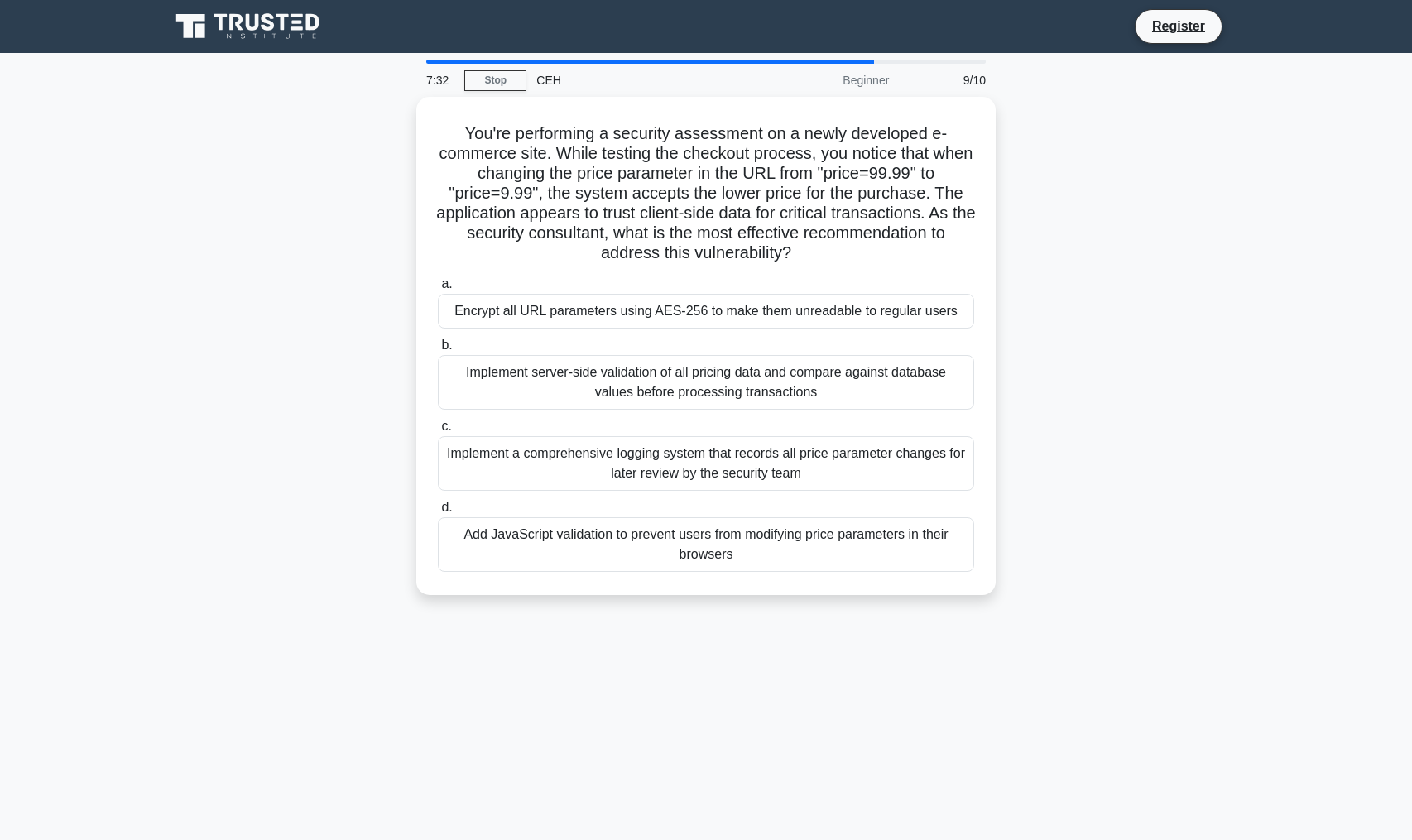
drag, startPoint x: 1087, startPoint y: 598, endPoint x: 1084, endPoint y: 175, distance: 423.0
click at [1087, 185] on div "You're performing a security assessment on a newly developed e-commerce site. W…" at bounding box center [706, 356] width 1093 height 518
click at [1084, 175] on div "You're performing a security assessment on a newly developed e-commerce site. W…" at bounding box center [706, 356] width 1093 height 518
drag, startPoint x: 1084, startPoint y: 175, endPoint x: 1090, endPoint y: 682, distance: 507.0
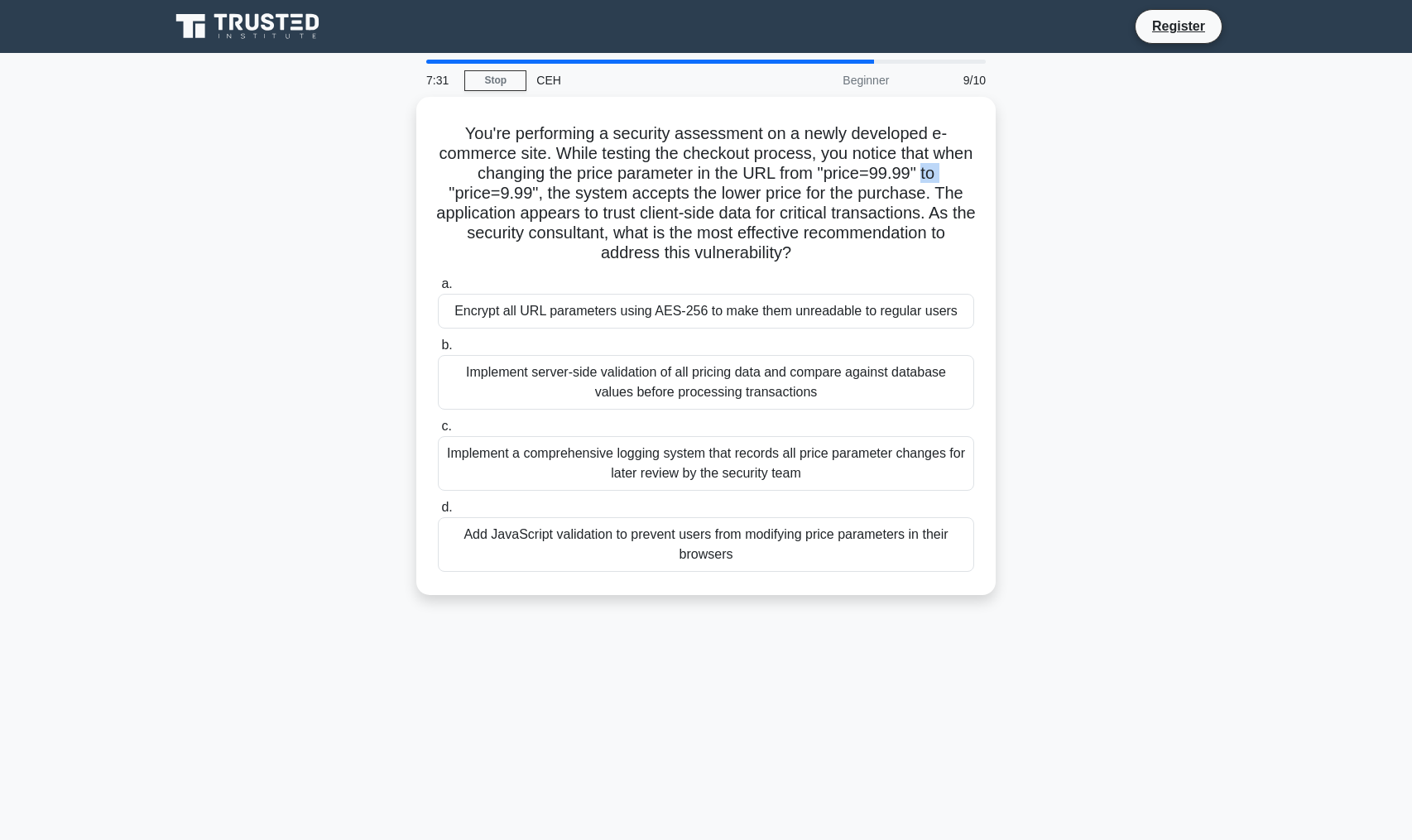
click at [1089, 682] on div "7:31 Stop CEH Beginner 9/10 You're performing a security assessment on a newly …" at bounding box center [706, 473] width 1093 height 828
click at [1096, 684] on div "7:31 Stop CEH Beginner 9/10 You're performing a security assessment on a newly …" at bounding box center [706, 473] width 1093 height 828
drag, startPoint x: 1096, startPoint y: 684, endPoint x: 1070, endPoint y: 207, distance: 477.7
click at [1070, 208] on div "7:31 Stop CEH Beginner 9/10 You're performing a security assessment on a newly …" at bounding box center [706, 473] width 1093 height 828
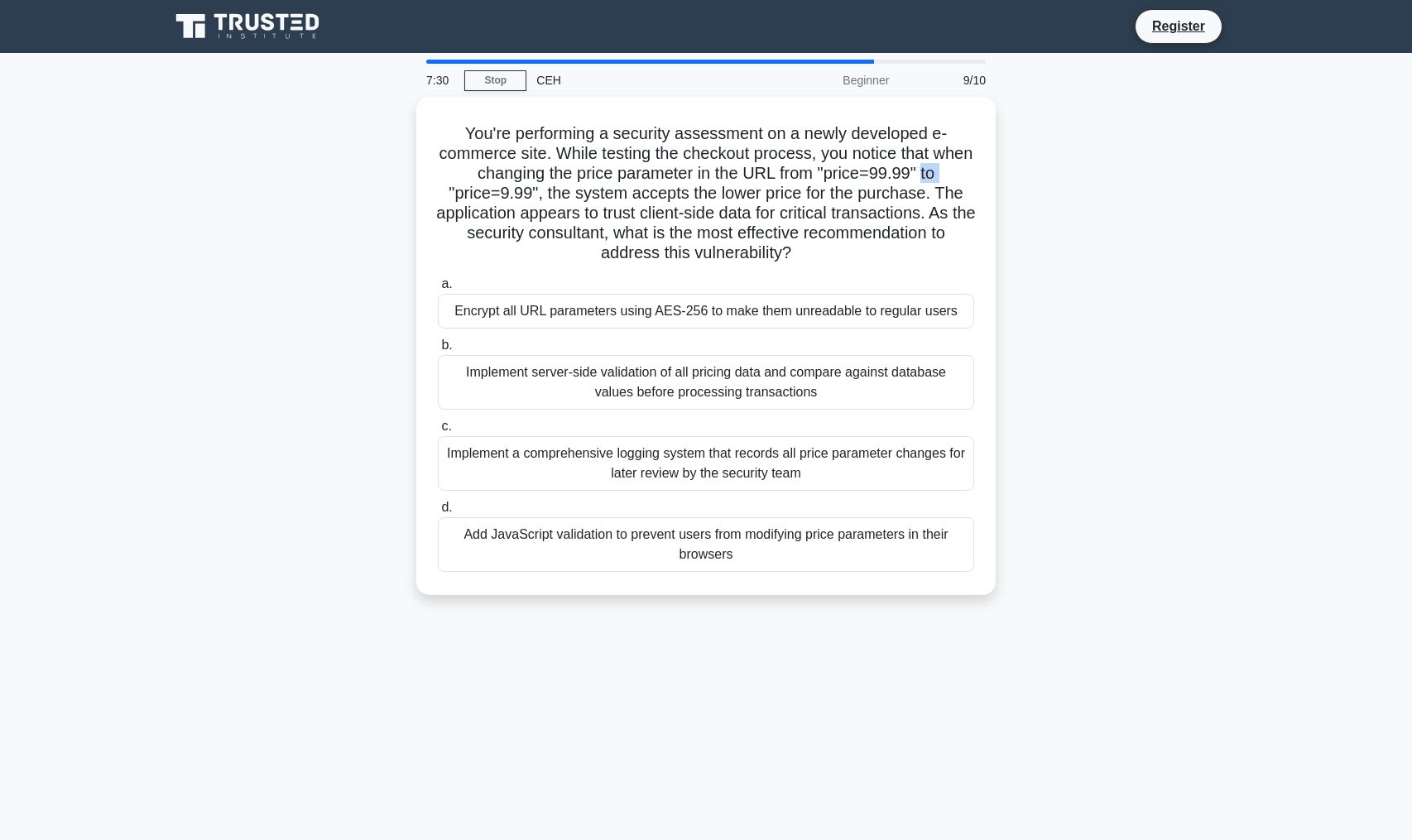
click at [1070, 208] on div "You're performing a security assessment on a newly developed e-commerce site. W…" at bounding box center [706, 356] width 1093 height 518
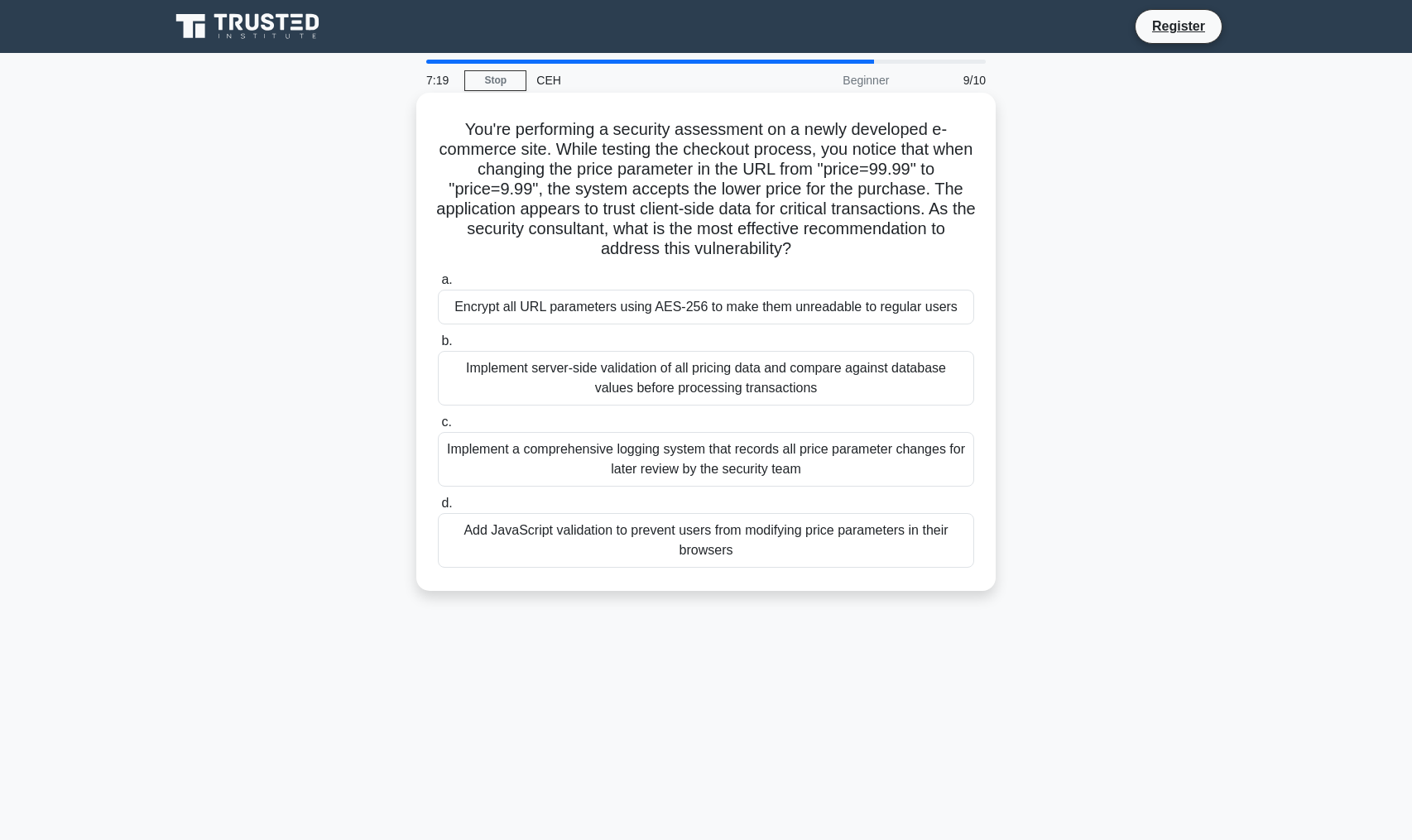
click at [902, 376] on div "Implement server-side validation of all pricing data and compare against databa…" at bounding box center [706, 378] width 537 height 55
click at [438, 347] on input "b. Implement server-side validation of all pricing data and compare against dat…" at bounding box center [438, 341] width 0 height 11
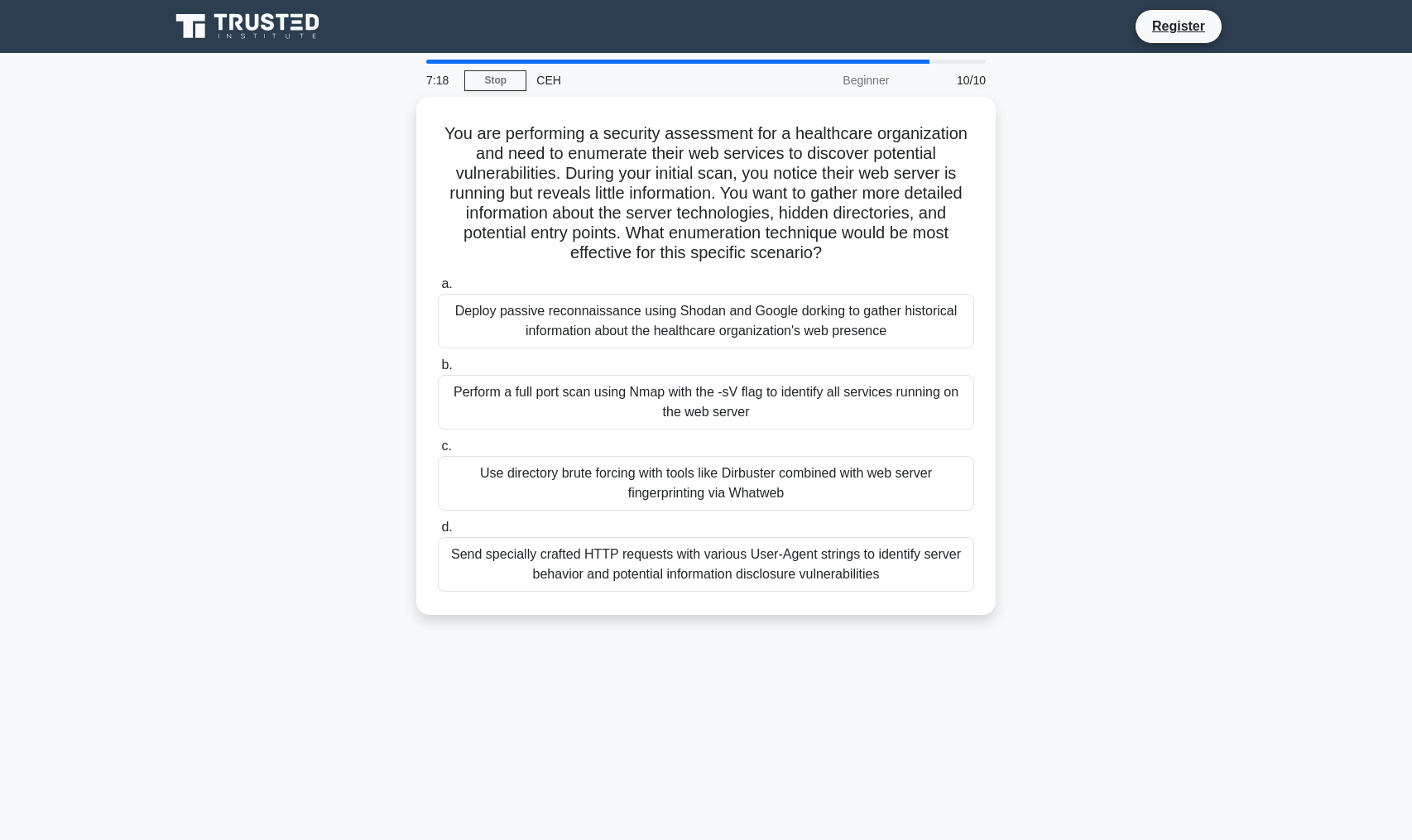
click at [349, 156] on div "You are performing a security assessment for a healthcare organization and need…" at bounding box center [706, 366] width 1093 height 538
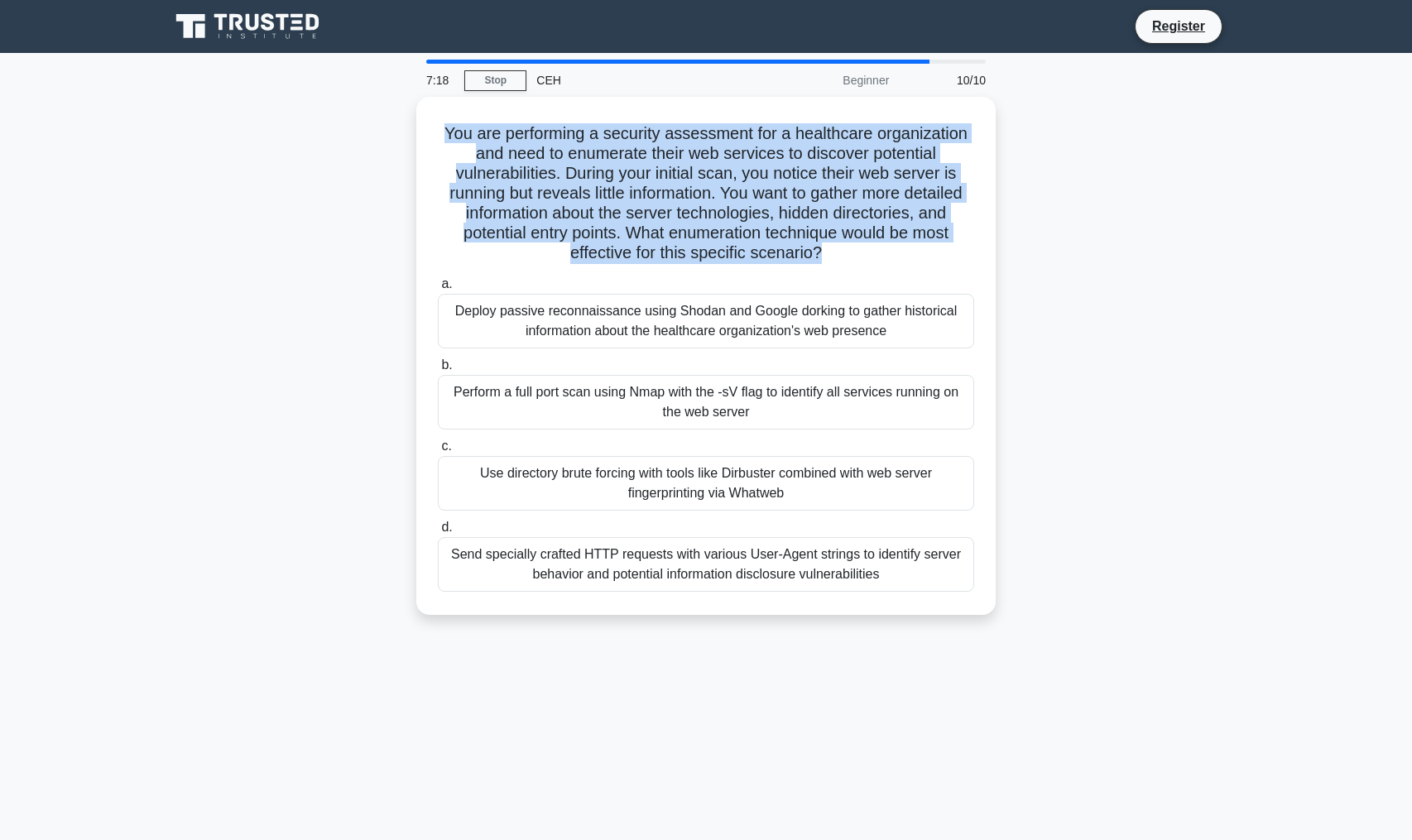
click at [349, 156] on div "You are performing a security assessment for a healthcare organization and need…" at bounding box center [706, 366] width 1093 height 538
click at [341, 194] on div "You are performing a security assessment for a healthcare organization and need…" at bounding box center [706, 366] width 1093 height 538
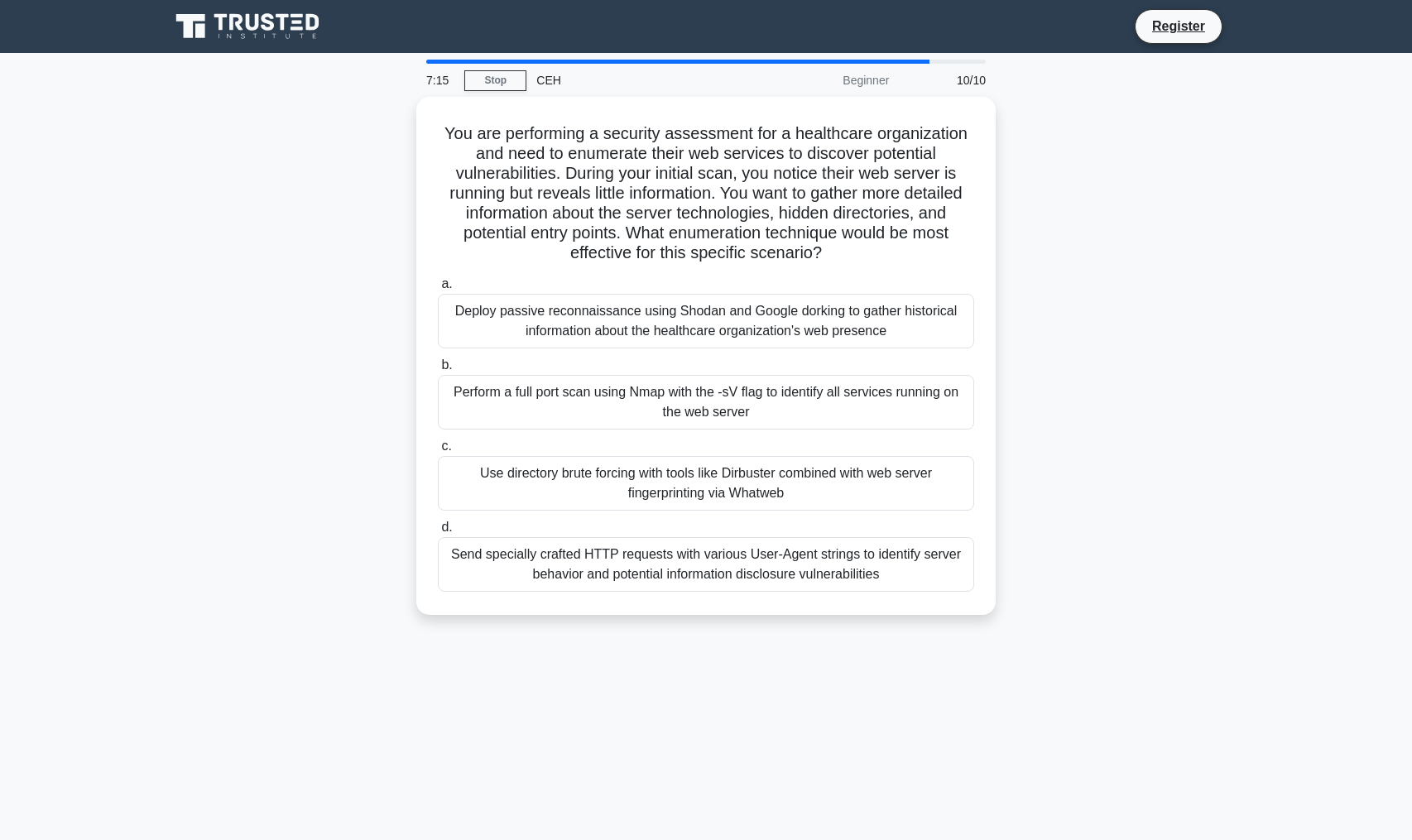
click at [1270, 513] on main "7:15 Stop CEH Beginner 10/10 You are performing a security assessment for a hea…" at bounding box center [706, 473] width 1412 height 841
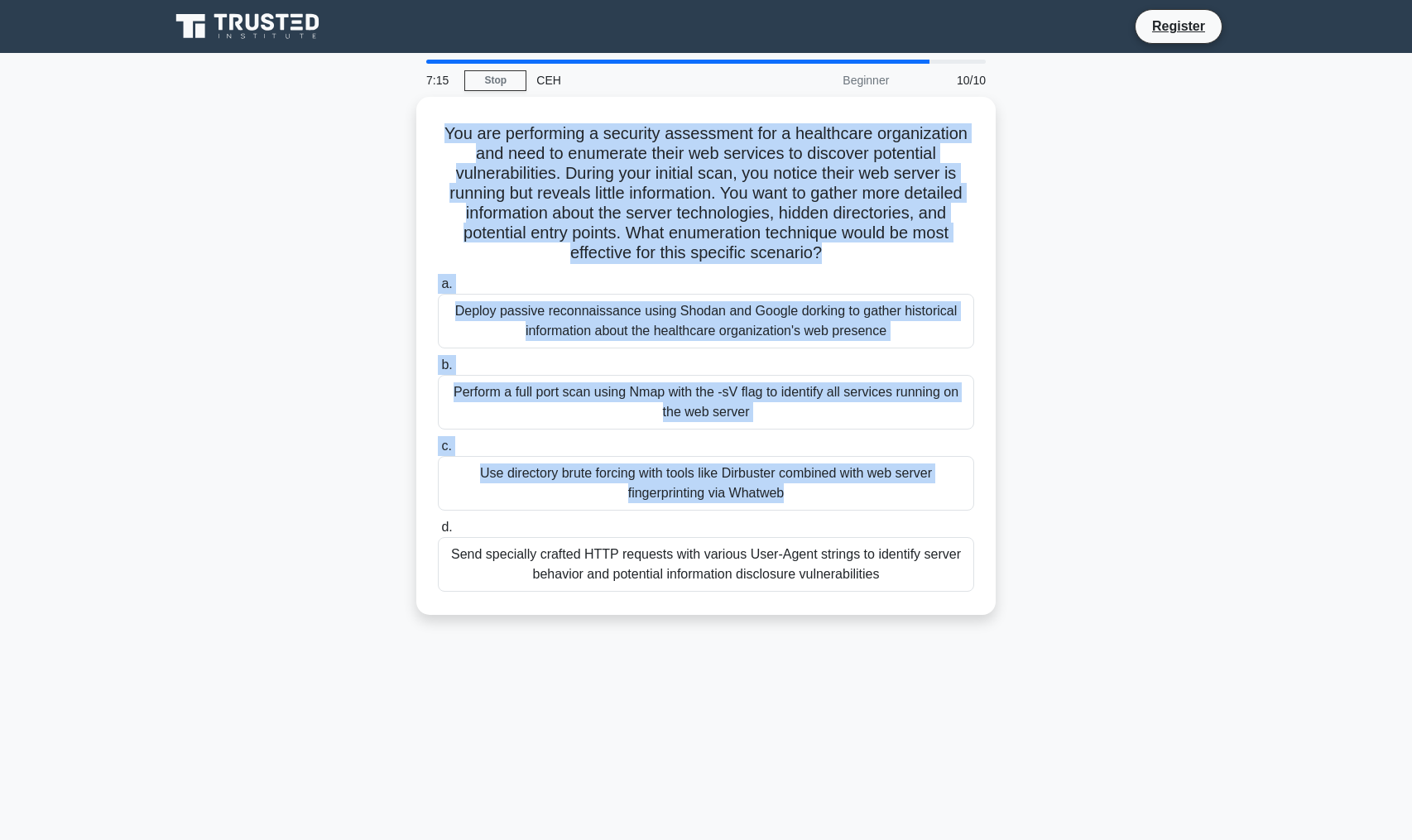
drag, startPoint x: 1270, startPoint y: 513, endPoint x: 1149, endPoint y: 175, distance: 359.0
click at [1149, 175] on main "7:15 Stop CEH Beginner 10/10 You are performing a security assessment for a hea…" at bounding box center [706, 473] width 1412 height 841
click at [1146, 175] on div "You are performing a security assessment for a healthcare organization and need…" at bounding box center [706, 366] width 1093 height 538
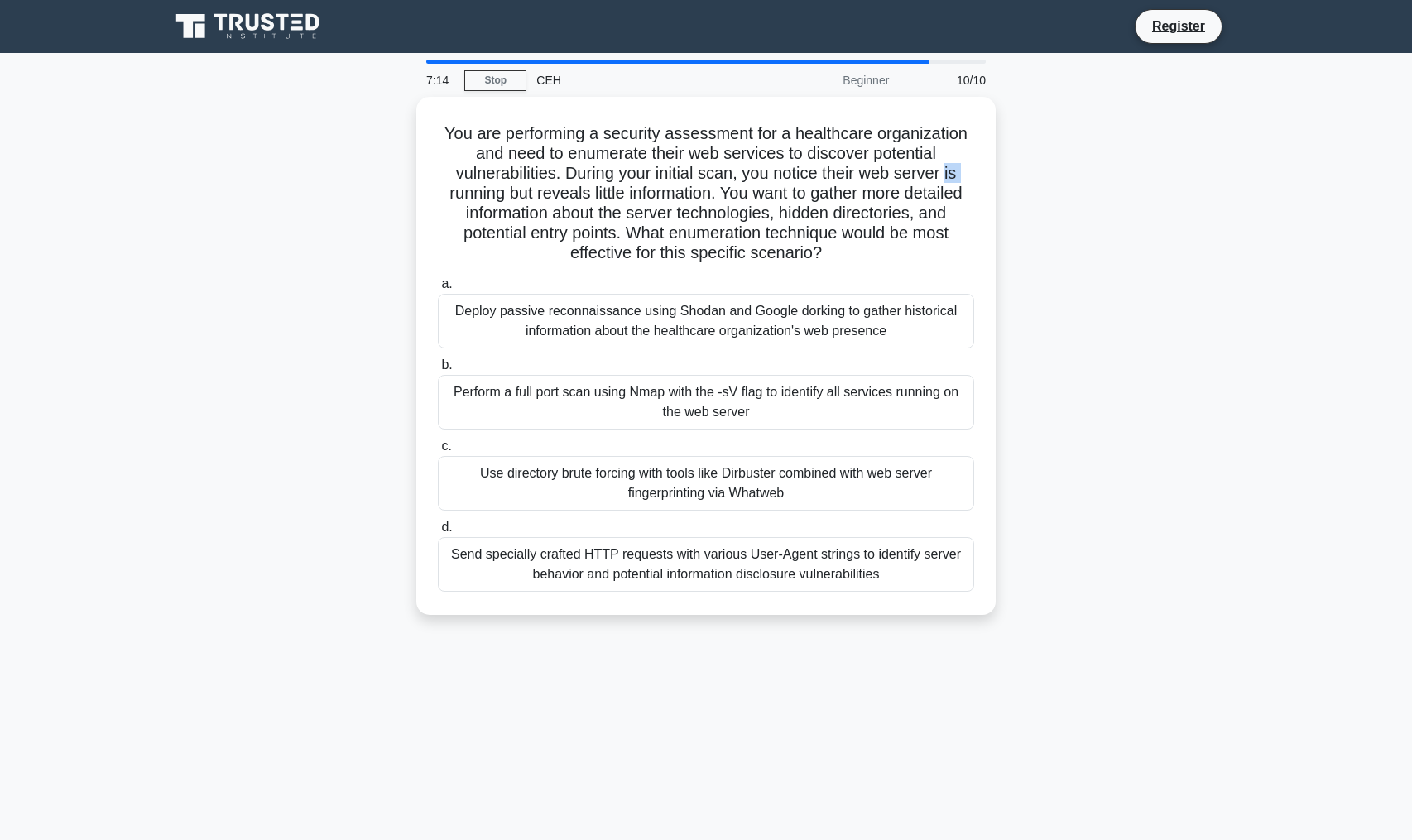
click at [1146, 175] on div "You are performing a security assessment for a healthcare organization and need…" at bounding box center [706, 366] width 1093 height 538
drag, startPoint x: 1146, startPoint y: 175, endPoint x: 1124, endPoint y: 652, distance: 477.5
click at [1123, 653] on div "7:14 Stop CEH Beginner 10/10 You are performing a security assessment for a hea…" at bounding box center [706, 473] width 1093 height 828
click at [1124, 652] on div "7:14 Stop CEH Beginner 10/10 You are performing a security assessment for a hea…" at bounding box center [706, 473] width 1093 height 828
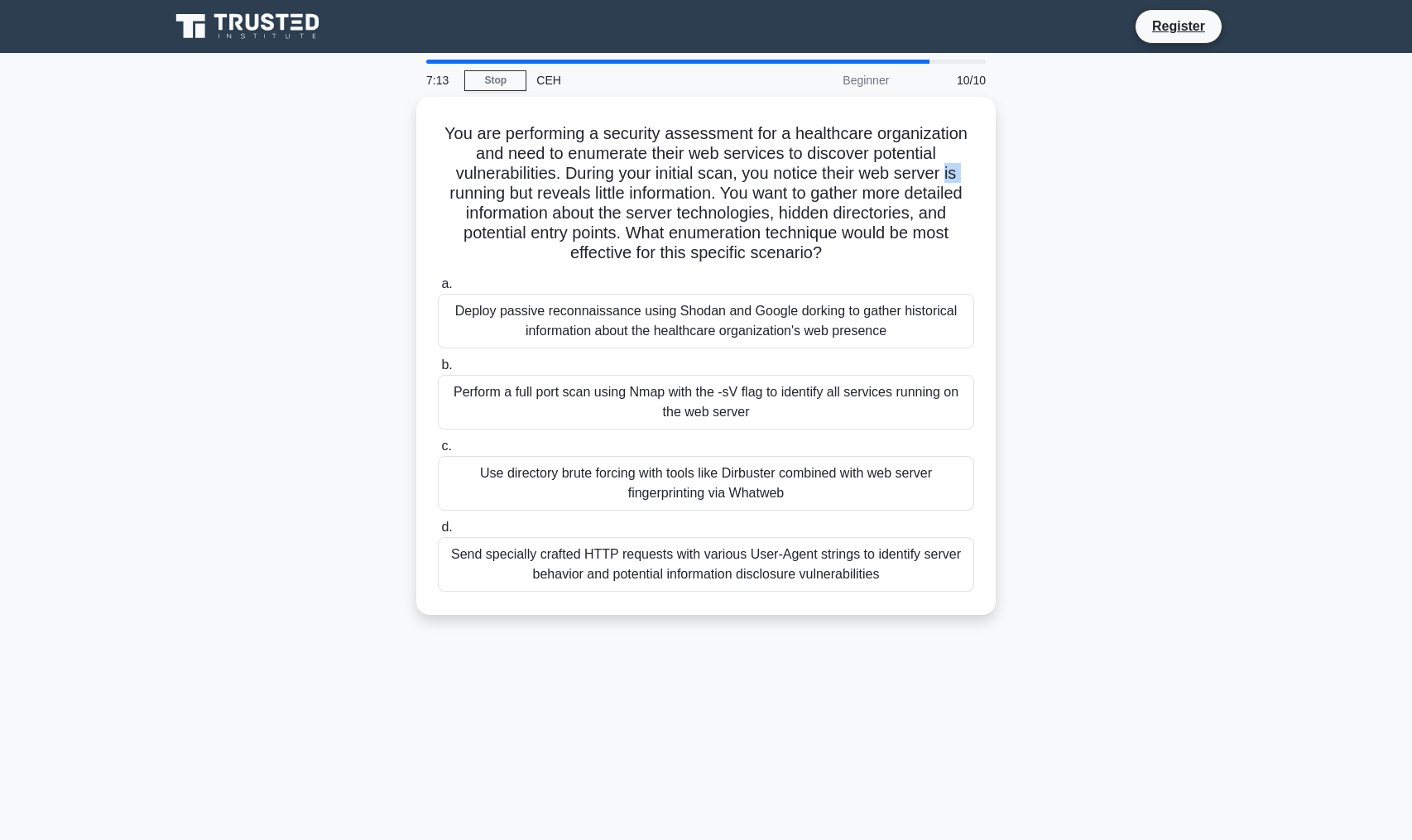
drag, startPoint x: 1124, startPoint y: 652, endPoint x: 1095, endPoint y: 250, distance: 403.0
click at [1095, 256] on div "7:13 Stop CEH Beginner 10/10 You are performing a security assessment for a hea…" at bounding box center [706, 473] width 1093 height 828
click at [1095, 250] on div "You are performing a security assessment for a healthcare organization and need…" at bounding box center [706, 366] width 1093 height 538
drag, startPoint x: 1095, startPoint y: 250, endPoint x: 1114, endPoint y: 615, distance: 365.5
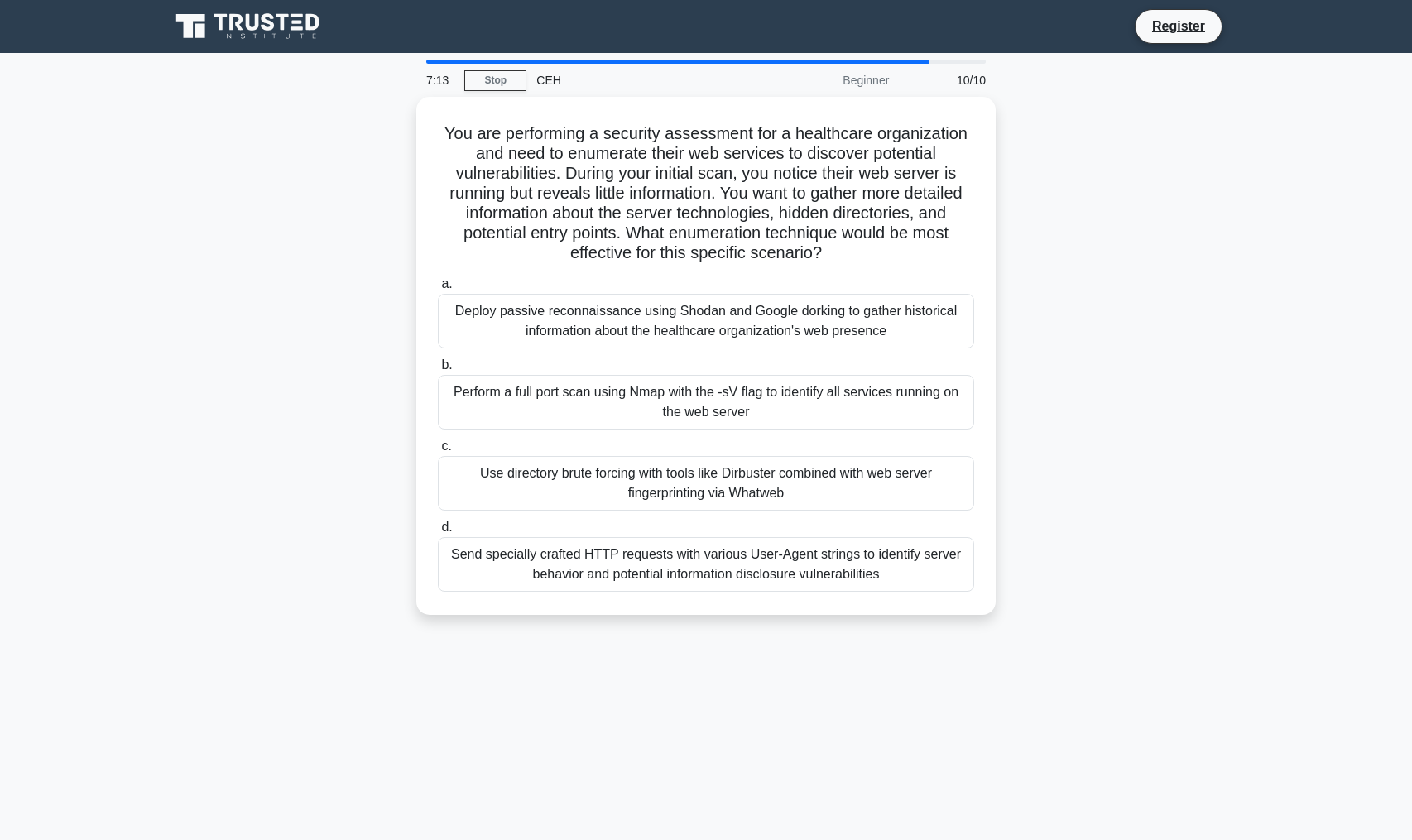
click at [1113, 615] on div "You are performing a security assessment for a healthcare organization and need…" at bounding box center [706, 366] width 1093 height 538
click at [1114, 615] on div "You are performing a security assessment for a healthcare organization and need…" at bounding box center [706, 366] width 1093 height 538
drag, startPoint x: 1278, startPoint y: 538, endPoint x: 1171, endPoint y: 587, distance: 117.7
click at [1171, 587] on div "You are performing a security assessment for a healthcare organization and need…" at bounding box center [706, 366] width 1093 height 538
click at [1170, 587] on div "You are performing a security assessment for a healthcare organization and need…" at bounding box center [706, 366] width 1093 height 538
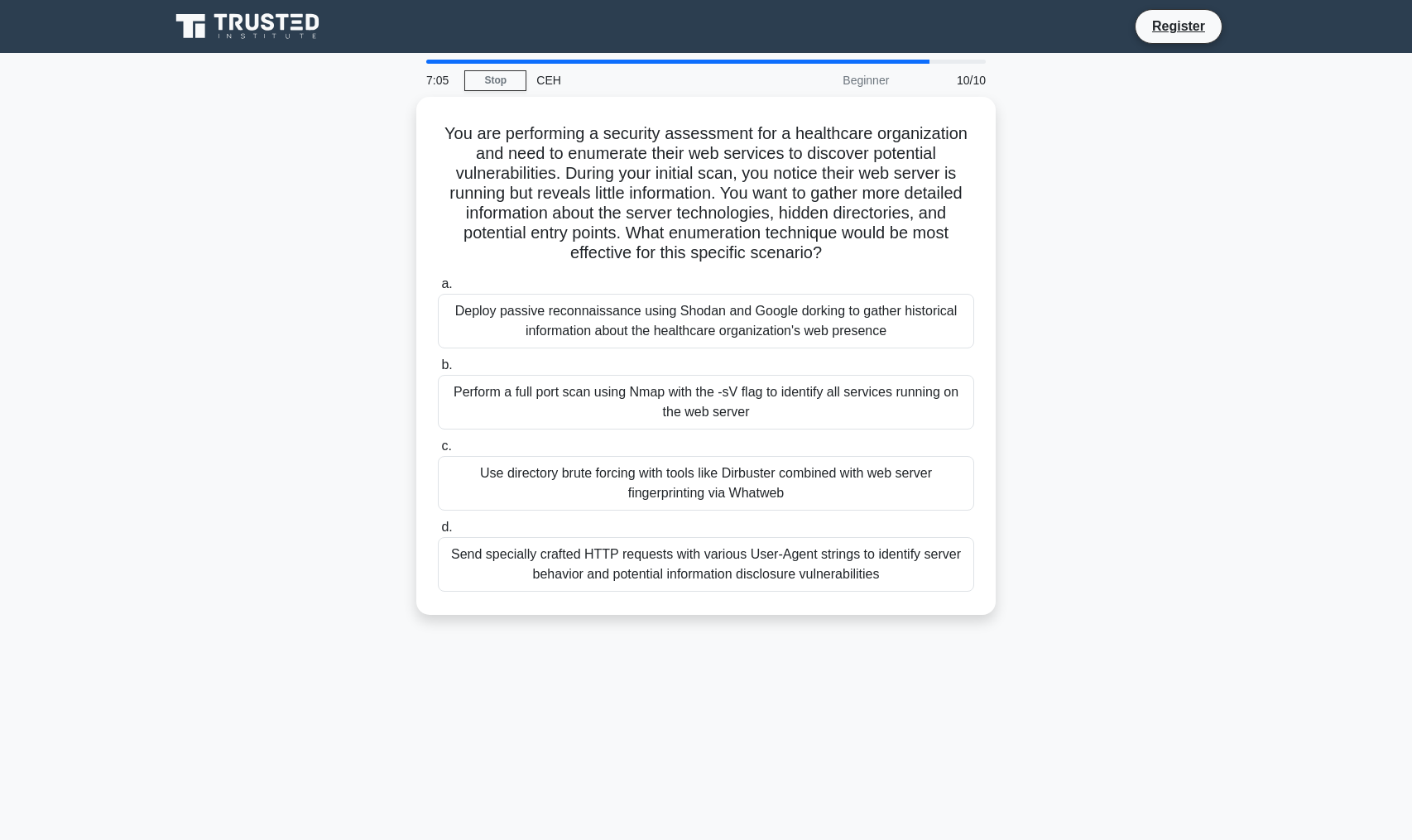
click at [1170, 587] on div "You are performing a security assessment for a healthcare organization and need…" at bounding box center [706, 366] width 1093 height 538
drag, startPoint x: 1170, startPoint y: 587, endPoint x: 1090, endPoint y: 205, distance: 390.3
click at [1090, 205] on div "You are performing a security assessment for a healthcare organization and need…" at bounding box center [706, 366] width 1093 height 538
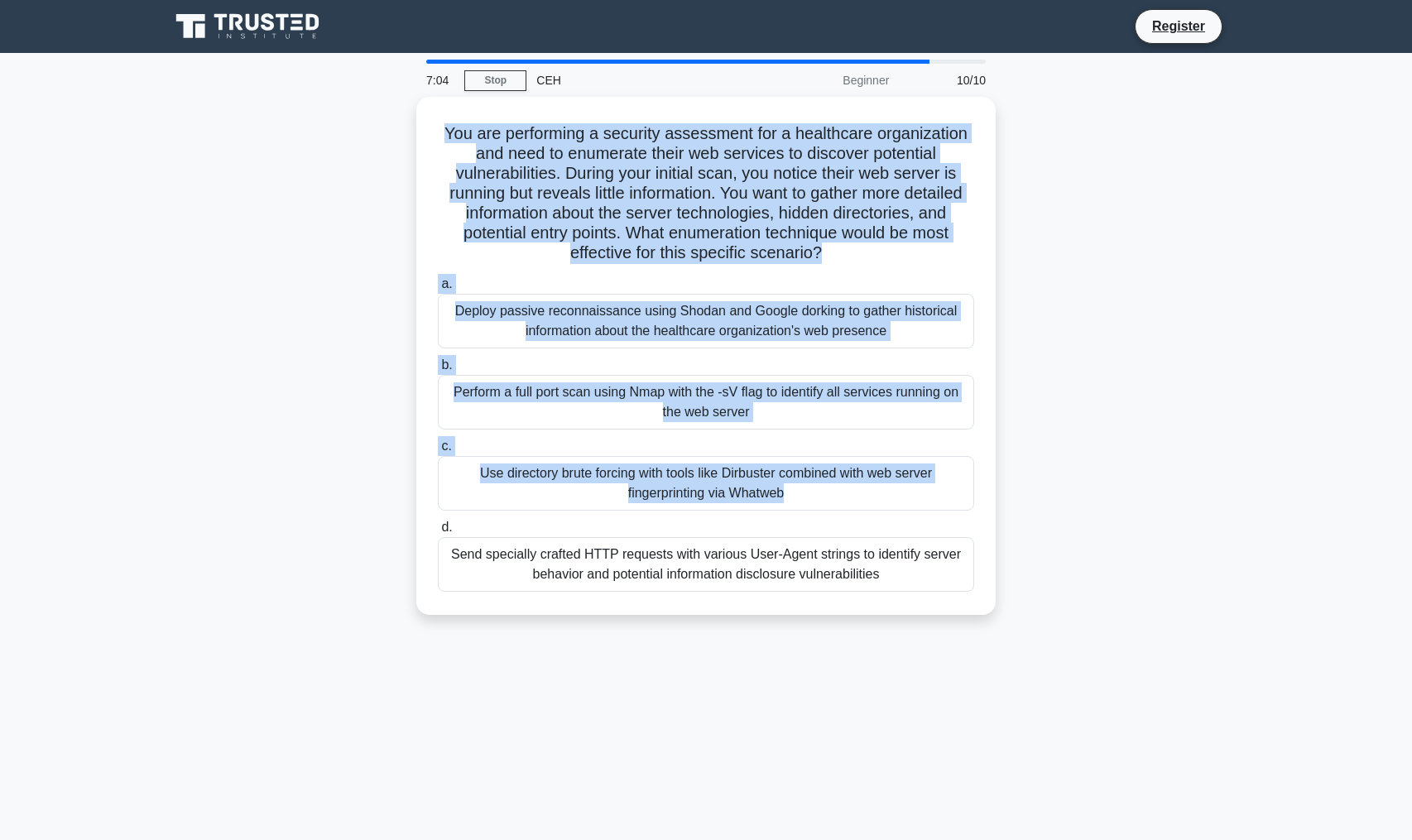
drag, startPoint x: 1090, startPoint y: 205, endPoint x: 1074, endPoint y: 589, distance: 384.3
click at [1072, 584] on div "You are performing a security assessment for a healthcare organization and need…" at bounding box center [706, 366] width 1093 height 538
click at [1074, 589] on div "You are performing a security assessment for a healthcare organization and need…" at bounding box center [706, 366] width 1093 height 538
drag, startPoint x: 1074, startPoint y: 587, endPoint x: 1090, endPoint y: 527, distance: 62.1
click at [1090, 527] on div "You are performing a security assessment for a healthcare organization and need…" at bounding box center [706, 366] width 1093 height 538
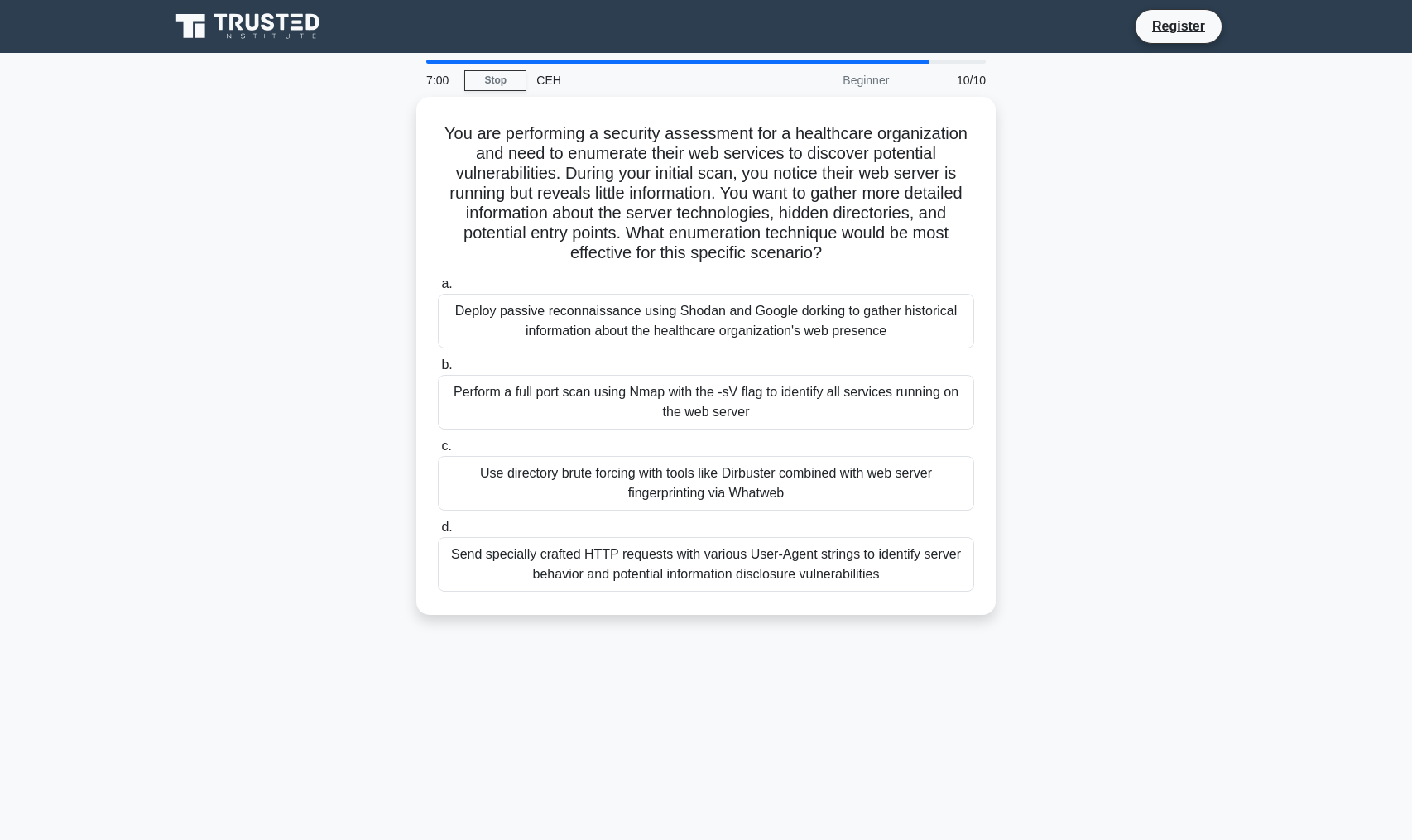
click at [1119, 414] on div "You are performing a security assessment for a healthcare organization and need…" at bounding box center [706, 366] width 1093 height 538
click at [1107, 289] on div "You are performing a security assessment for a healthcare organization and need…" at bounding box center [706, 366] width 1093 height 538
drag, startPoint x: 1107, startPoint y: 289, endPoint x: 1151, endPoint y: 619, distance: 332.9
click at [1151, 619] on div "You are performing a security assessment for a healthcare organization and need…" at bounding box center [706, 366] width 1093 height 538
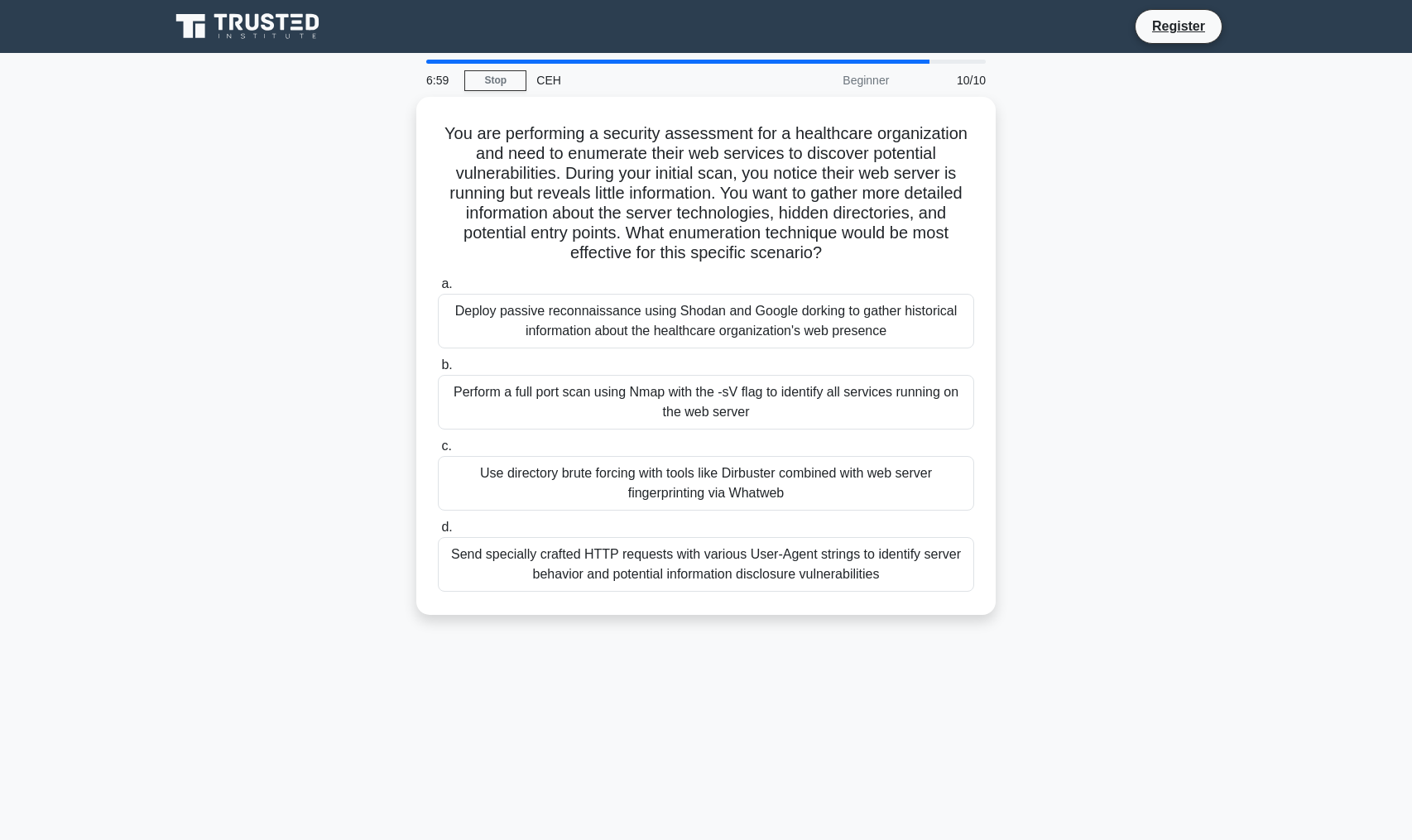
click at [1151, 618] on div "You are performing a security assessment for a healthcare organization and need…" at bounding box center [706, 366] width 1093 height 538
drag, startPoint x: 1151, startPoint y: 618, endPoint x: 1140, endPoint y: 198, distance: 420.1
click at [1140, 198] on div "You are performing a security assessment for a healthcare organization and need…" at bounding box center [706, 366] width 1093 height 538
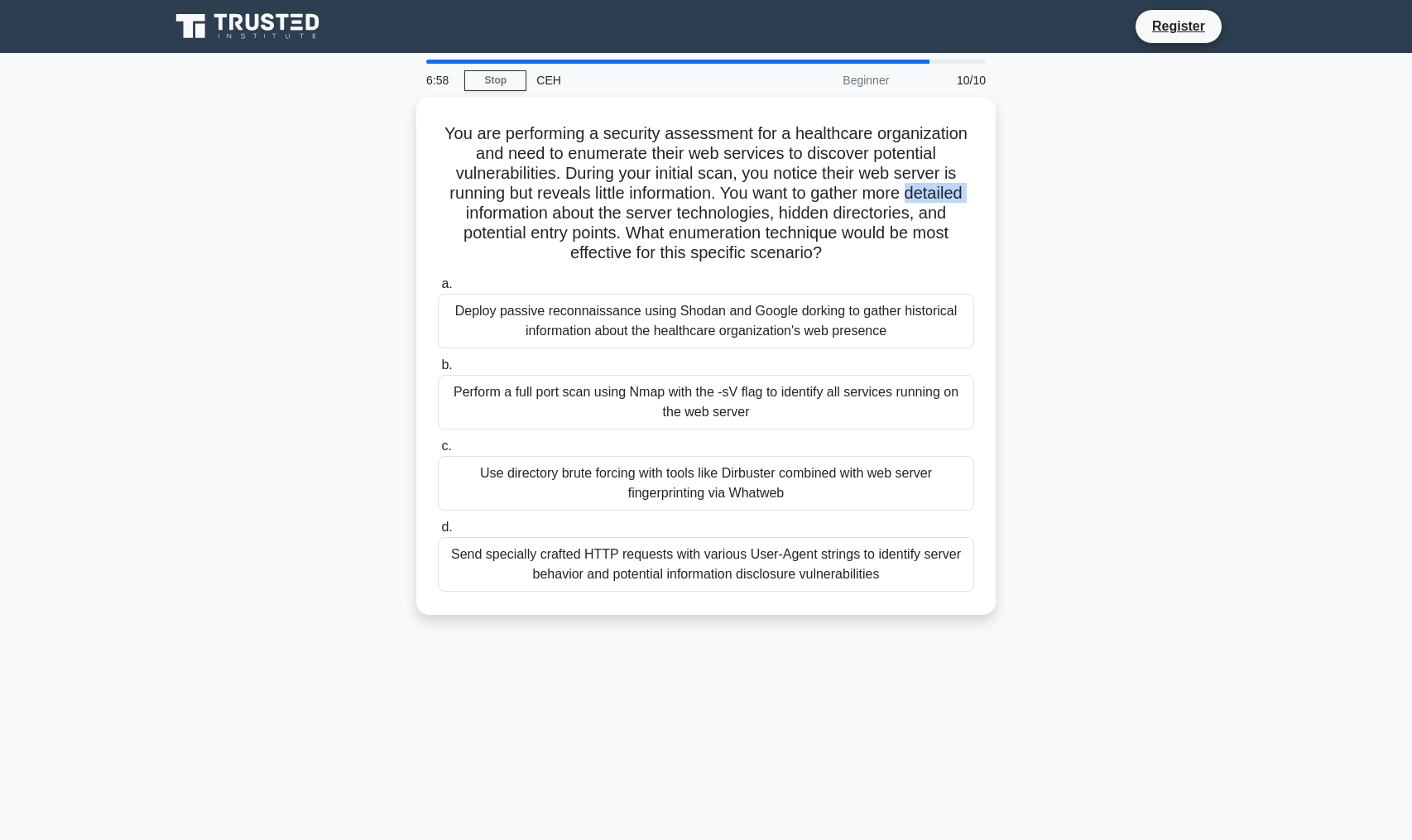
click at [1140, 198] on div "You are performing a security assessment for a healthcare organization and need…" at bounding box center [706, 366] width 1093 height 538
drag, startPoint x: 1140, startPoint y: 198, endPoint x: 1124, endPoint y: 567, distance: 369.3
click at [1124, 565] on div "You are performing a security assessment for a healthcare organization and need…" at bounding box center [706, 366] width 1093 height 538
click at [1125, 572] on div "You are performing a security assessment for a healthcare organization and need…" at bounding box center [706, 366] width 1093 height 538
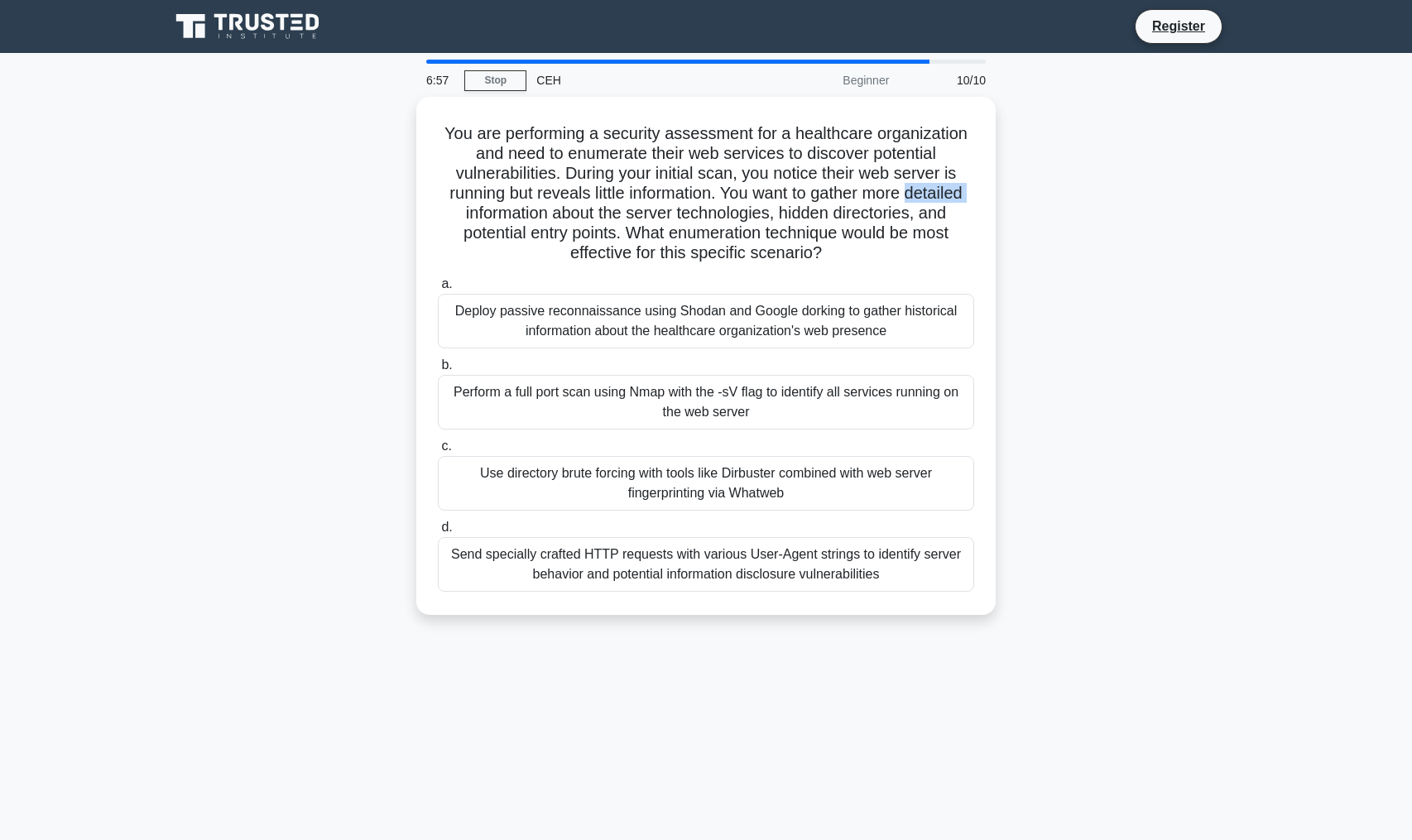
drag, startPoint x: 1125, startPoint y: 572, endPoint x: 1114, endPoint y: 208, distance: 364.2
click at [1113, 214] on div "You are performing a security assessment for a healthcare organization and need…" at bounding box center [706, 366] width 1093 height 538
click at [1114, 208] on div "You are performing a security assessment for a healthcare organization and need…" at bounding box center [706, 366] width 1093 height 538
click at [1114, 203] on div "You are performing a security assessment for a healthcare organization and need…" at bounding box center [706, 366] width 1093 height 538
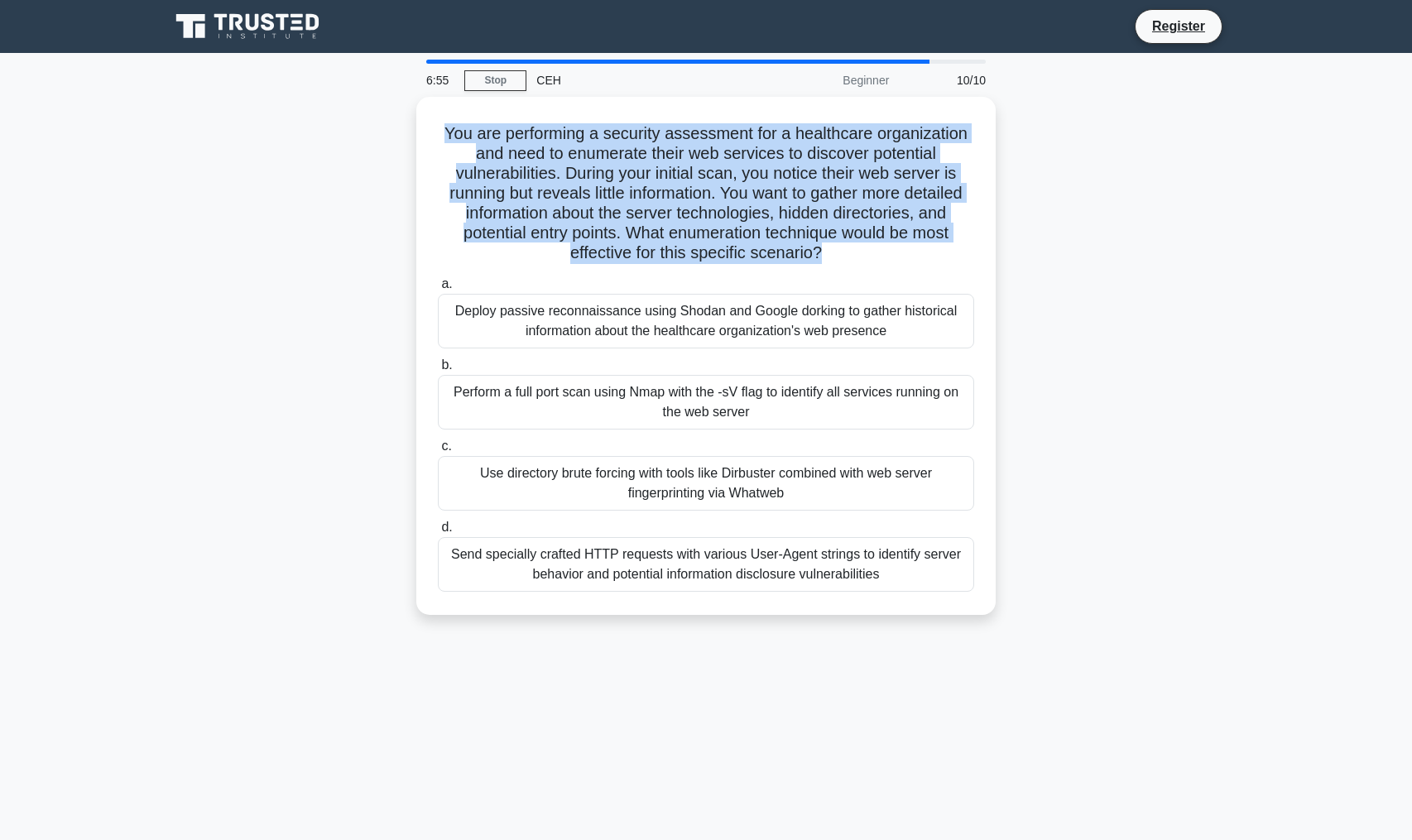
click at [1114, 203] on div "You are performing a security assessment for a healthcare organization and need…" at bounding box center [706, 366] width 1093 height 538
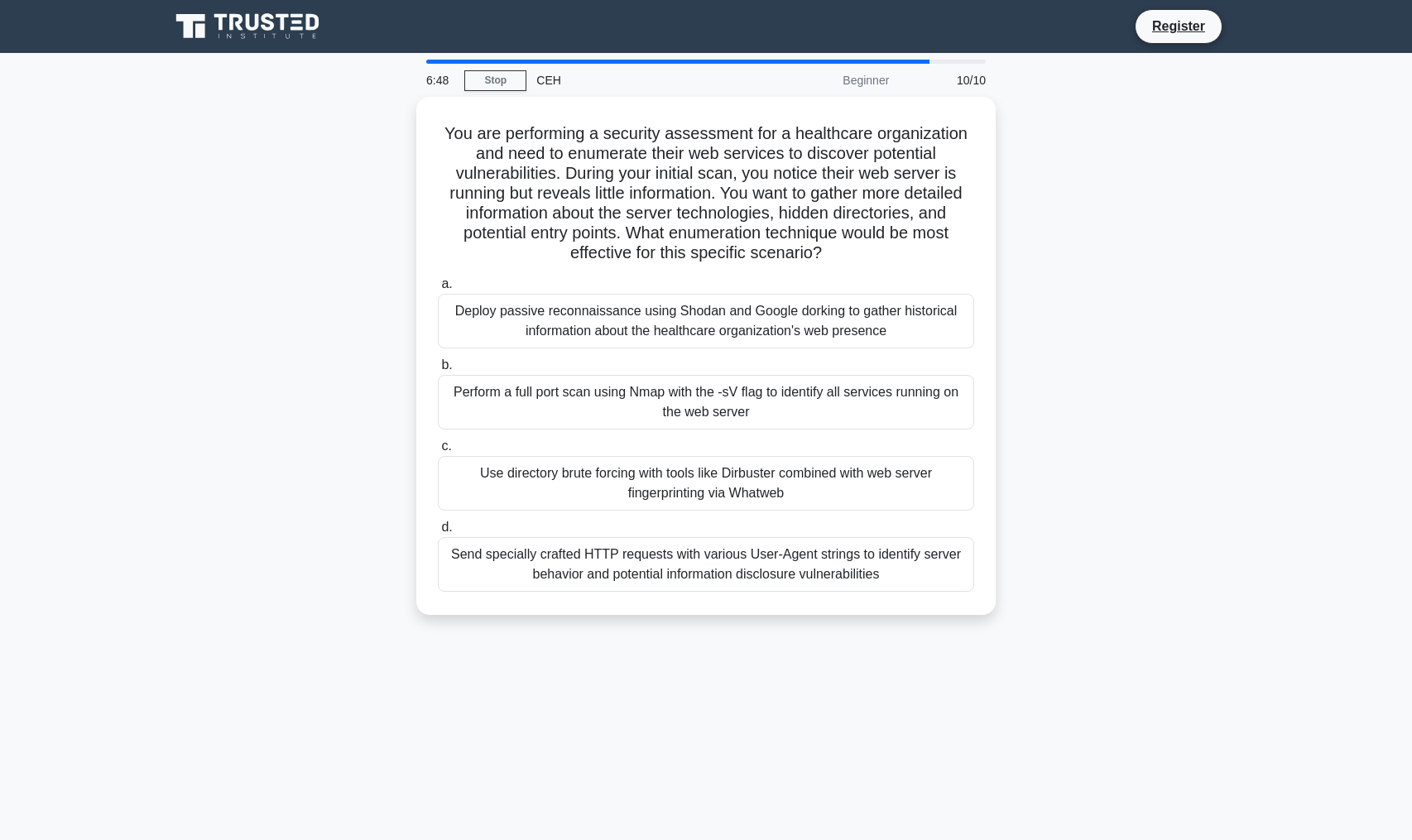
click at [1180, 274] on div "You are performing a security assessment for a healthcare organization and need…" at bounding box center [706, 366] width 1093 height 538
click at [1172, 239] on div "You are performing a security assessment for a healthcare organization and need…" at bounding box center [706, 366] width 1093 height 538
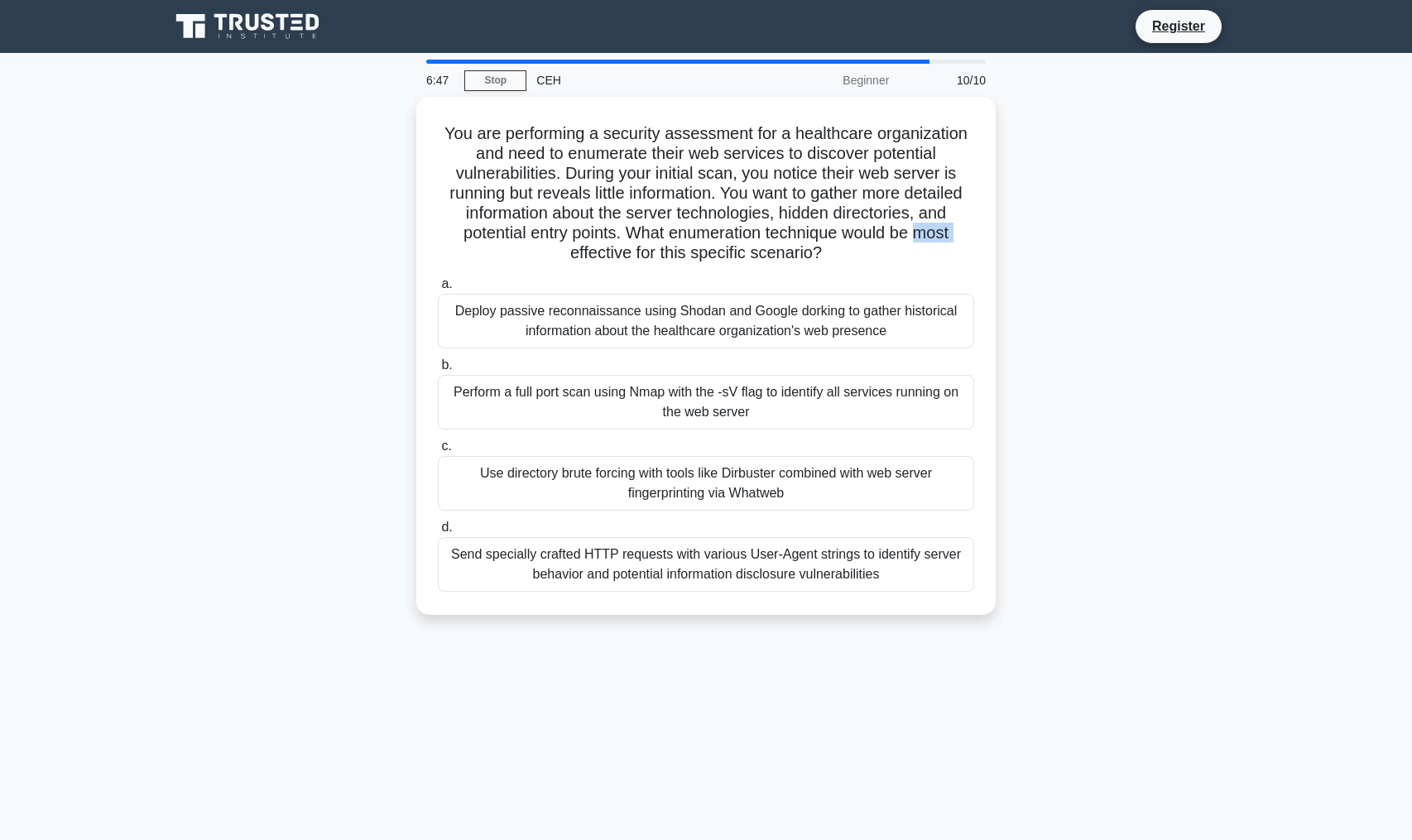
drag, startPoint x: 1172, startPoint y: 239, endPoint x: 1161, endPoint y: 673, distance: 434.1
click at [1161, 667] on div "6:47 Stop CEH Beginner 10/10 You are performing a security assessment for a hea…" at bounding box center [706, 473] width 1093 height 828
click at [1161, 672] on div "6:47 Stop CEH Beginner 10/10 You are performing a security assessment for a hea…" at bounding box center [706, 473] width 1093 height 828
click at [1160, 672] on div "6:47 Stop CEH Beginner 10/10 You are performing a security assessment for a hea…" at bounding box center [706, 473] width 1093 height 828
drag, startPoint x: 1160, startPoint y: 672, endPoint x: 1154, endPoint y: 149, distance: 523.0
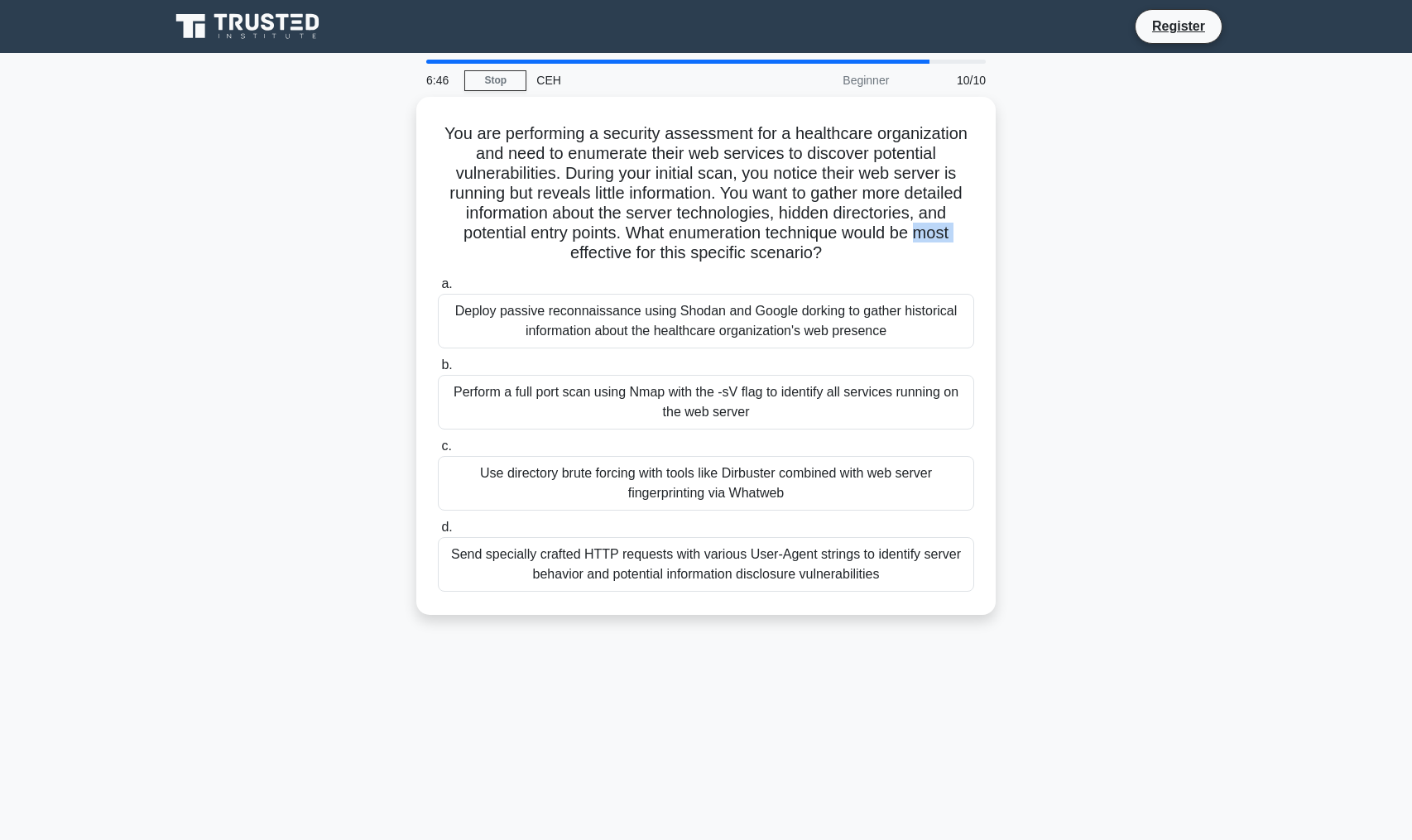
click at [1154, 149] on div "6:46 Stop CEH Beginner 10/10 You are performing a security assessment for a hea…" at bounding box center [706, 473] width 1093 height 828
click at [1154, 149] on div "You are performing a security assessment for a healthcare organization and need…" at bounding box center [706, 366] width 1093 height 538
drag, startPoint x: 1154, startPoint y: 149, endPoint x: 1115, endPoint y: 607, distance: 459.7
click at [1115, 607] on div "You are performing a security assessment for a healthcare organization and need…" at bounding box center [706, 366] width 1093 height 538
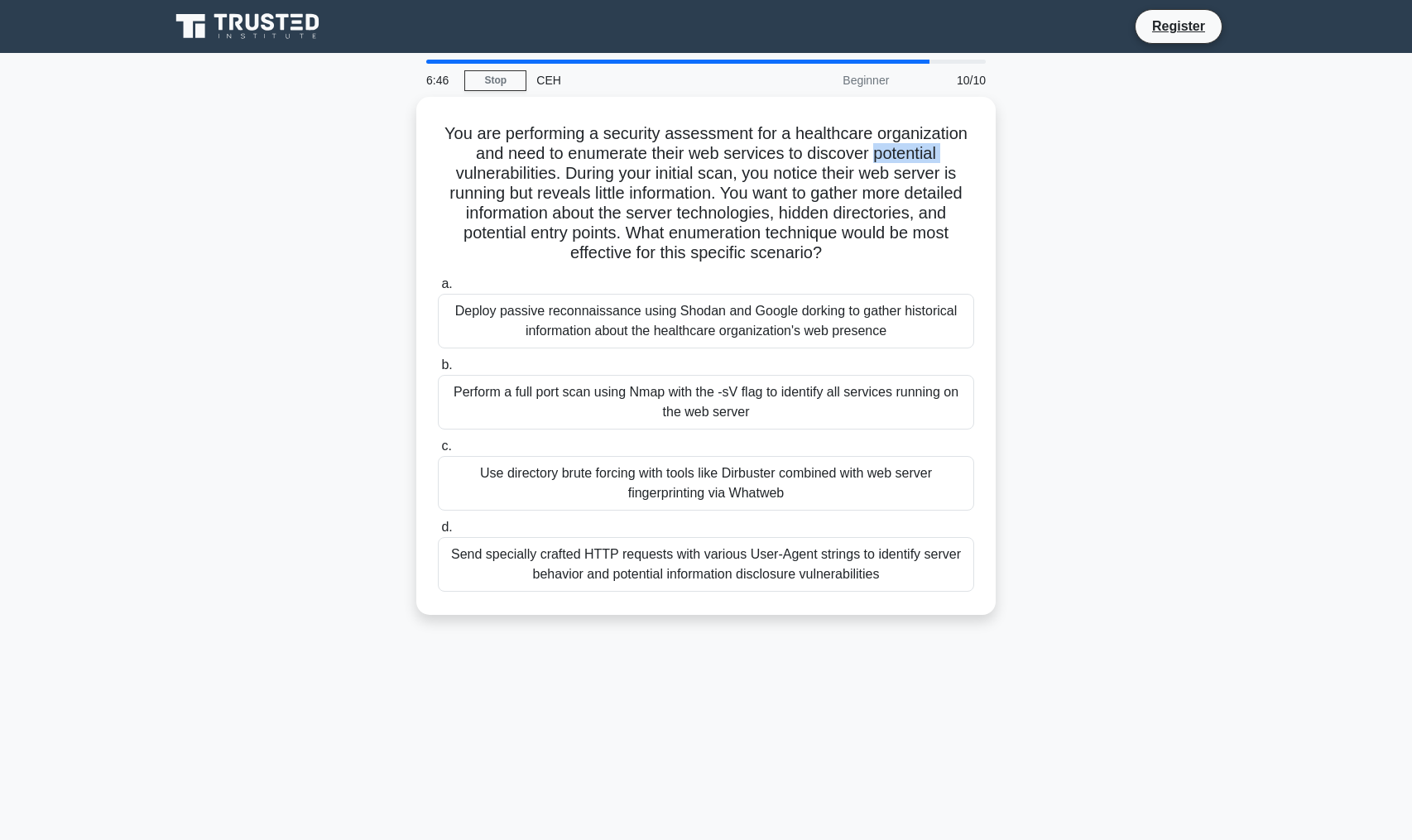
click at [1111, 591] on div "You are performing a security assessment for a healthcare organization and need…" at bounding box center [706, 366] width 1093 height 538
click at [1115, 333] on div "You are performing a security assessment for a healthcare organization and need…" at bounding box center [706, 366] width 1093 height 538
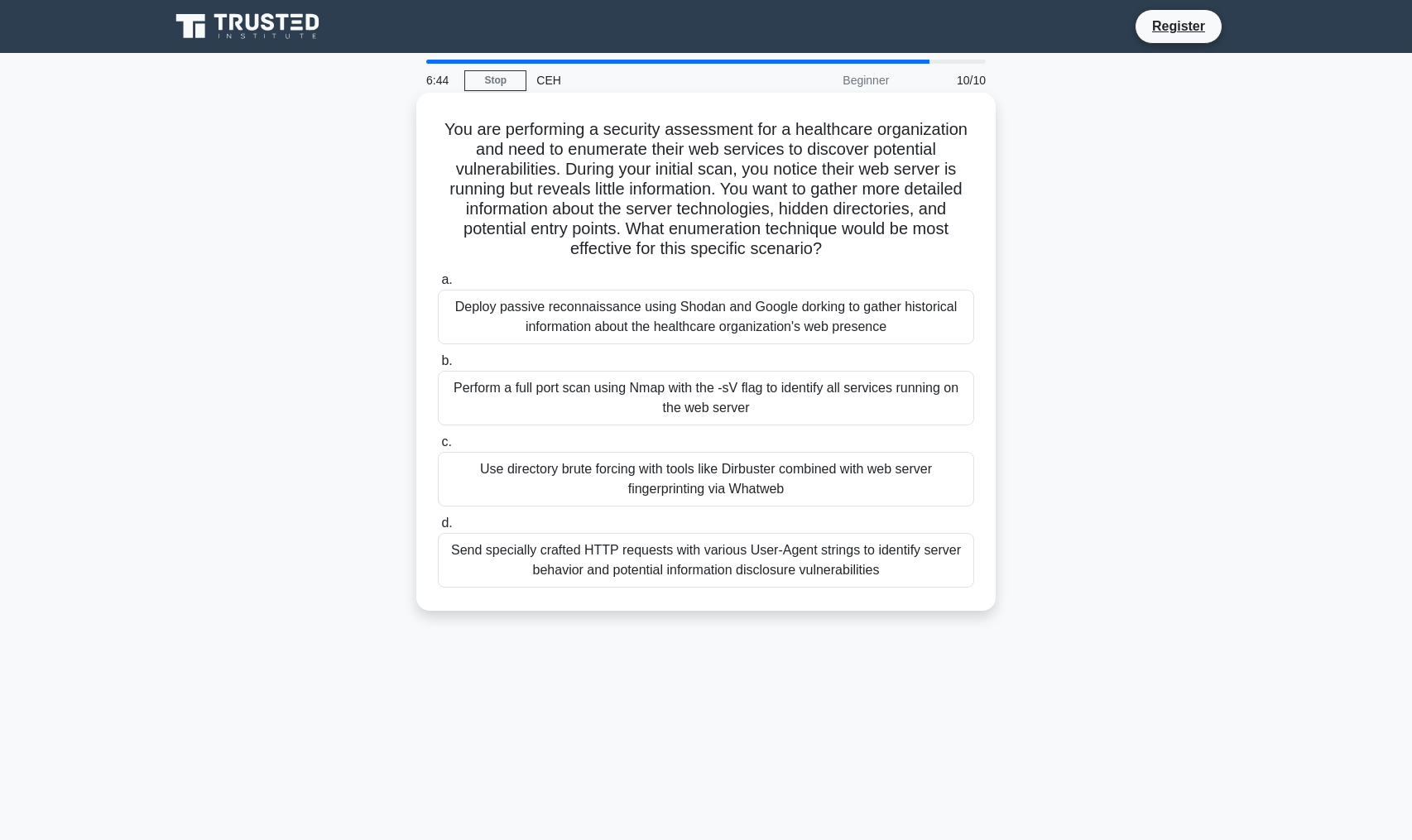
click at [933, 321] on div "Deploy passive reconnaissance using Shodan and Google dorking to gather histori…" at bounding box center [706, 317] width 537 height 55
click at [438, 286] on input "a. Deploy passive reconnaissance using Shodan and Google dorking to gather hist…" at bounding box center [438, 280] width 0 height 11
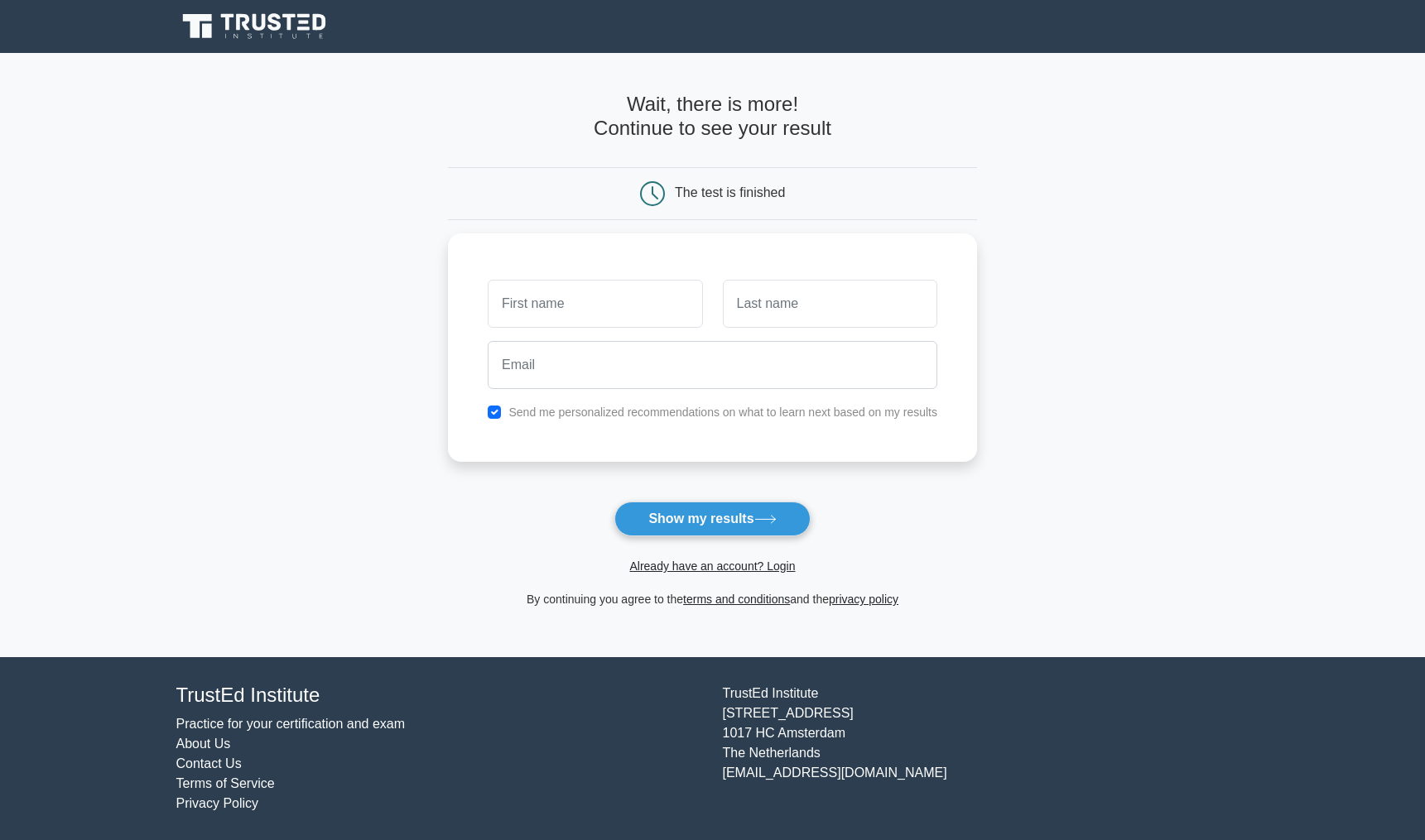
click at [1138, 356] on main "Wait, there is more! Continue to see your result The test is finished and the" at bounding box center [712, 355] width 1425 height 604
